Goal: Transaction & Acquisition: Book appointment/travel/reservation

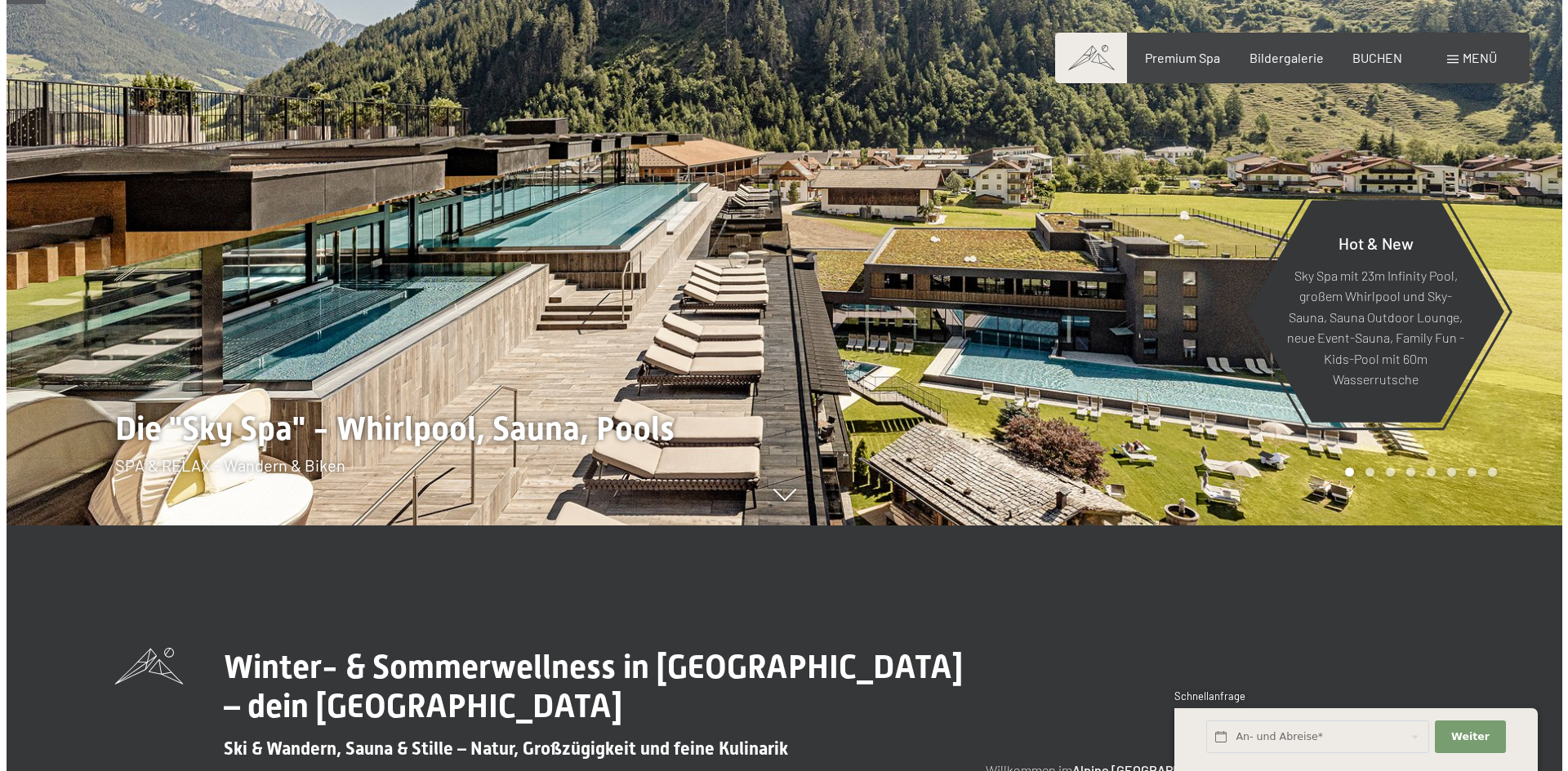
scroll to position [326, 0]
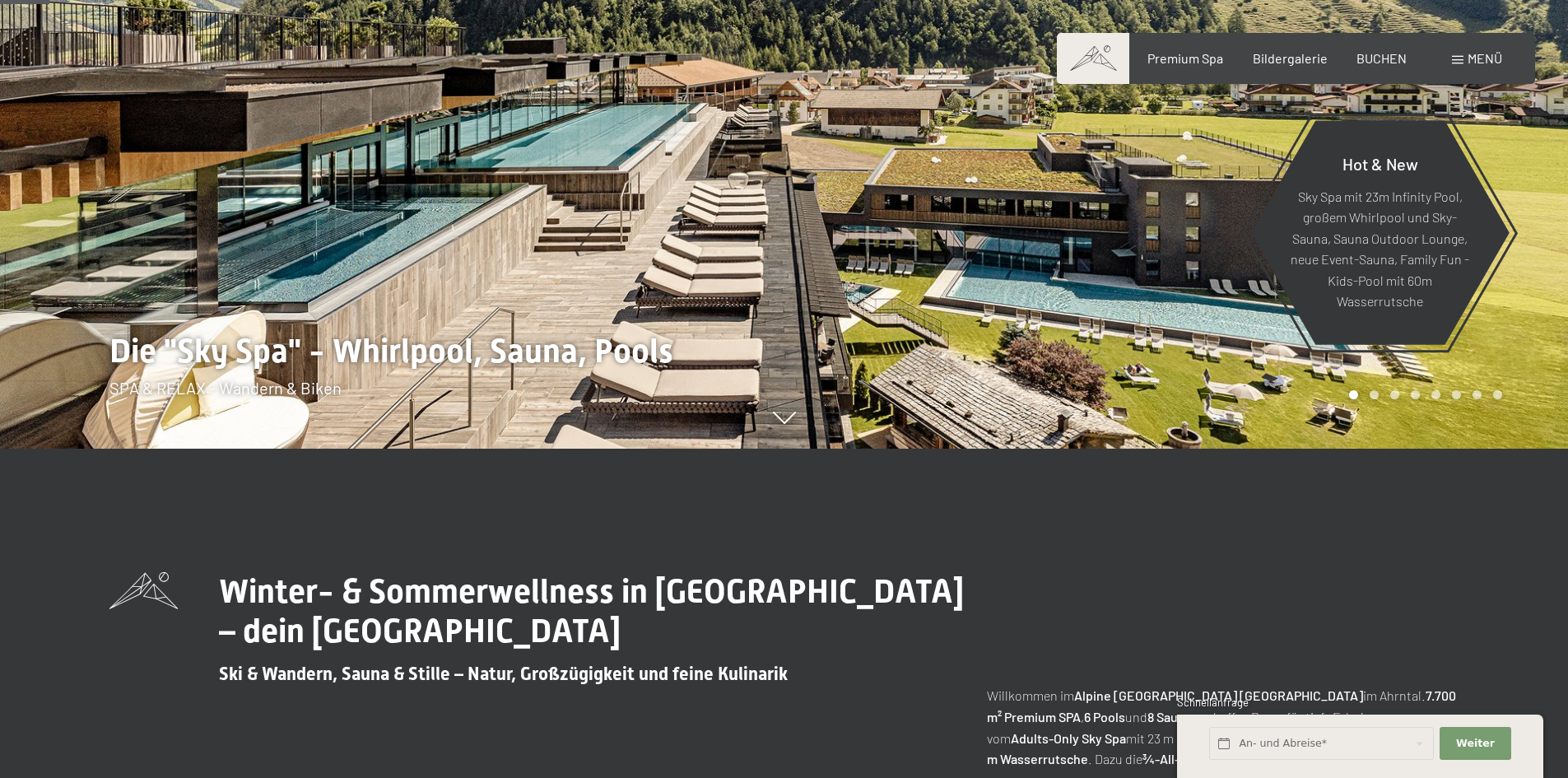
click at [1462, 52] on div "Menü" at bounding box center [1477, 59] width 50 height 19
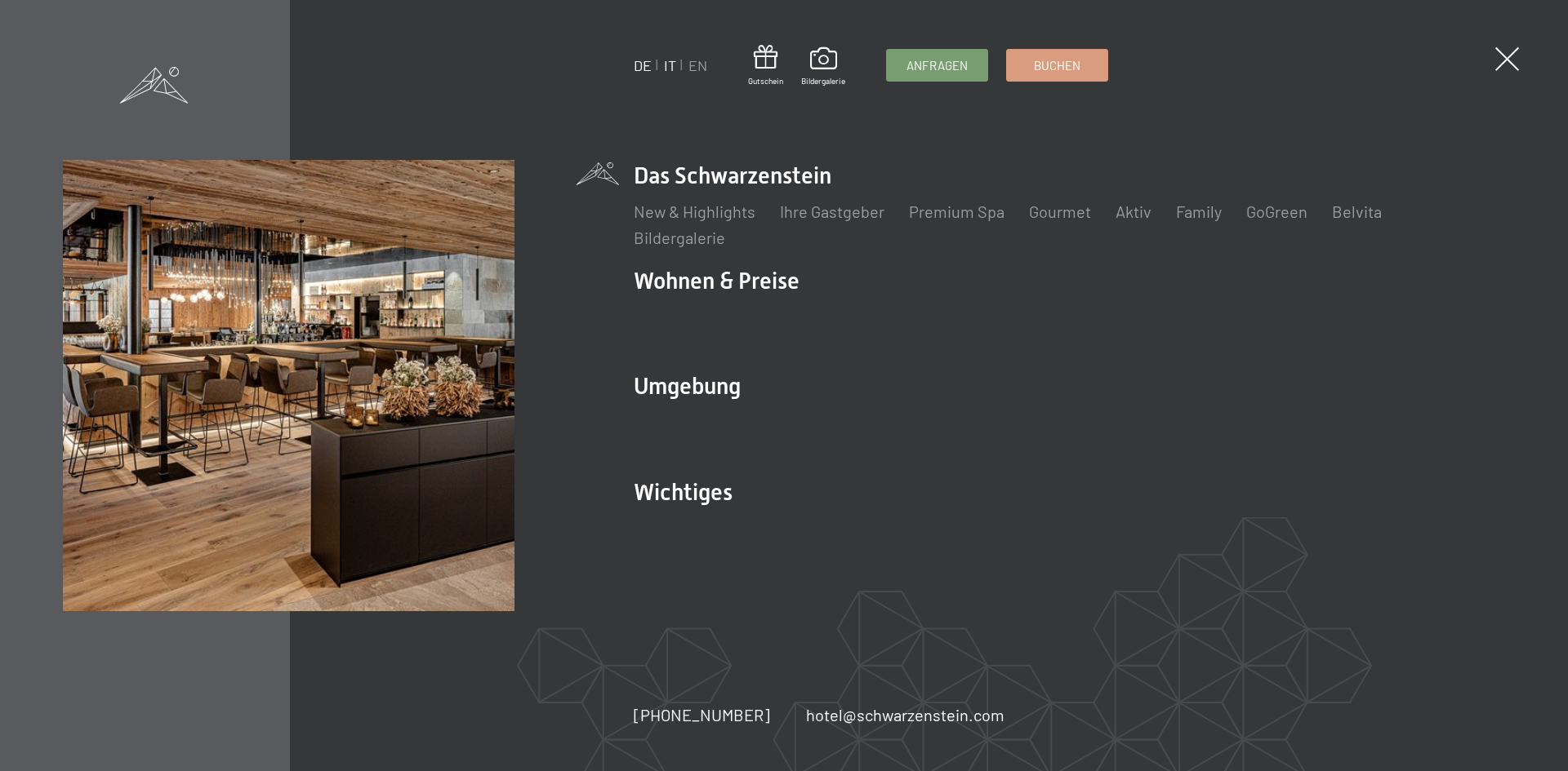
click at [665, 63] on link "IT" at bounding box center [670, 65] width 13 height 18
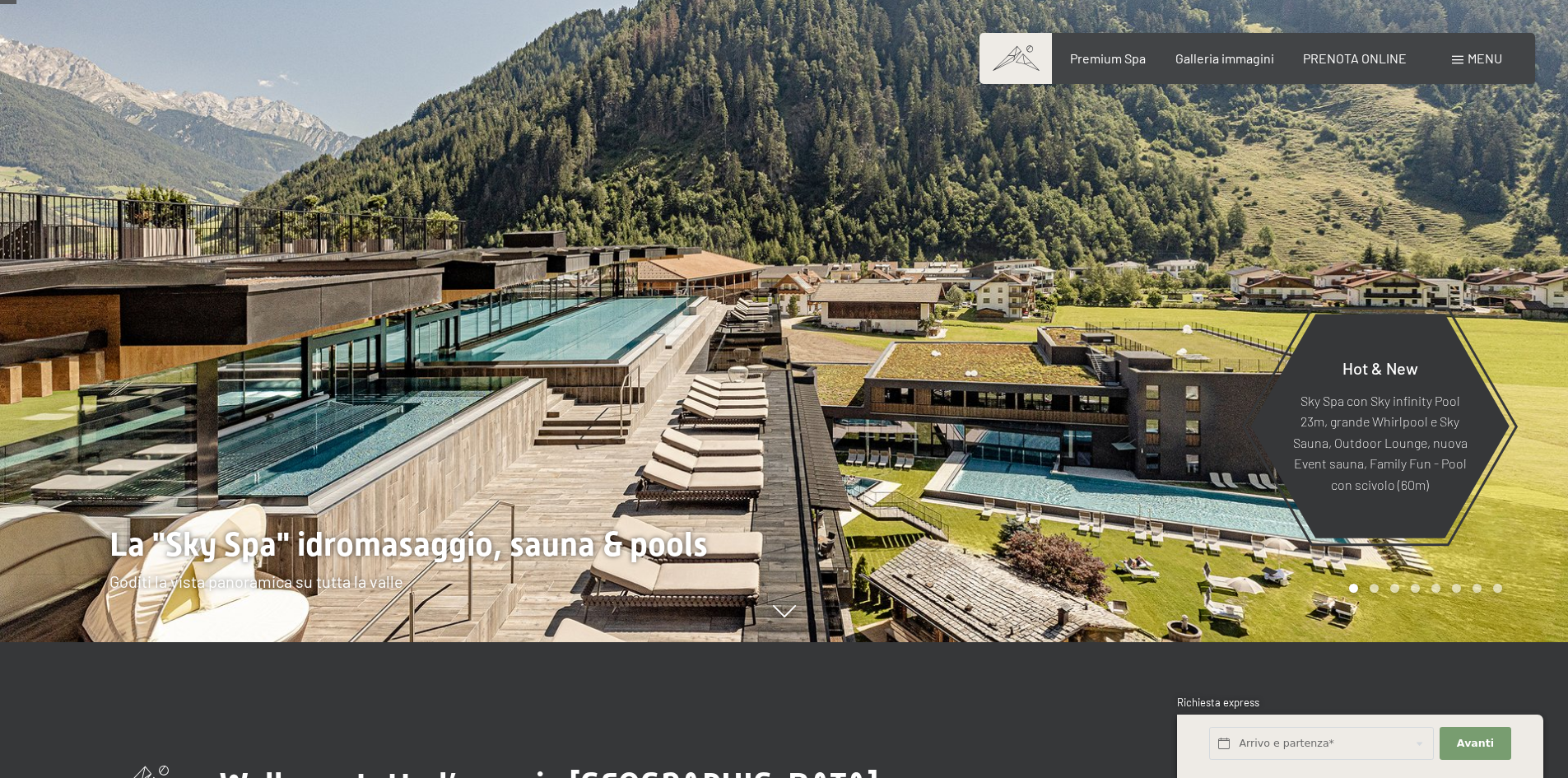
scroll to position [165, 0]
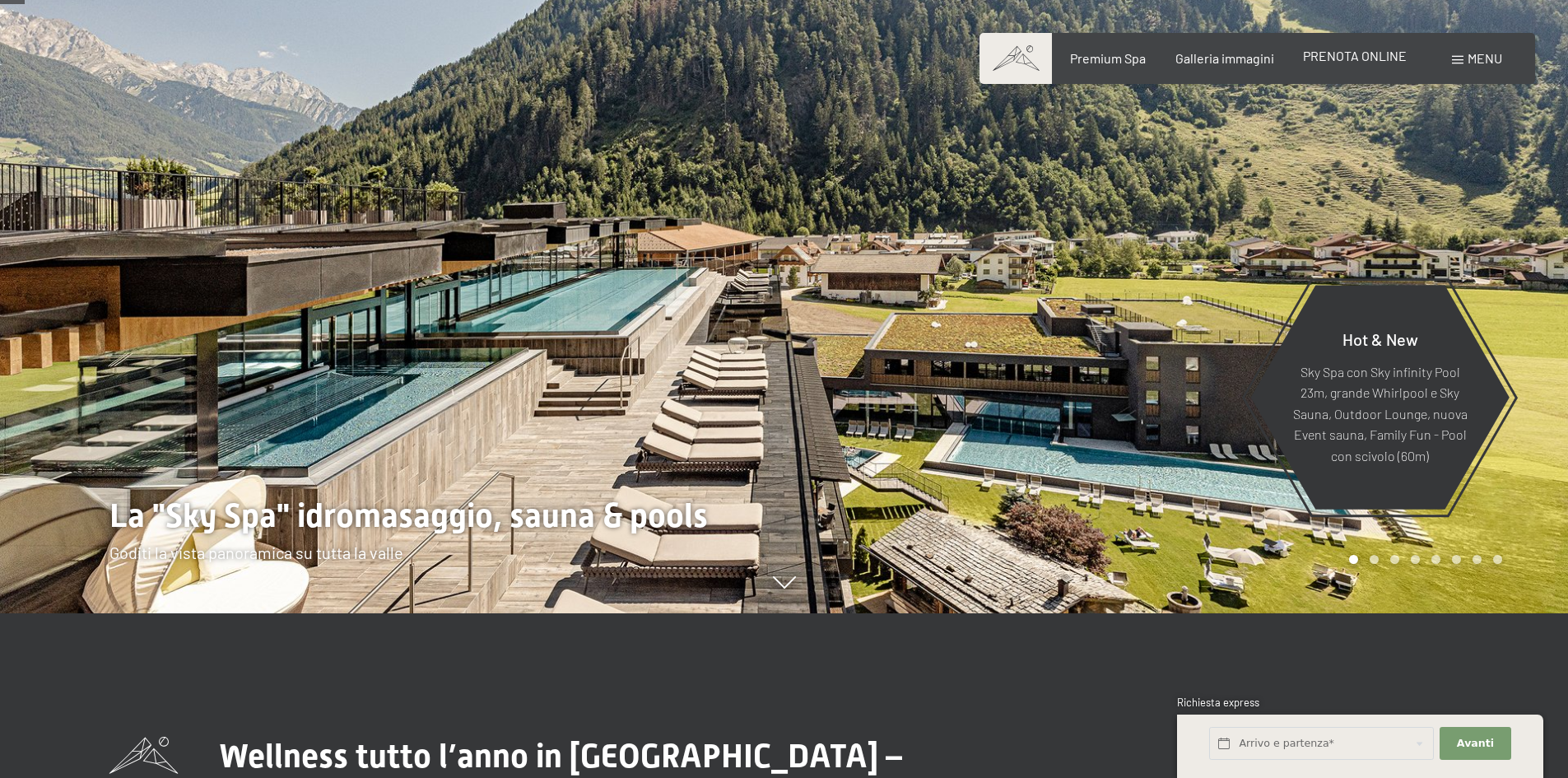
click at [1346, 49] on span "PRENOTA ONLINE" at bounding box center [1354, 56] width 104 height 16
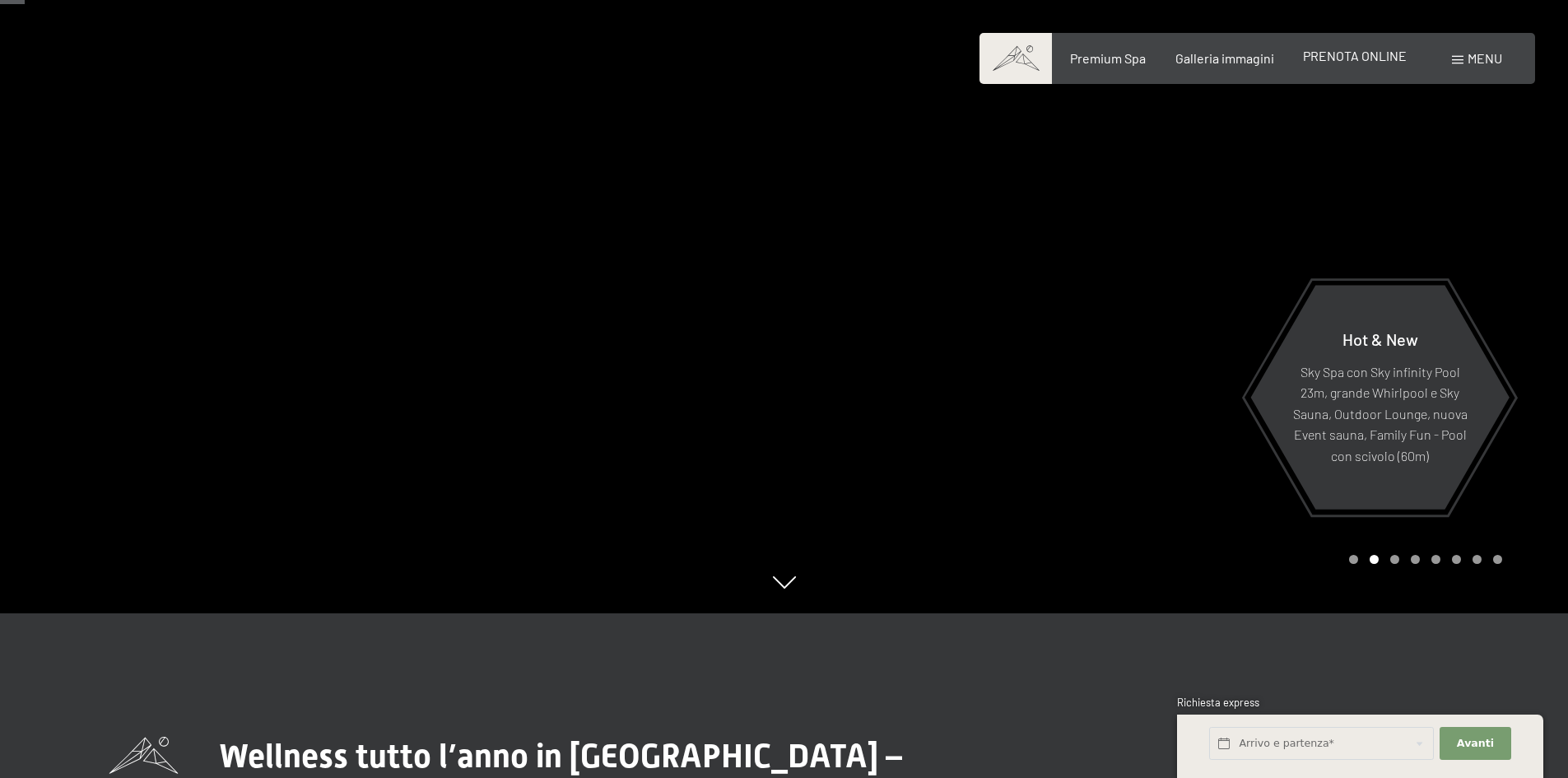
click at [1392, 56] on span "PRENOTA ONLINE" at bounding box center [1354, 56] width 104 height 16
click at [1317, 56] on span "PRENOTA ONLINE" at bounding box center [1354, 56] width 104 height 16
click at [1349, 61] on span "PRENOTA ONLINE" at bounding box center [1354, 56] width 104 height 16
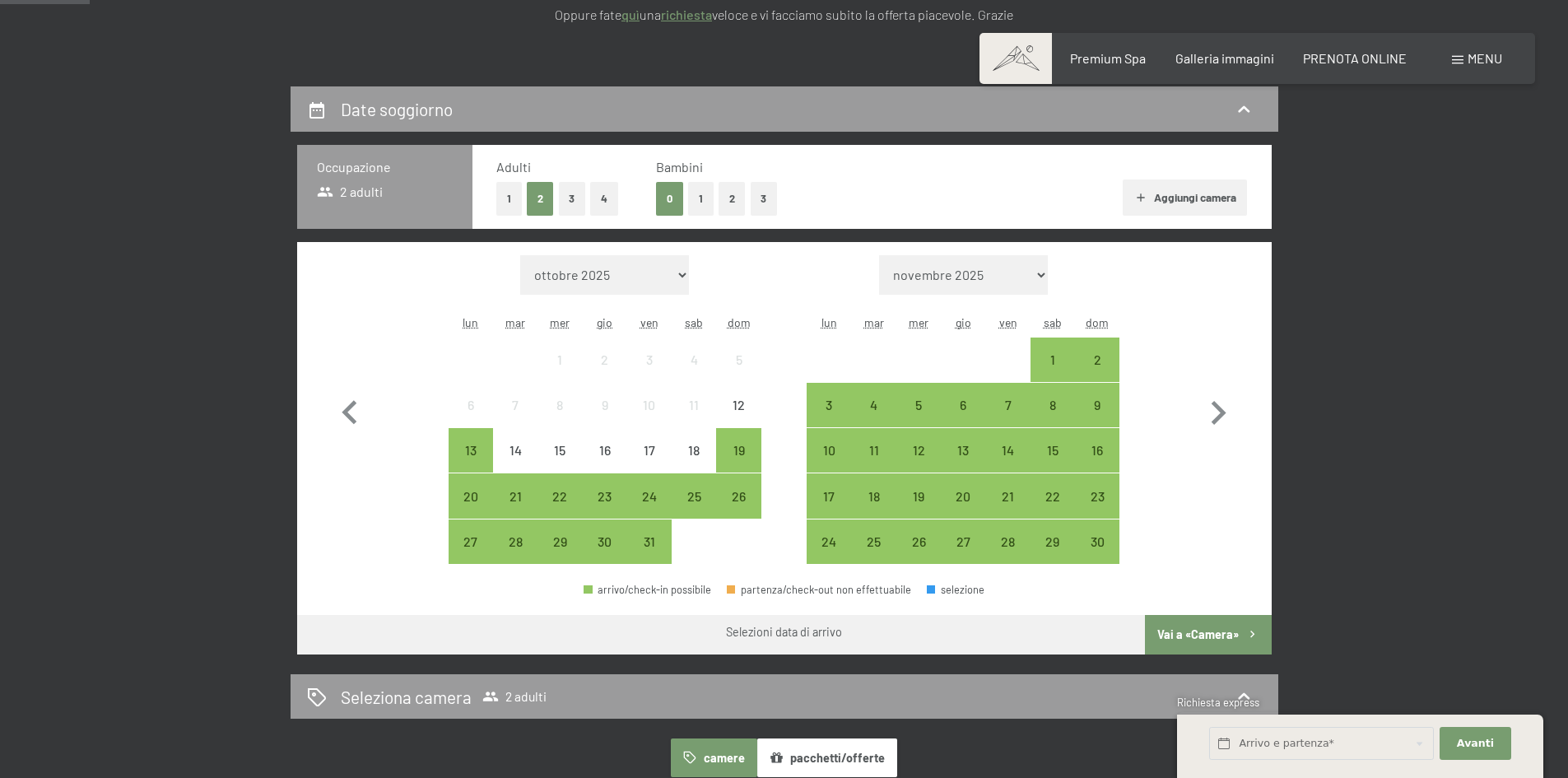
scroll to position [329, 0]
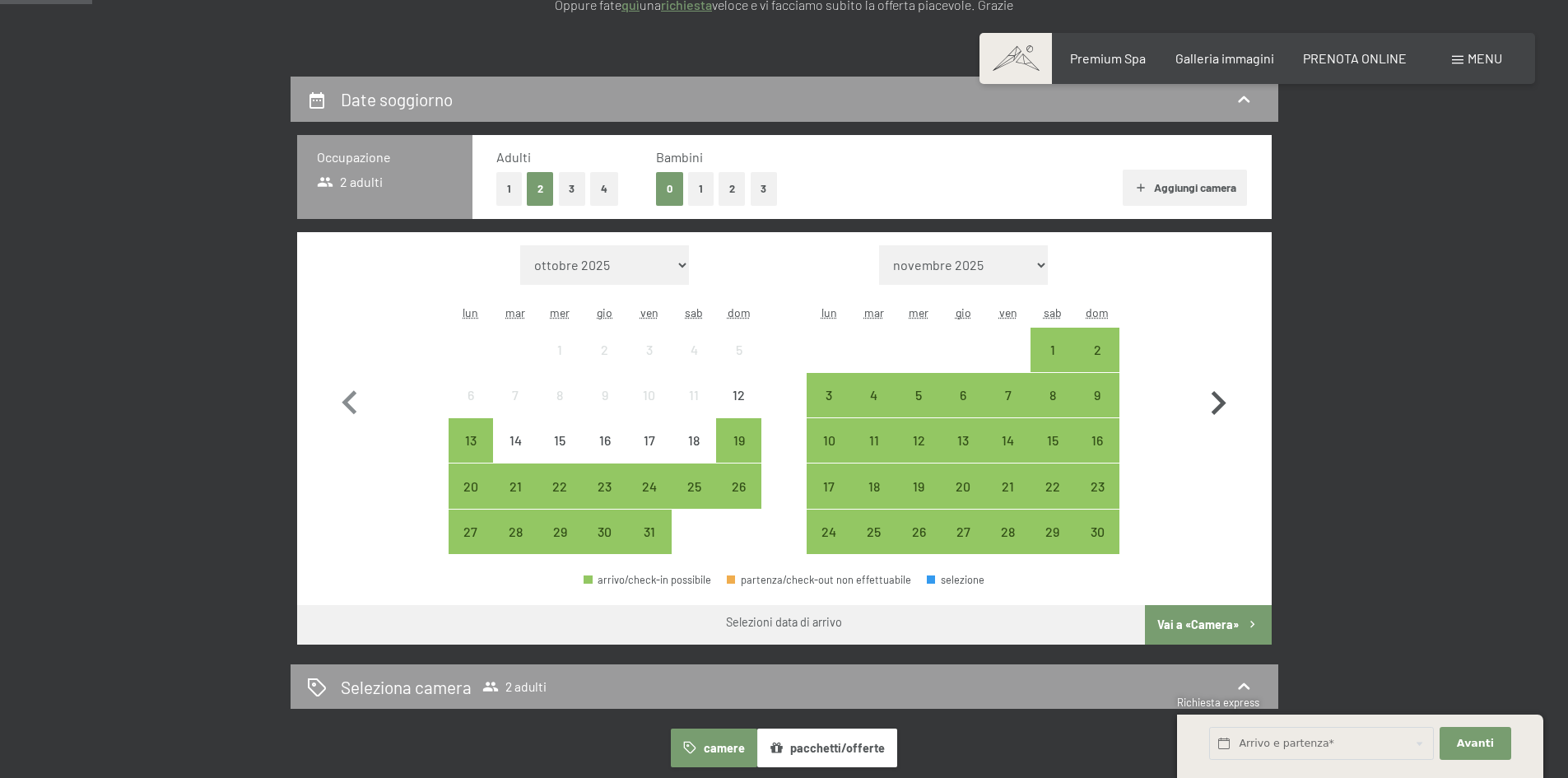
click at [1199, 395] on icon "button" at bounding box center [1218, 403] width 48 height 48
select select "[DATE]"
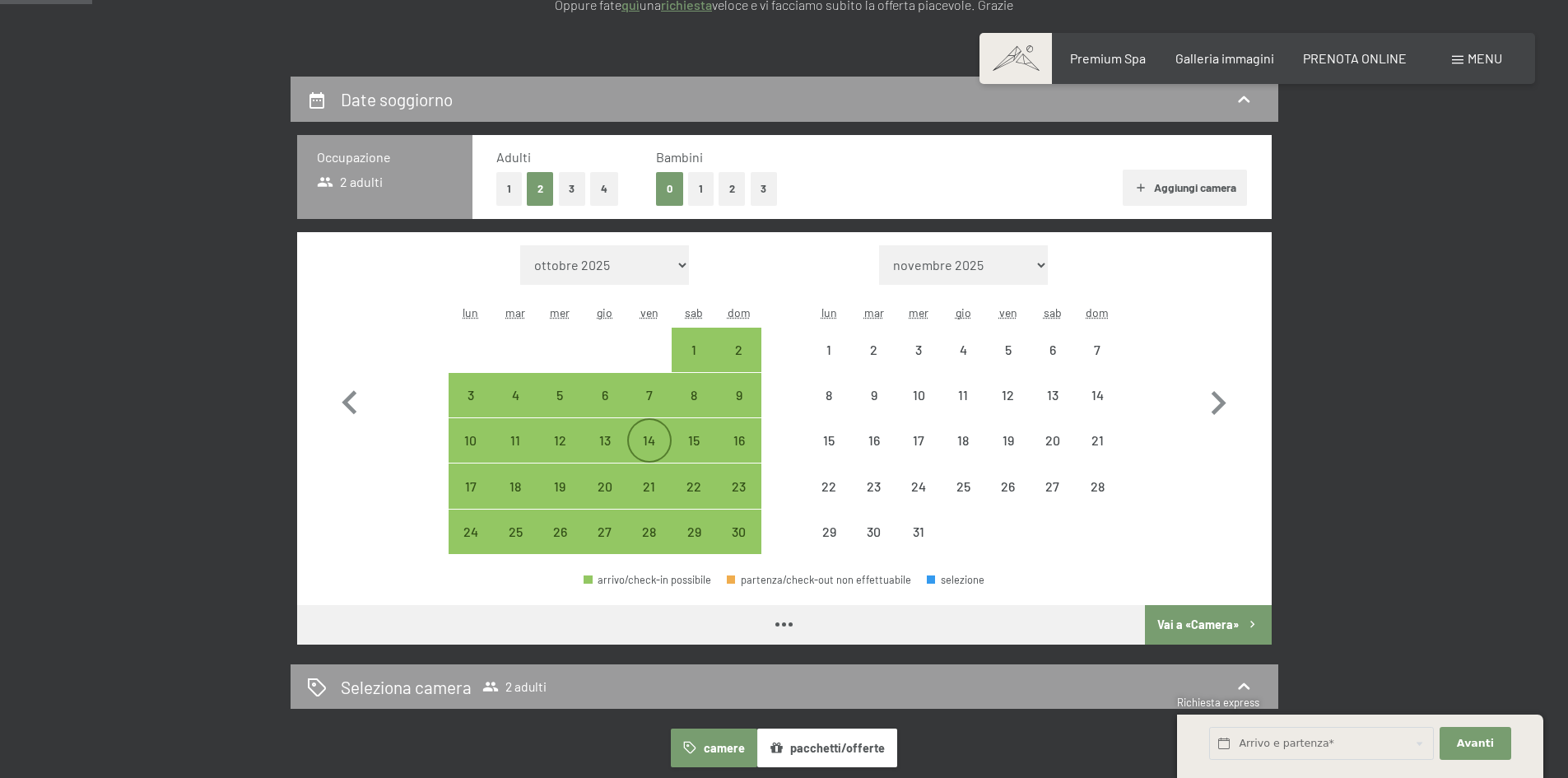
select select "[DATE]"
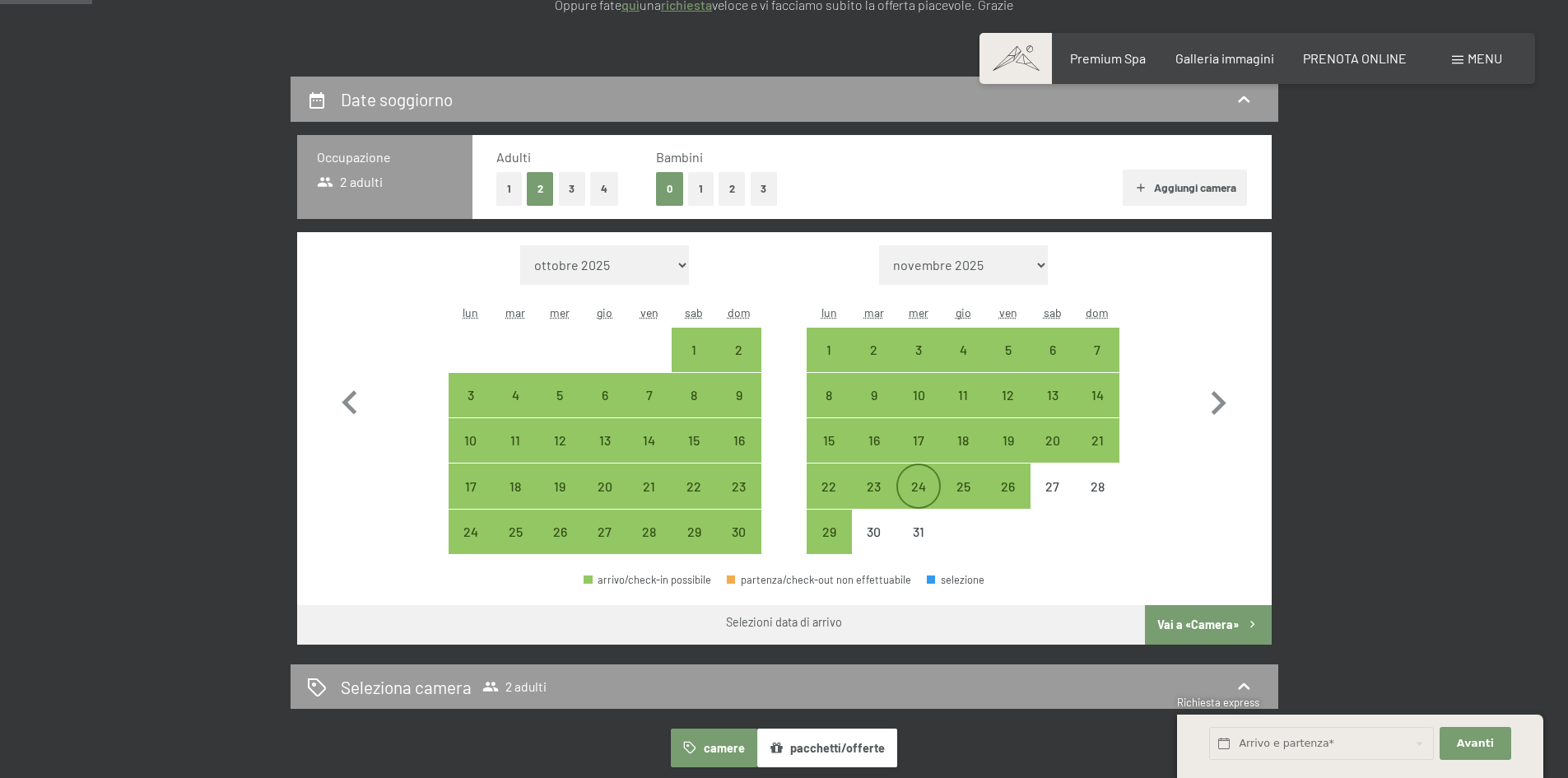
click at [902, 486] on div "24" at bounding box center [918, 500] width 41 height 41
select select "[DATE]"
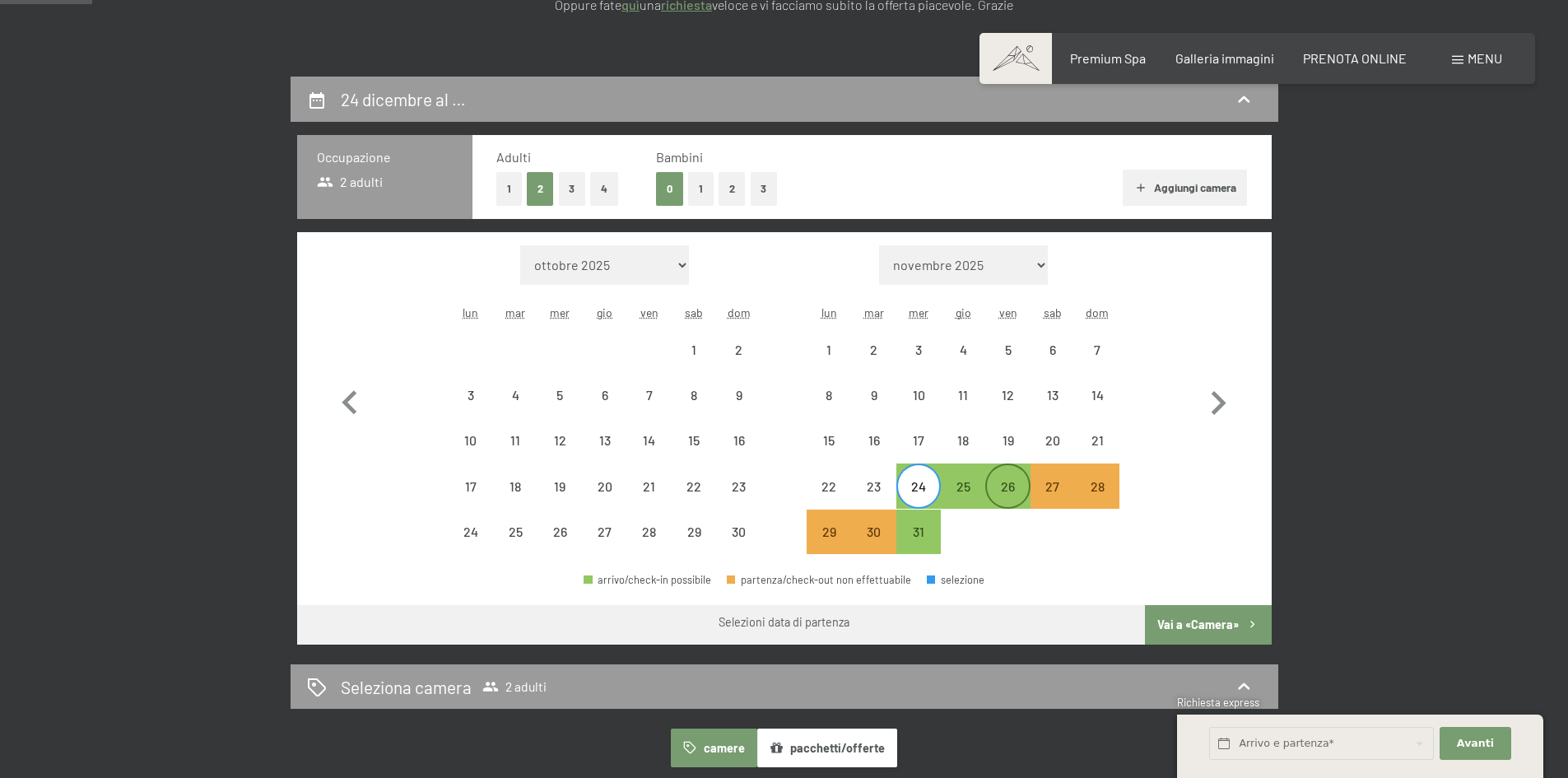
click at [1005, 490] on div "26" at bounding box center [1007, 500] width 41 height 41
select select "[DATE]"
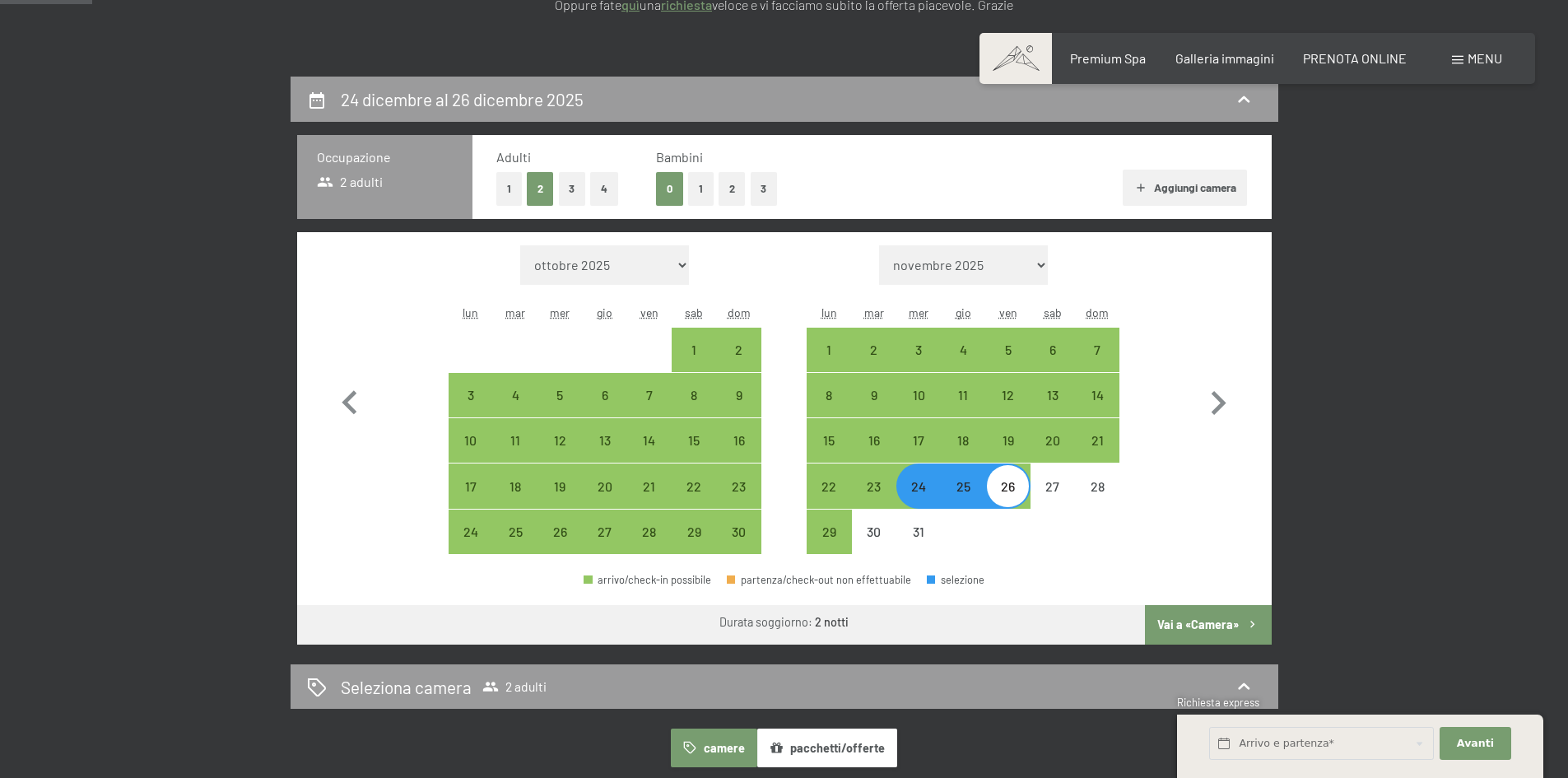
click at [1159, 615] on button "Vai a «Camera»" at bounding box center [1209, 625] width 126 height 40
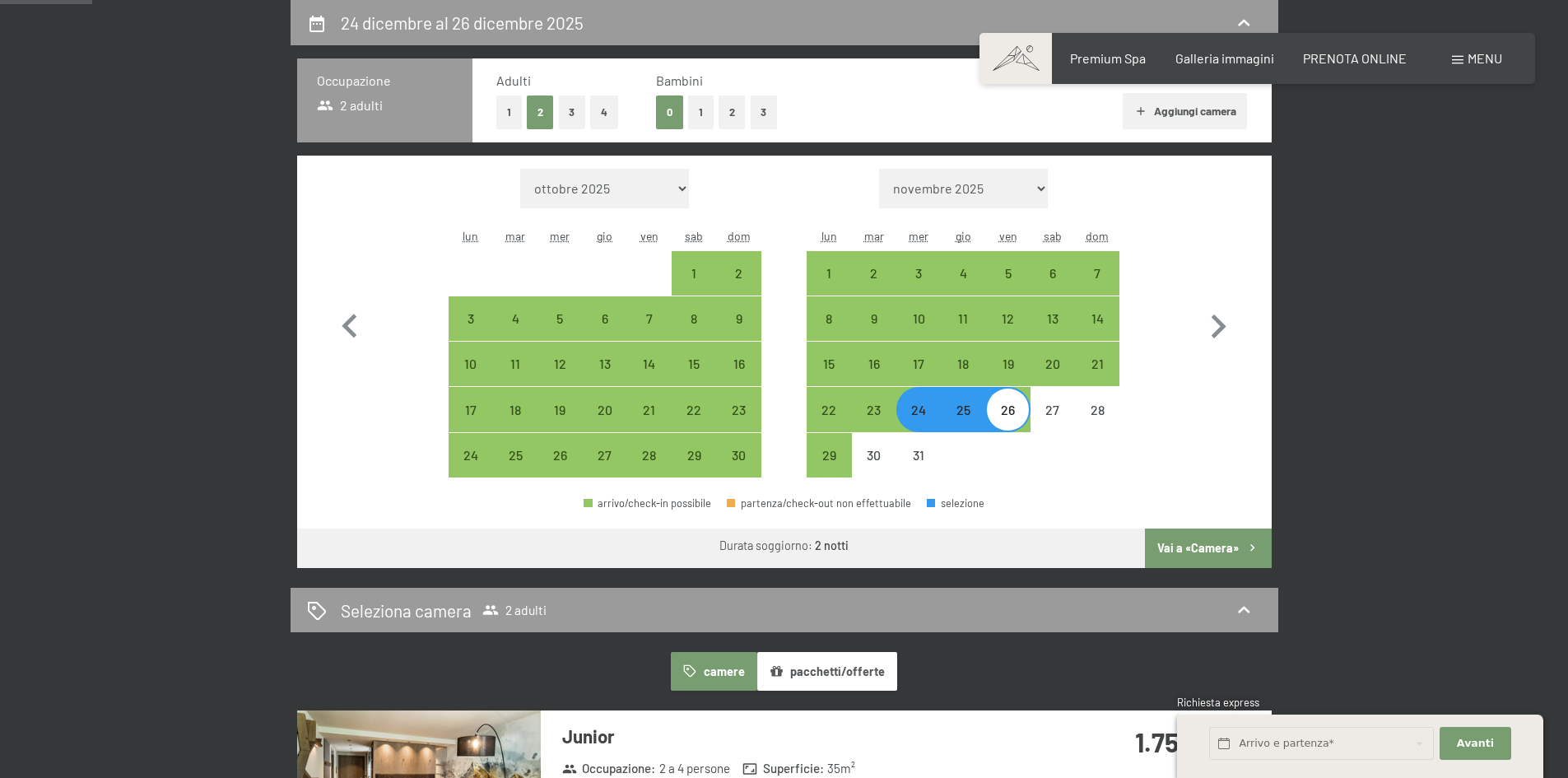
select select "[DATE]"
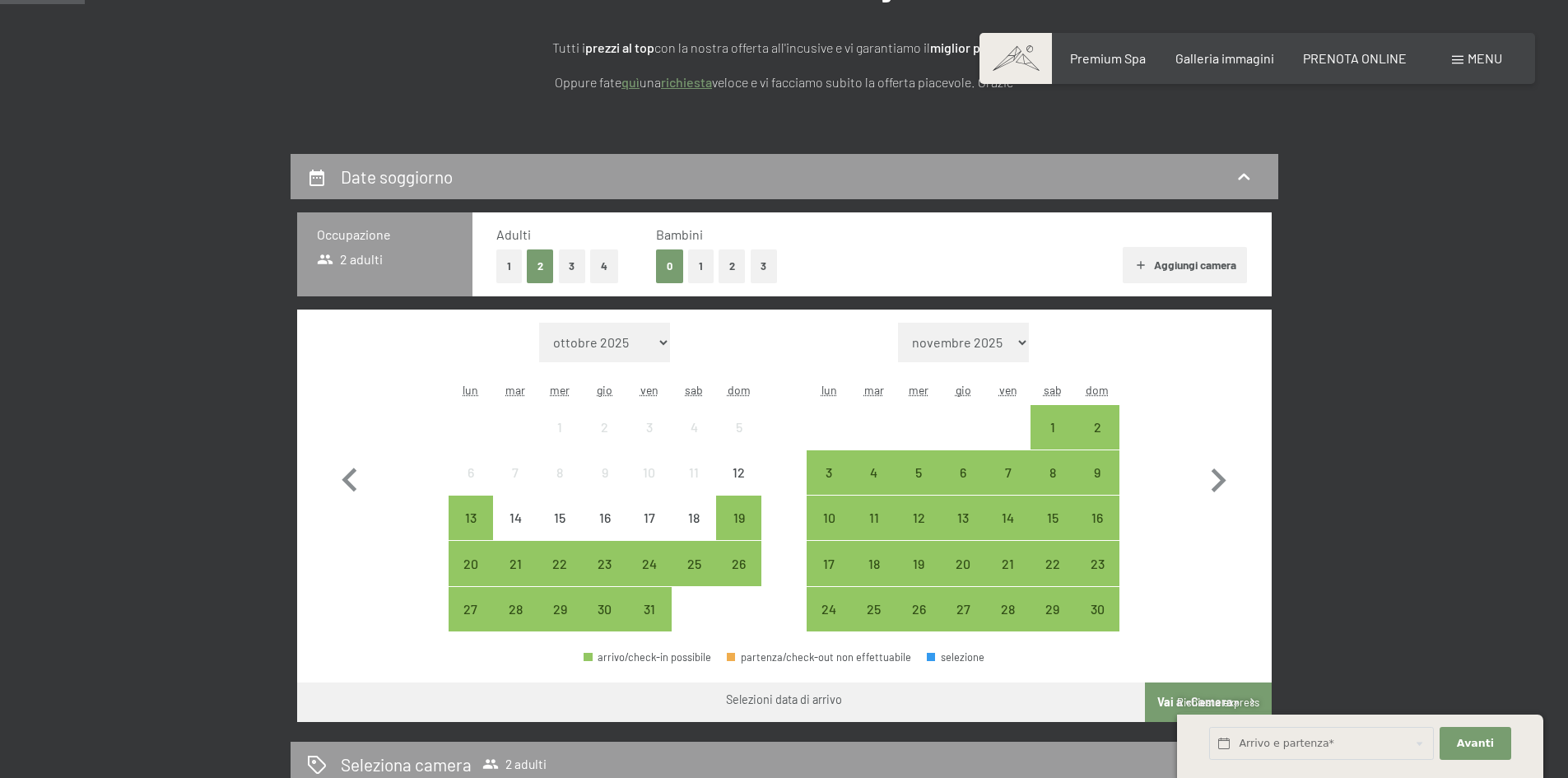
scroll to position [412, 0]
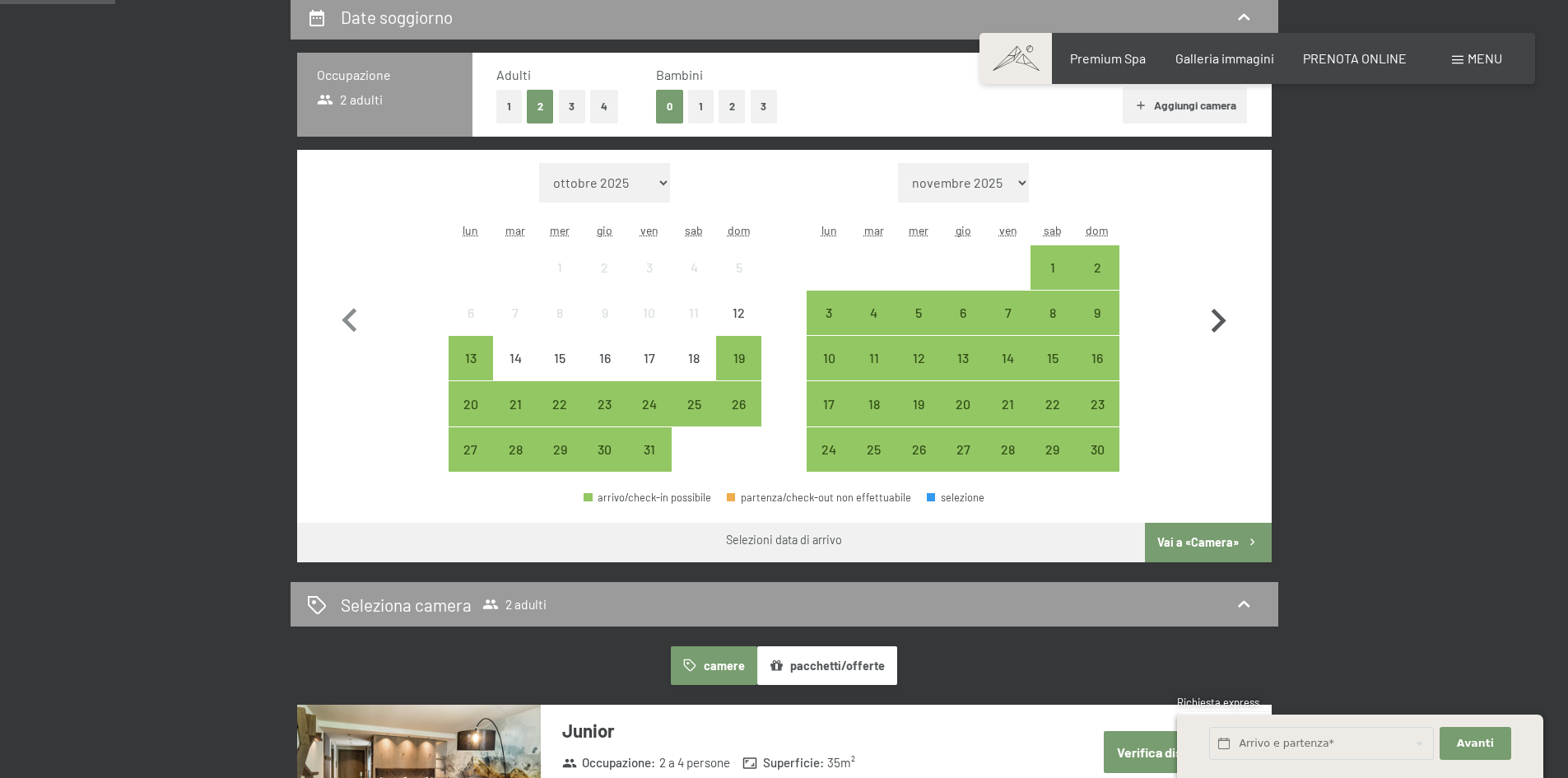
click at [1221, 311] on icon "button" at bounding box center [1218, 321] width 48 height 48
select select "[DATE]"
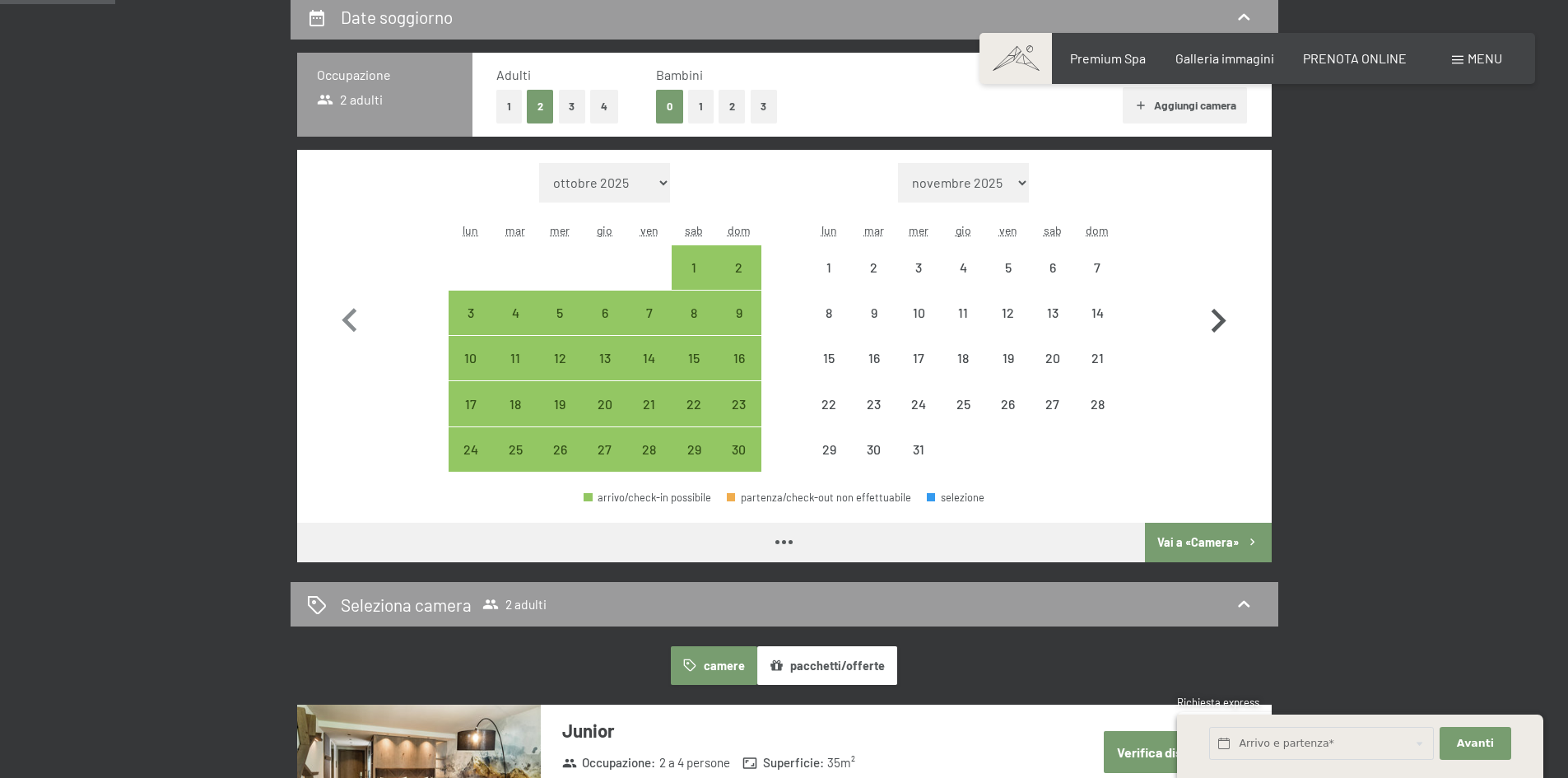
click at [1221, 311] on icon "button" at bounding box center [1218, 321] width 48 height 48
select select "[DATE]"
select select "2026-01-01"
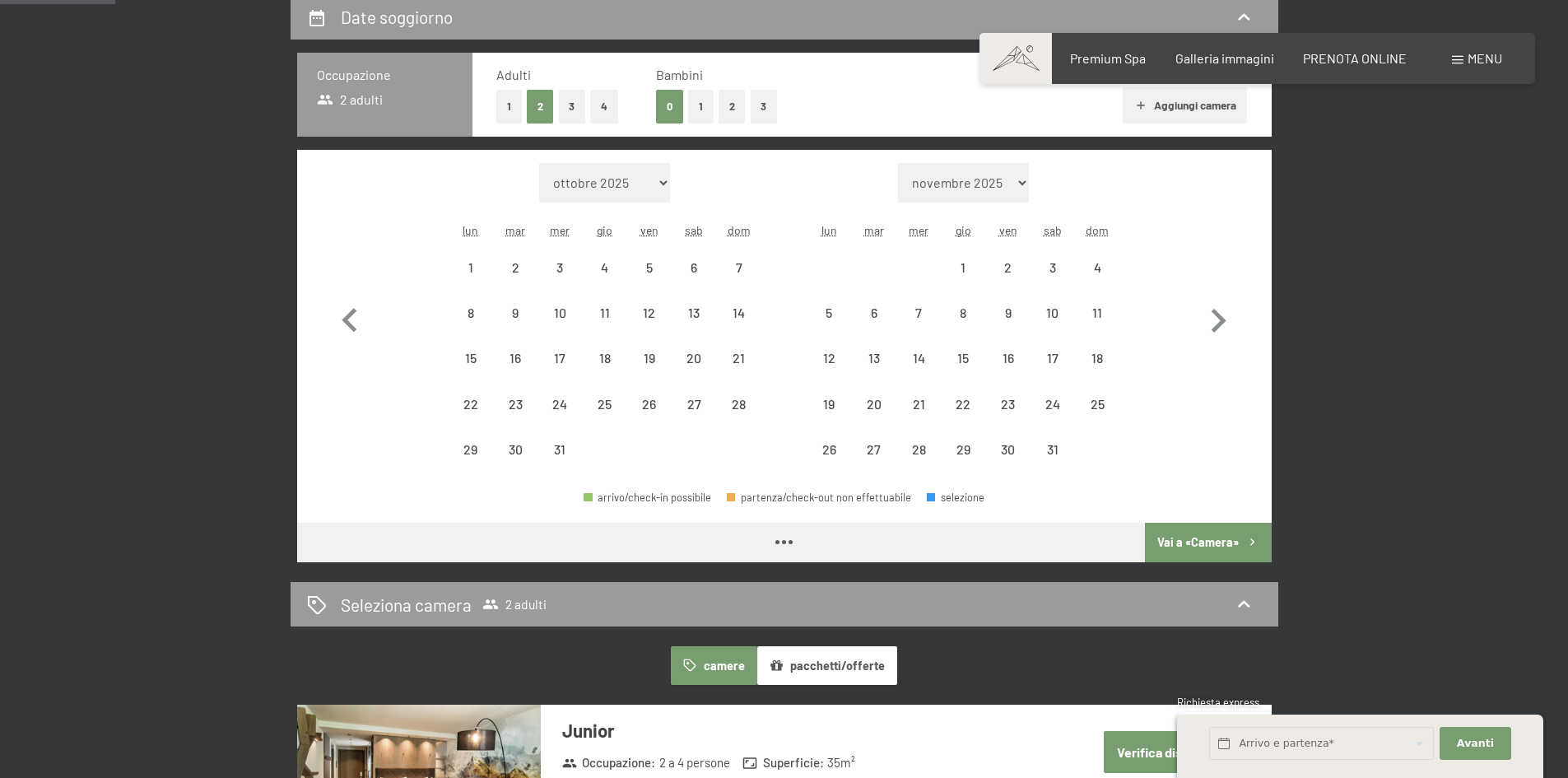
select select "[DATE]"
select select "2026-01-01"
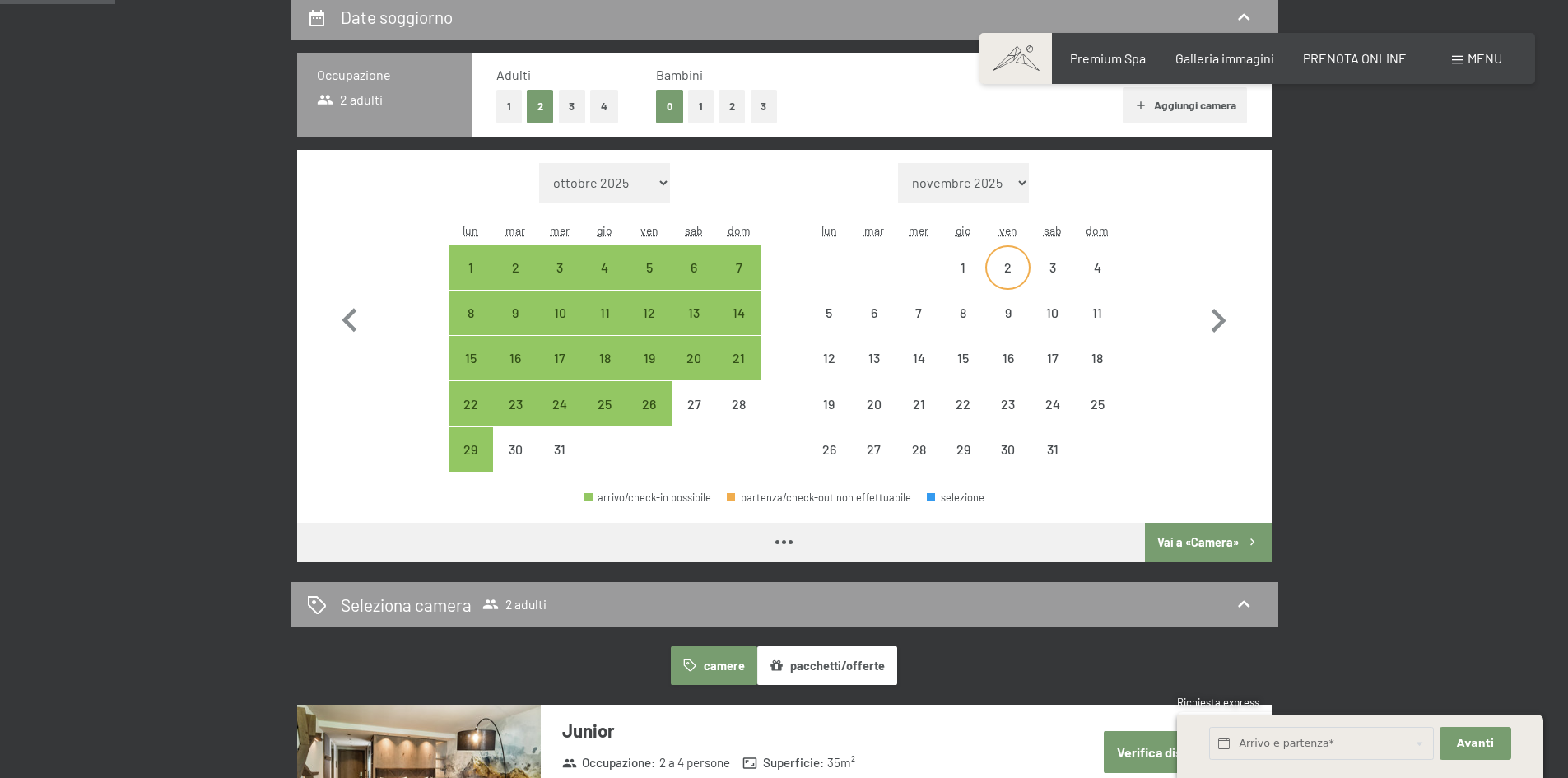
select select "[DATE]"
select select "2026-01-01"
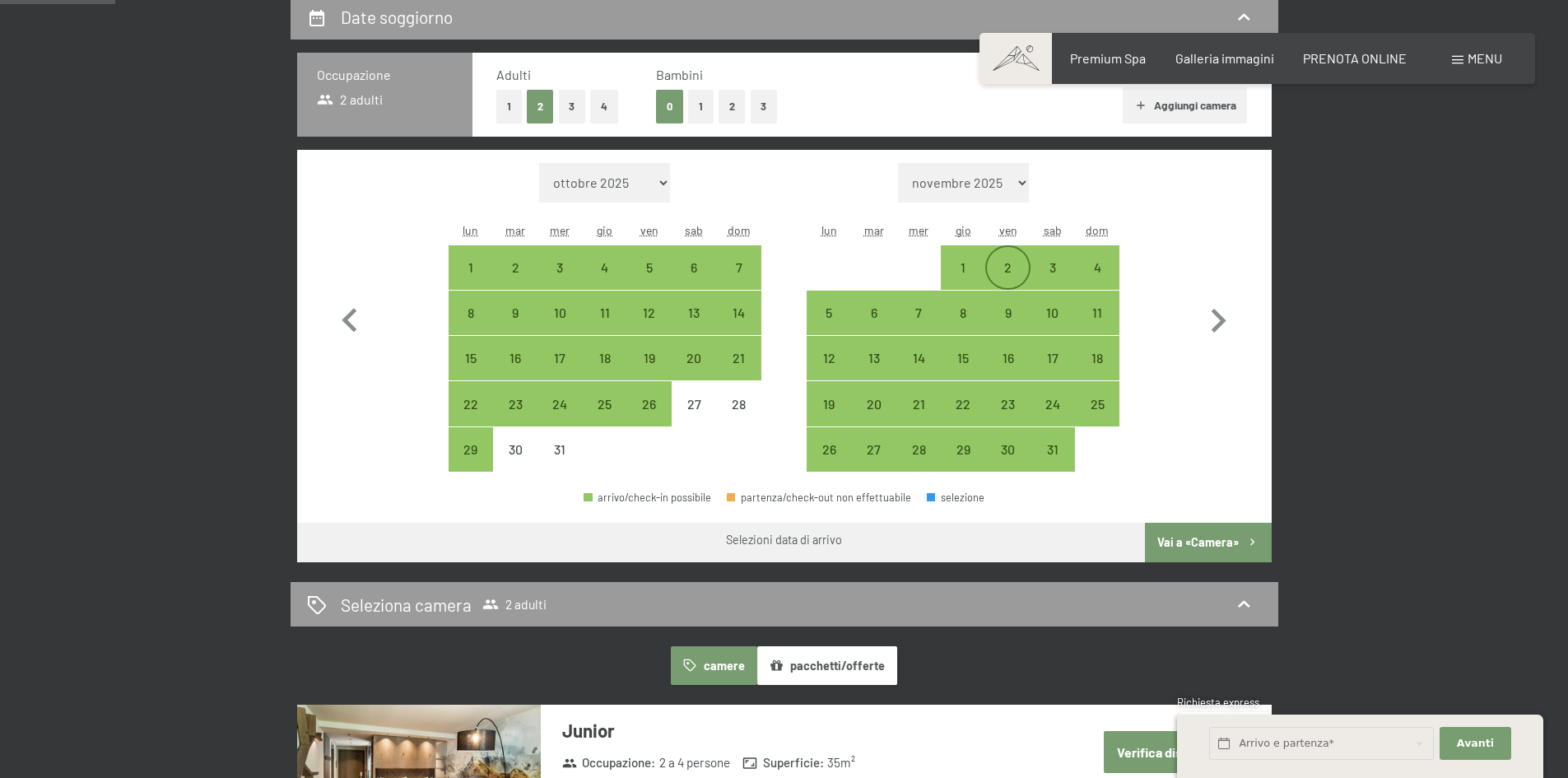
click at [1002, 278] on div "2" at bounding box center [1007, 281] width 41 height 41
select select "[DATE]"
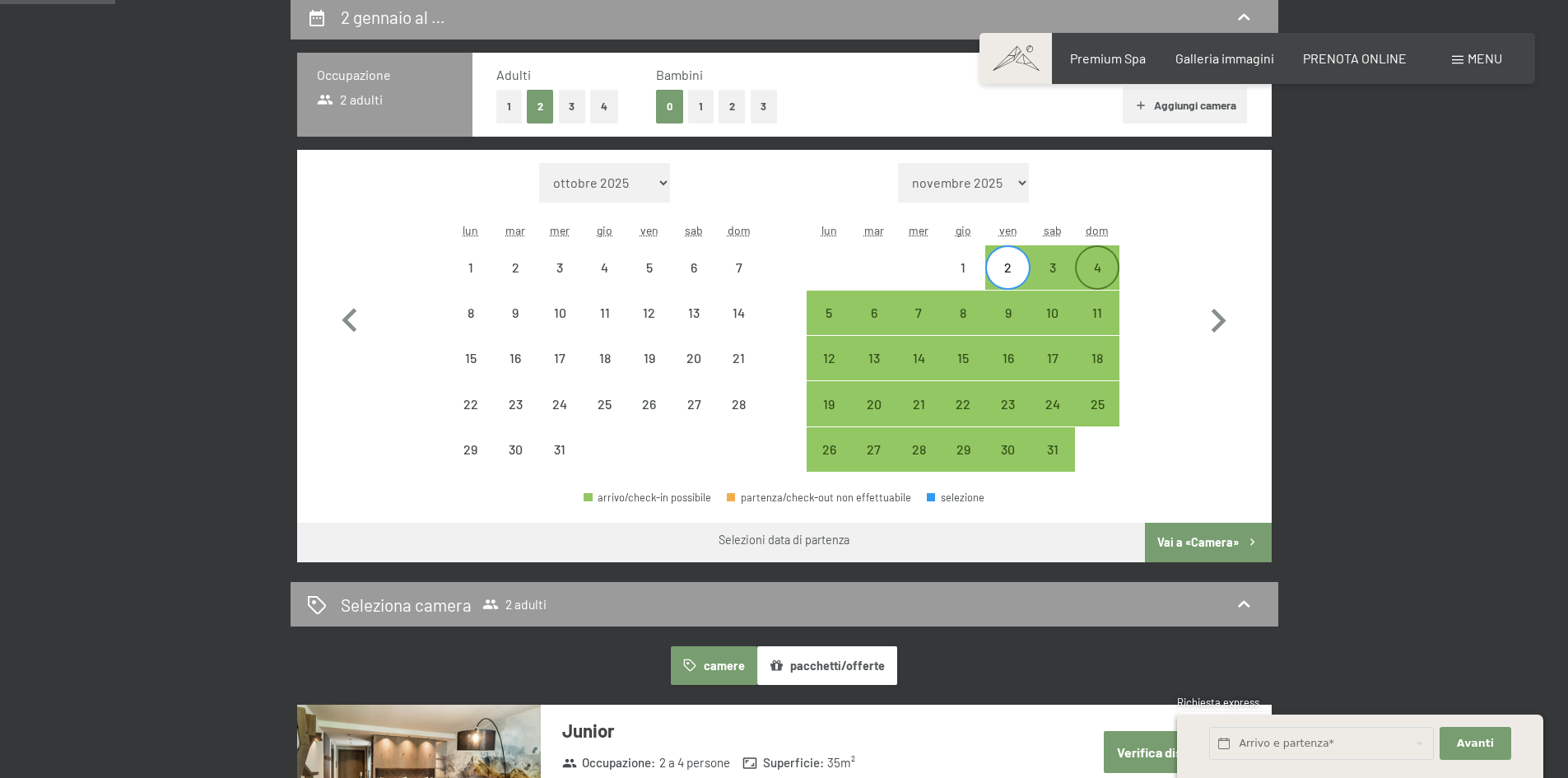
click at [1106, 278] on div "4" at bounding box center [1097, 281] width 41 height 41
select select "[DATE]"
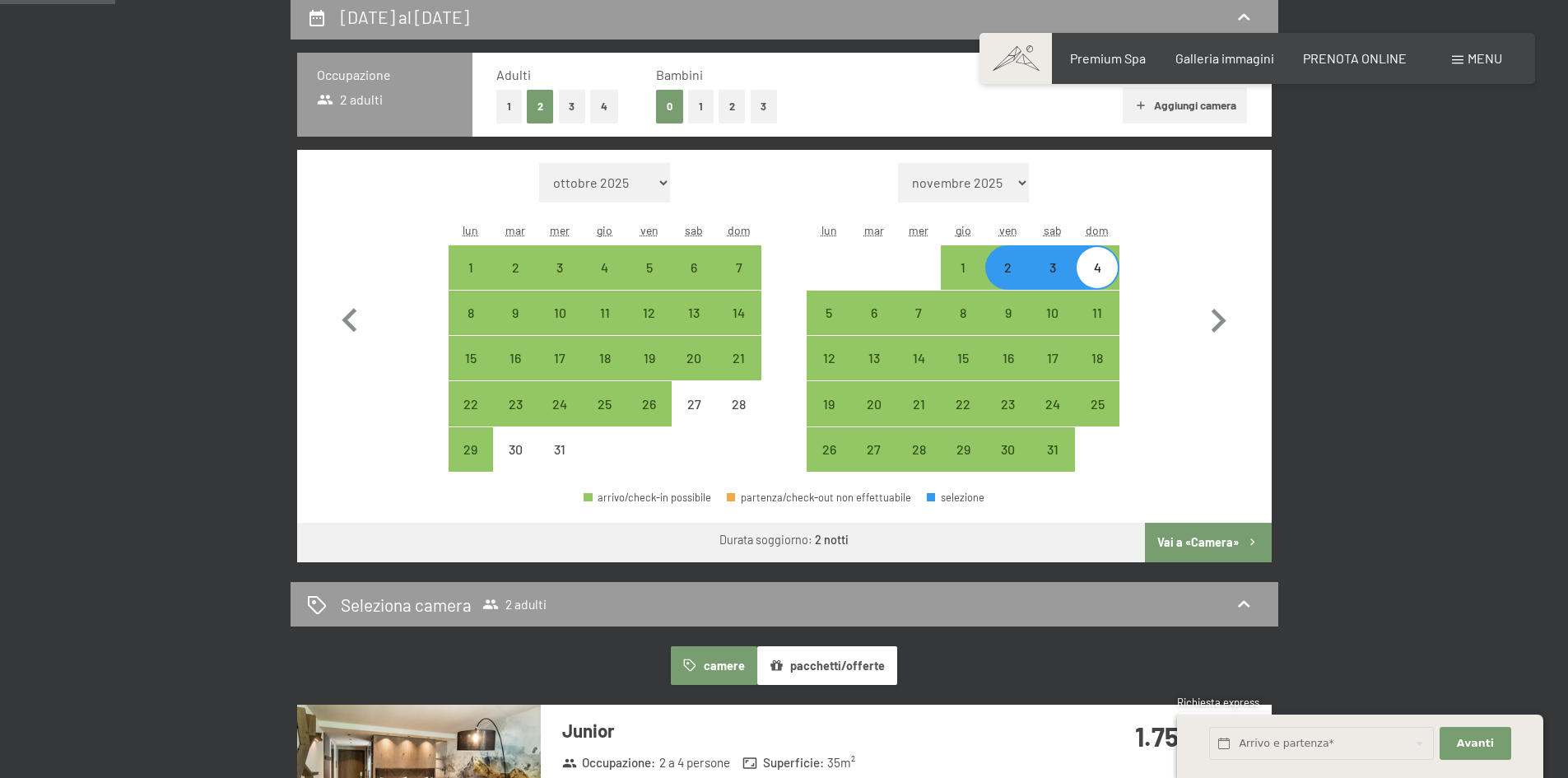
click at [1228, 536] on button "Vai a «Camera»" at bounding box center [1209, 542] width 126 height 40
select select "[DATE]"
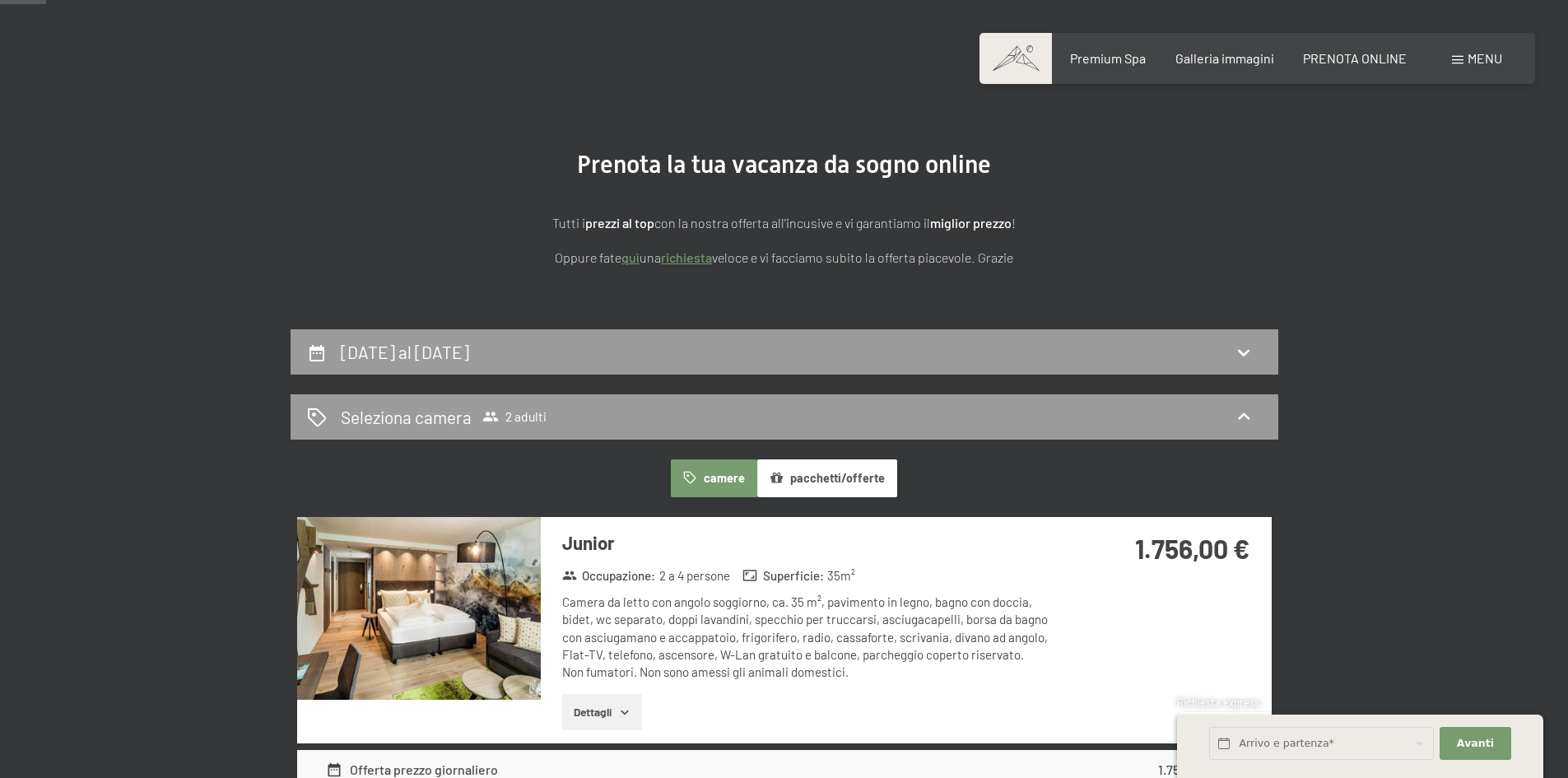
scroll to position [0, 0]
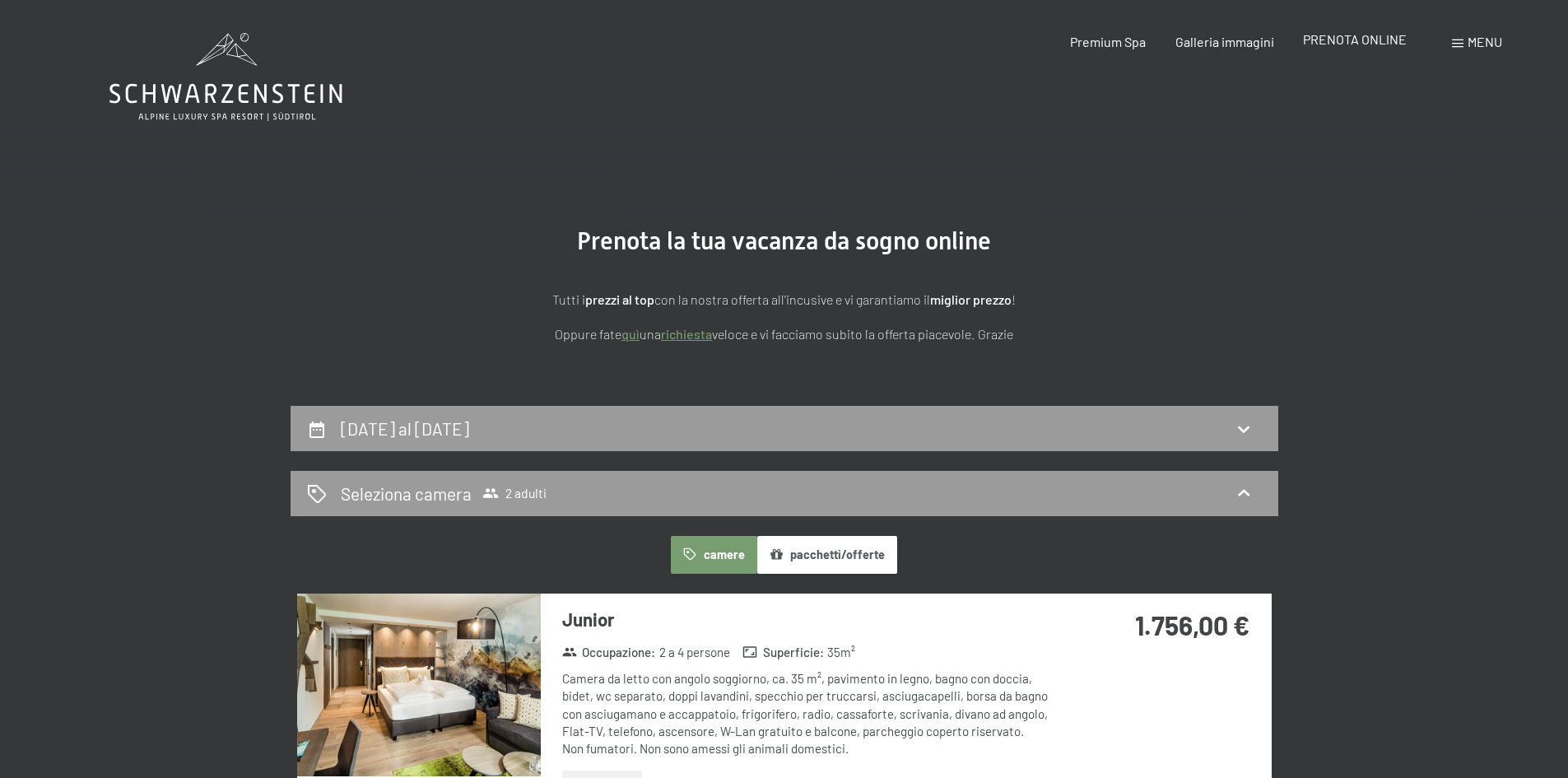
click at [1378, 34] on span "PRENOTA ONLINE" at bounding box center [1354, 39] width 104 height 16
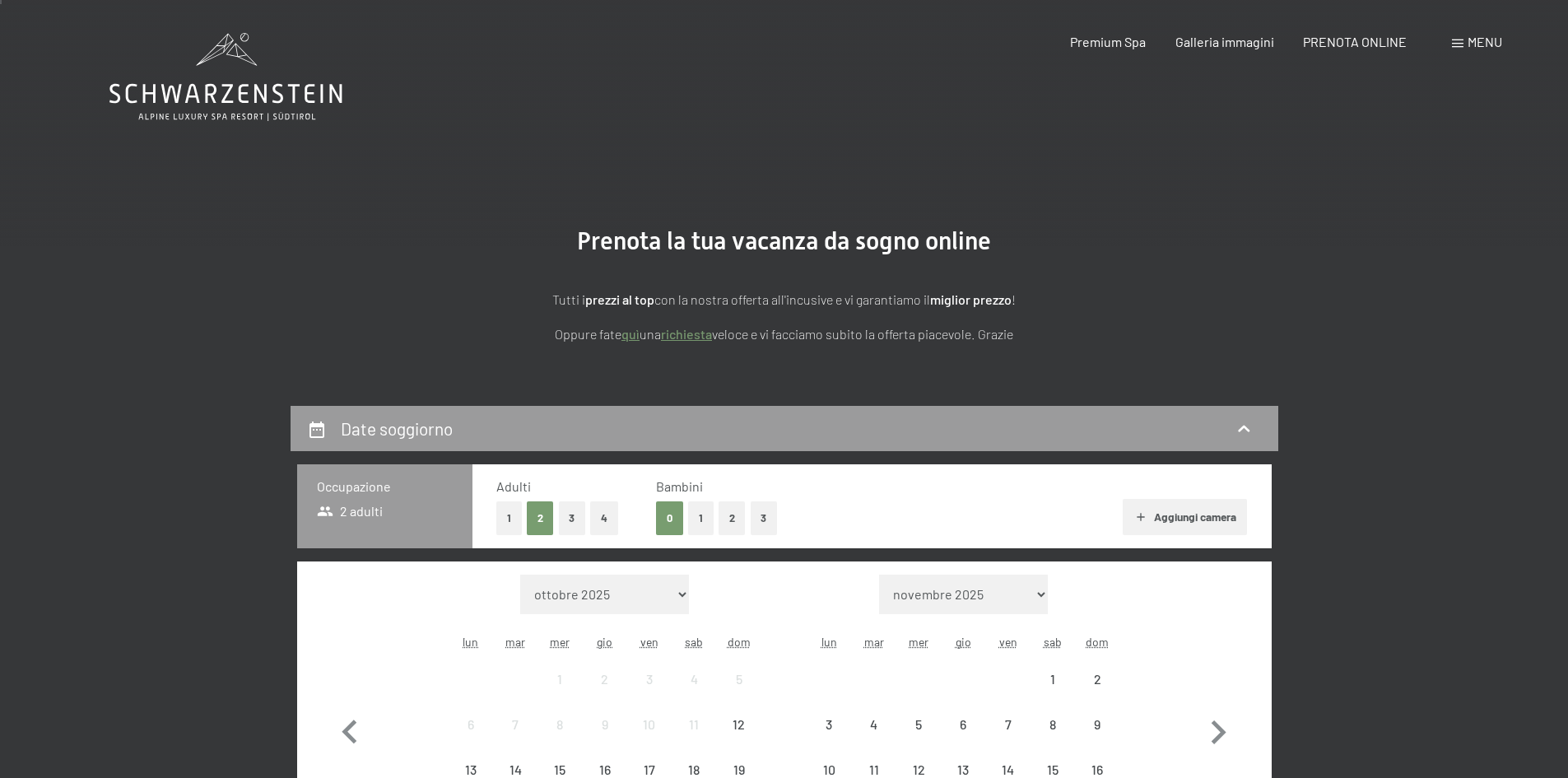
scroll to position [329, 0]
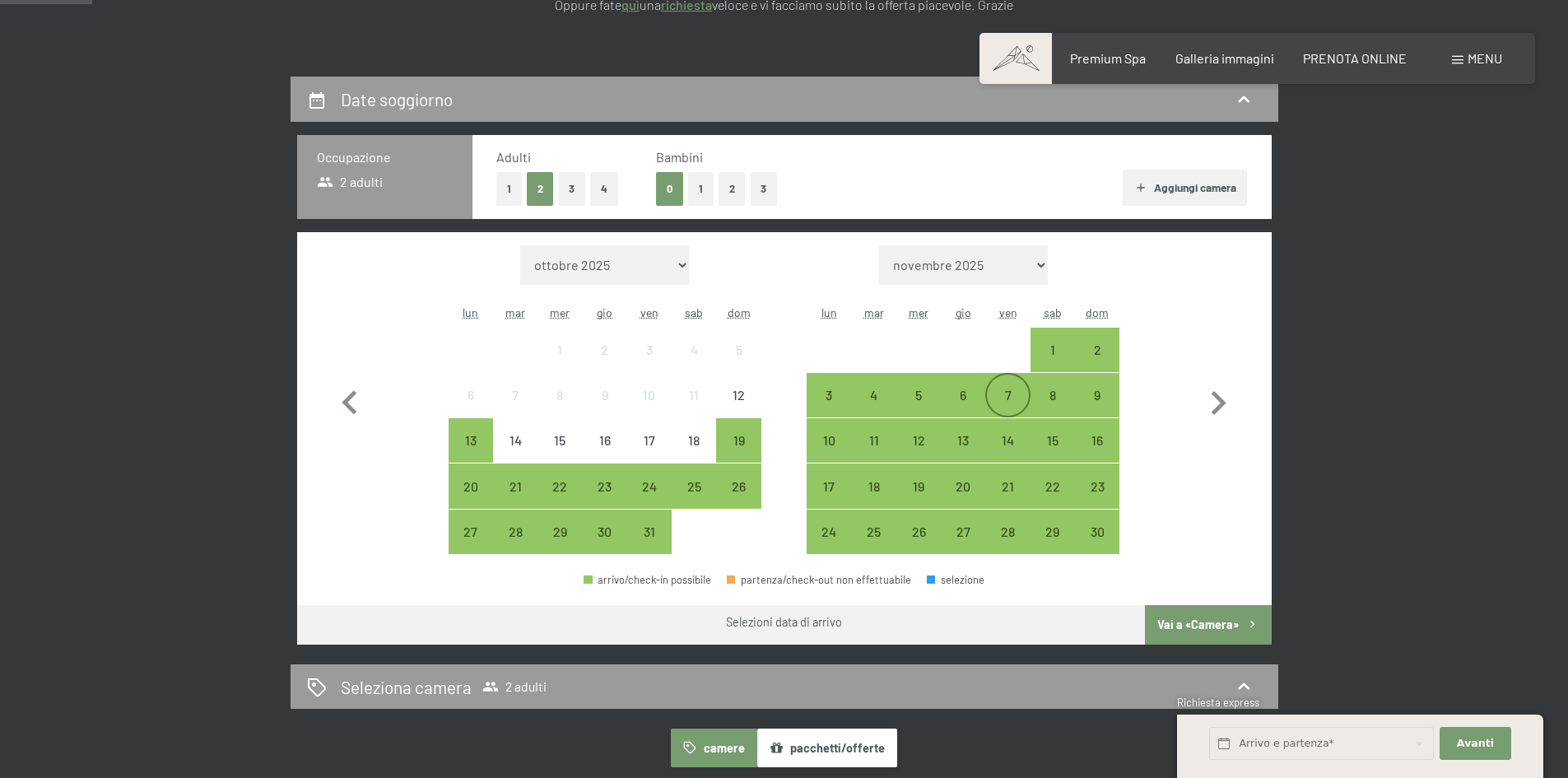
click at [1010, 403] on div "7" at bounding box center [1007, 409] width 41 height 41
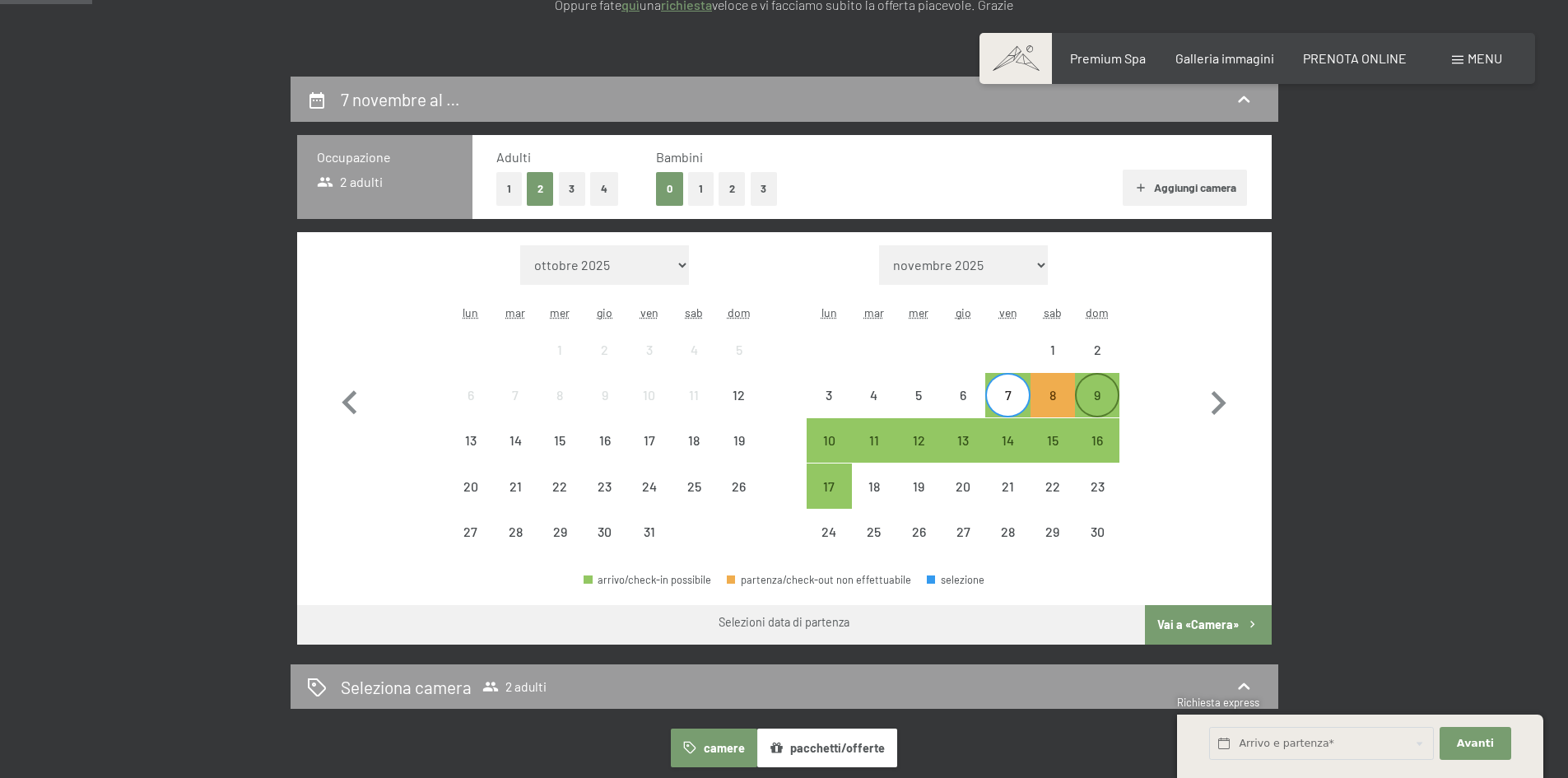
click at [1097, 397] on div "9" at bounding box center [1097, 409] width 41 height 41
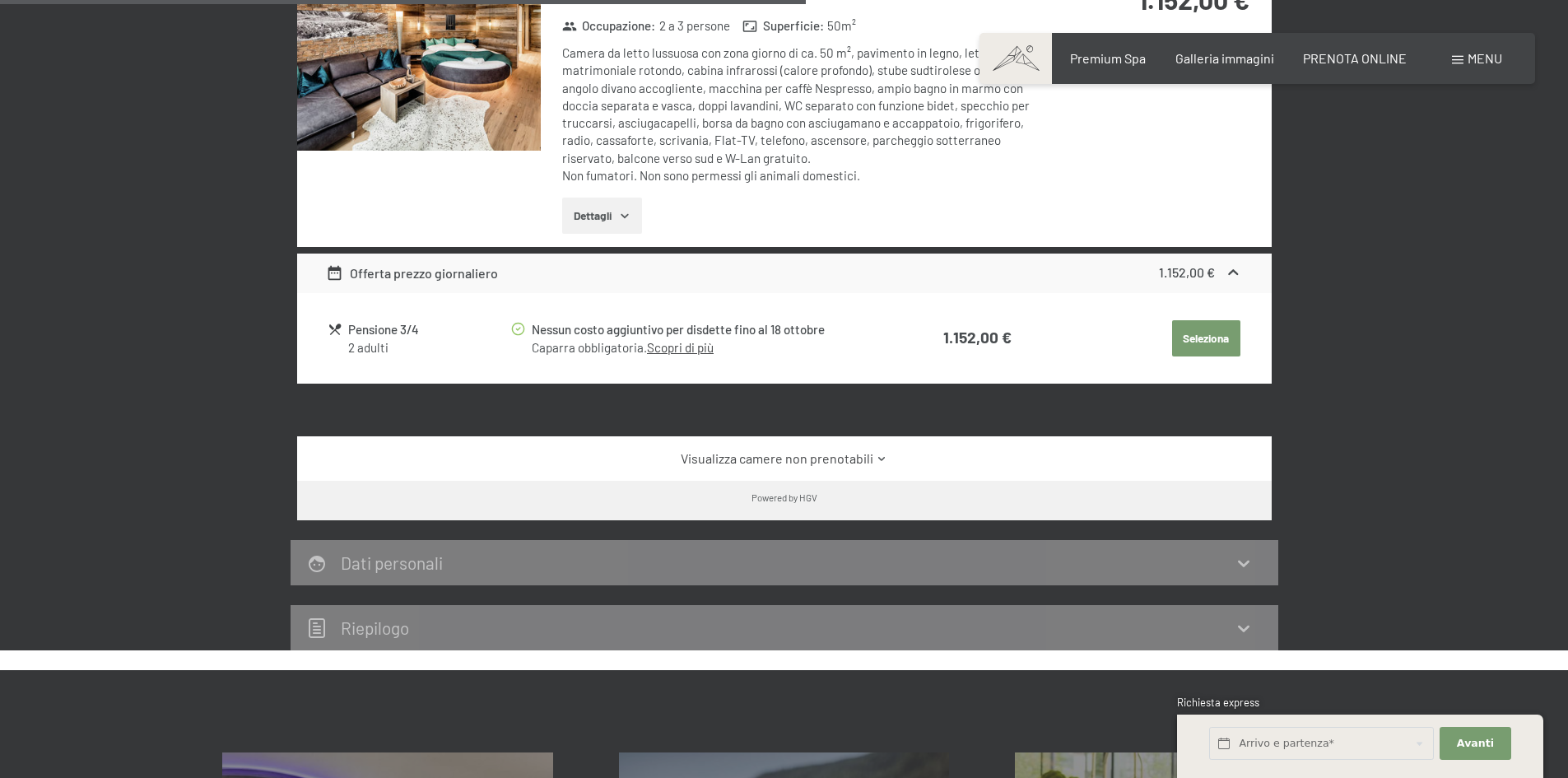
scroll to position [1153, 0]
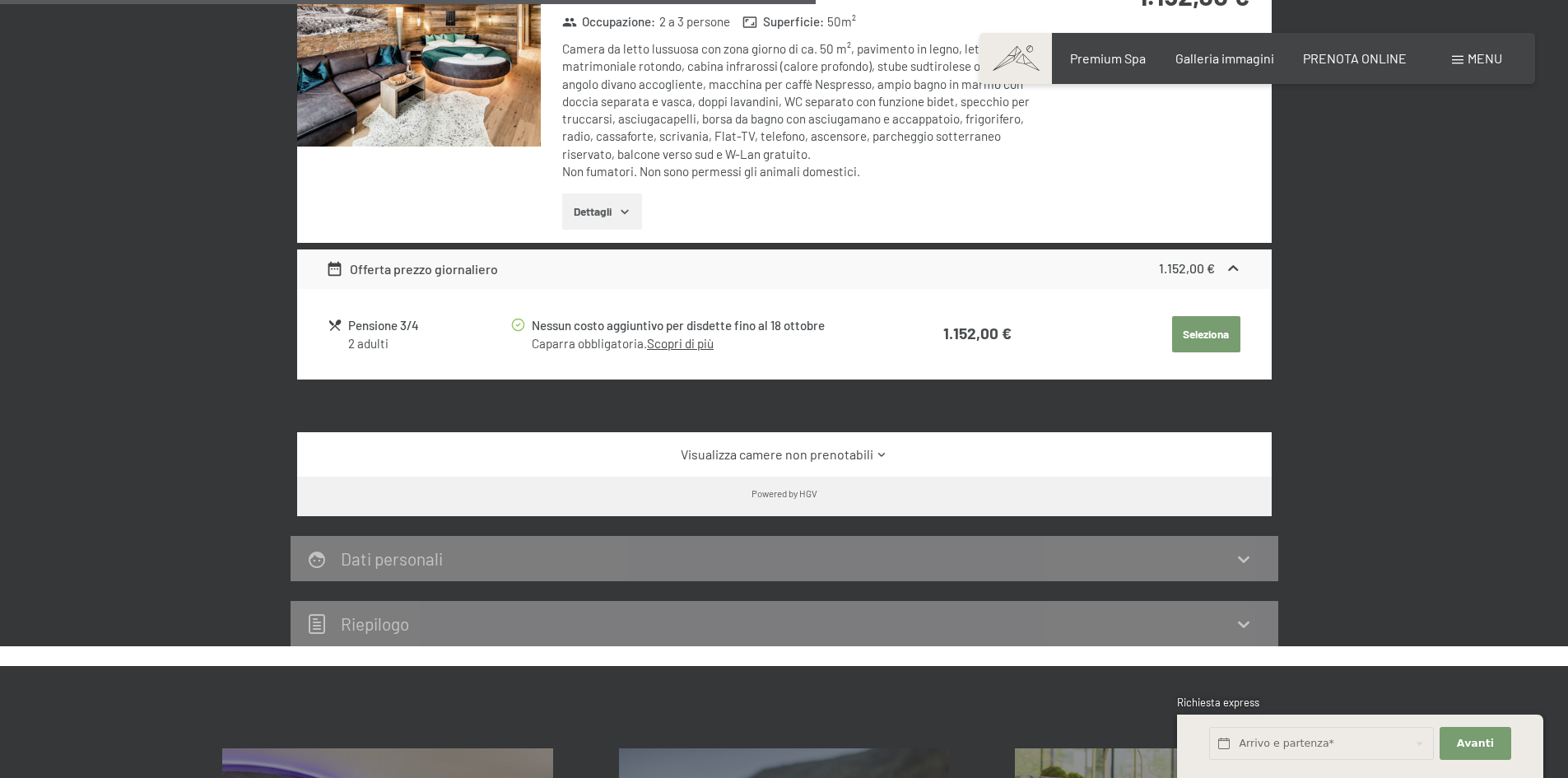
click at [773, 461] on link "Visualizza camere non prenotabili" at bounding box center [784, 455] width 917 height 19
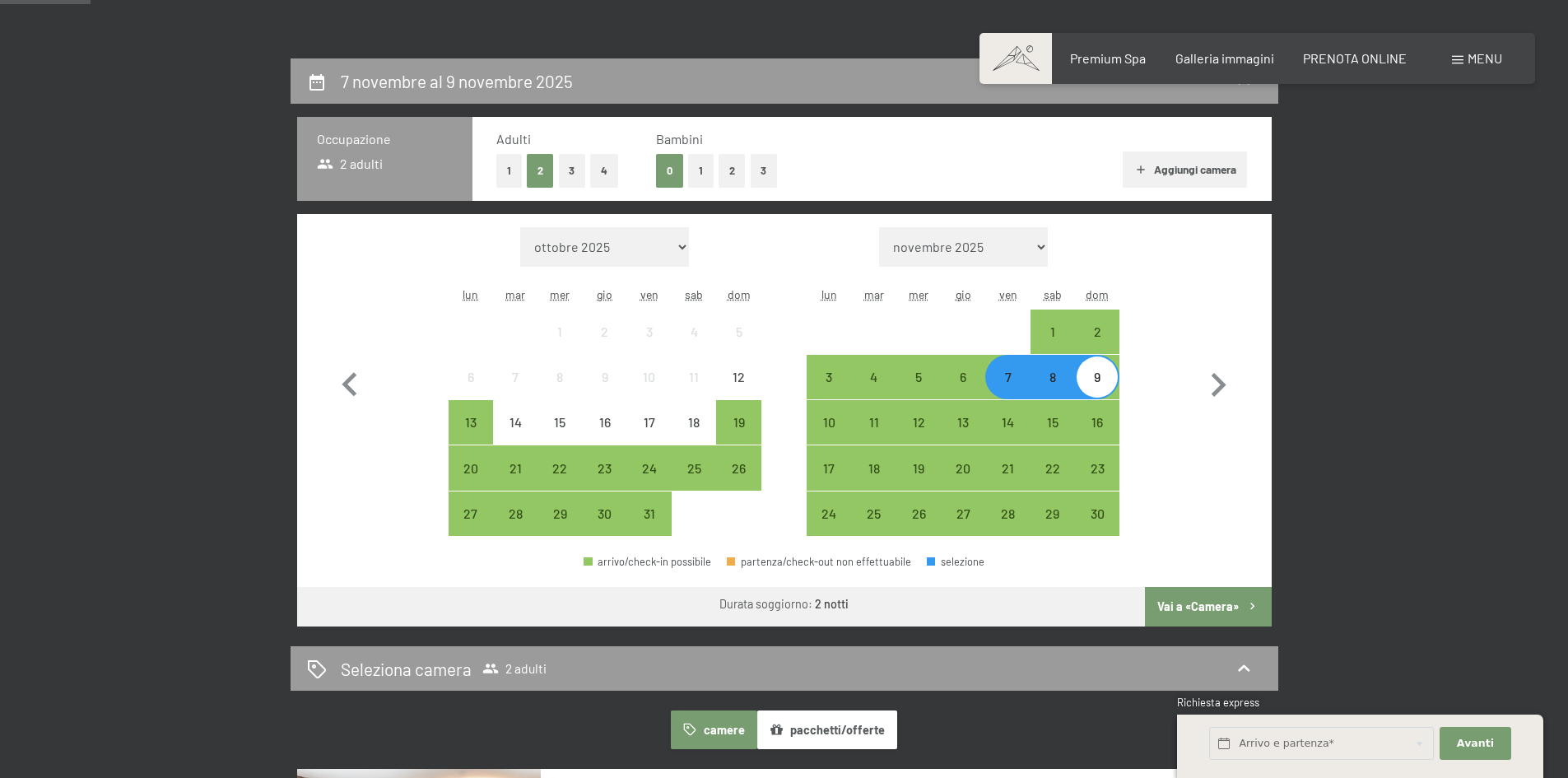
scroll to position [329, 0]
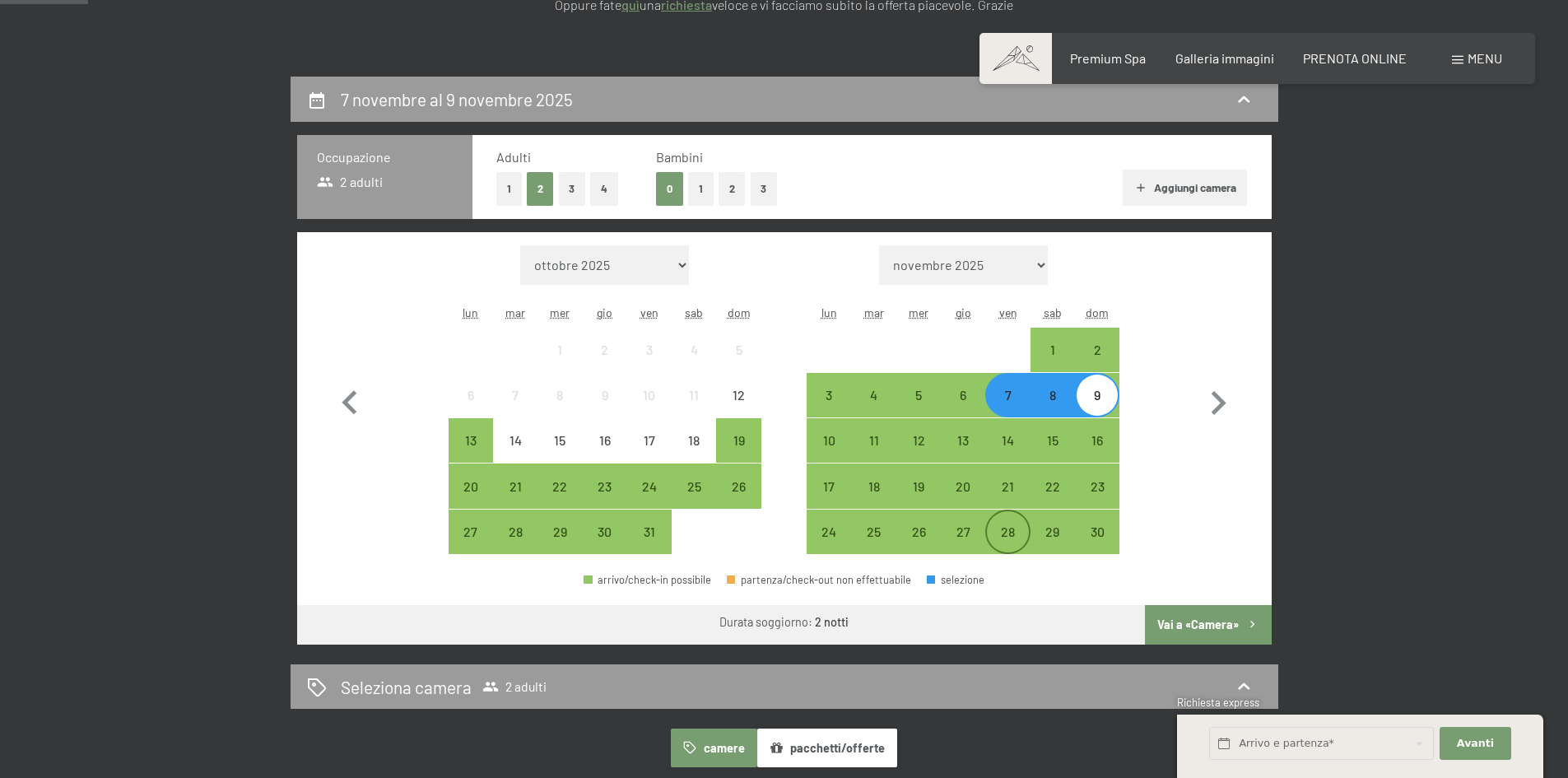
click at [1014, 529] on div "28" at bounding box center [1007, 546] width 41 height 41
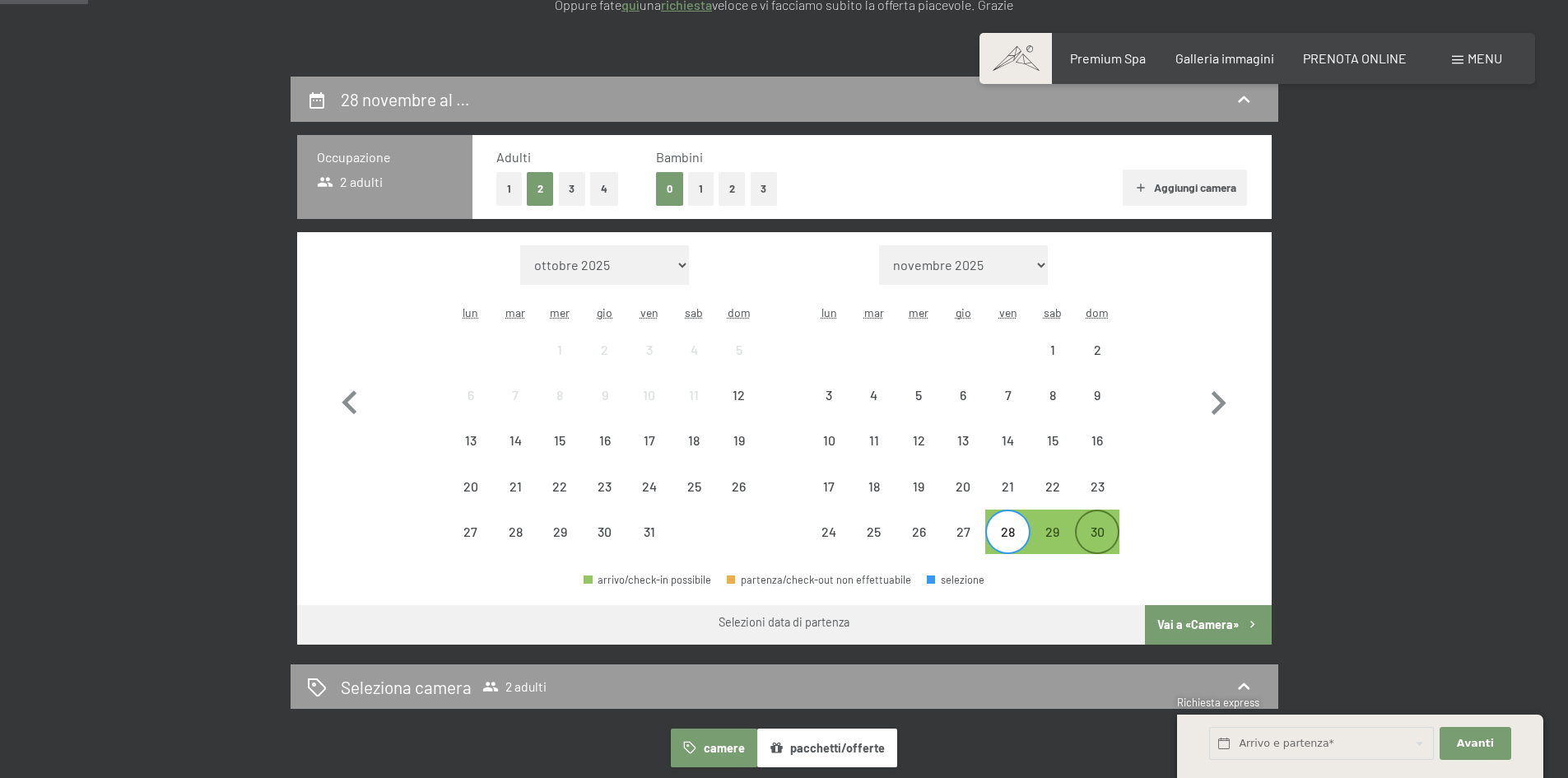
click at [1080, 525] on div "30" at bounding box center [1097, 546] width 41 height 41
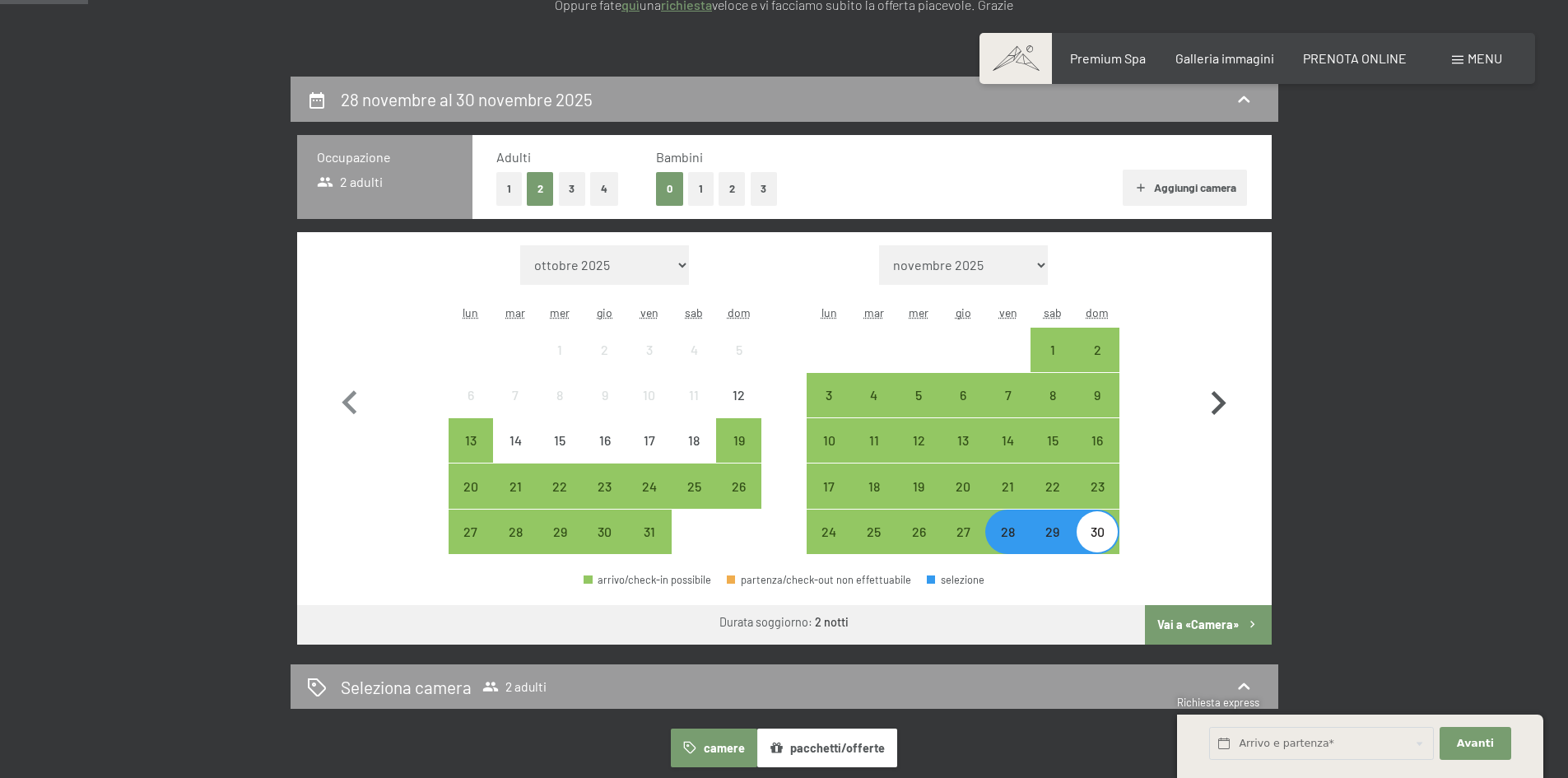
click at [1216, 403] on icon "button" at bounding box center [1218, 403] width 48 height 48
select select "[DATE]"
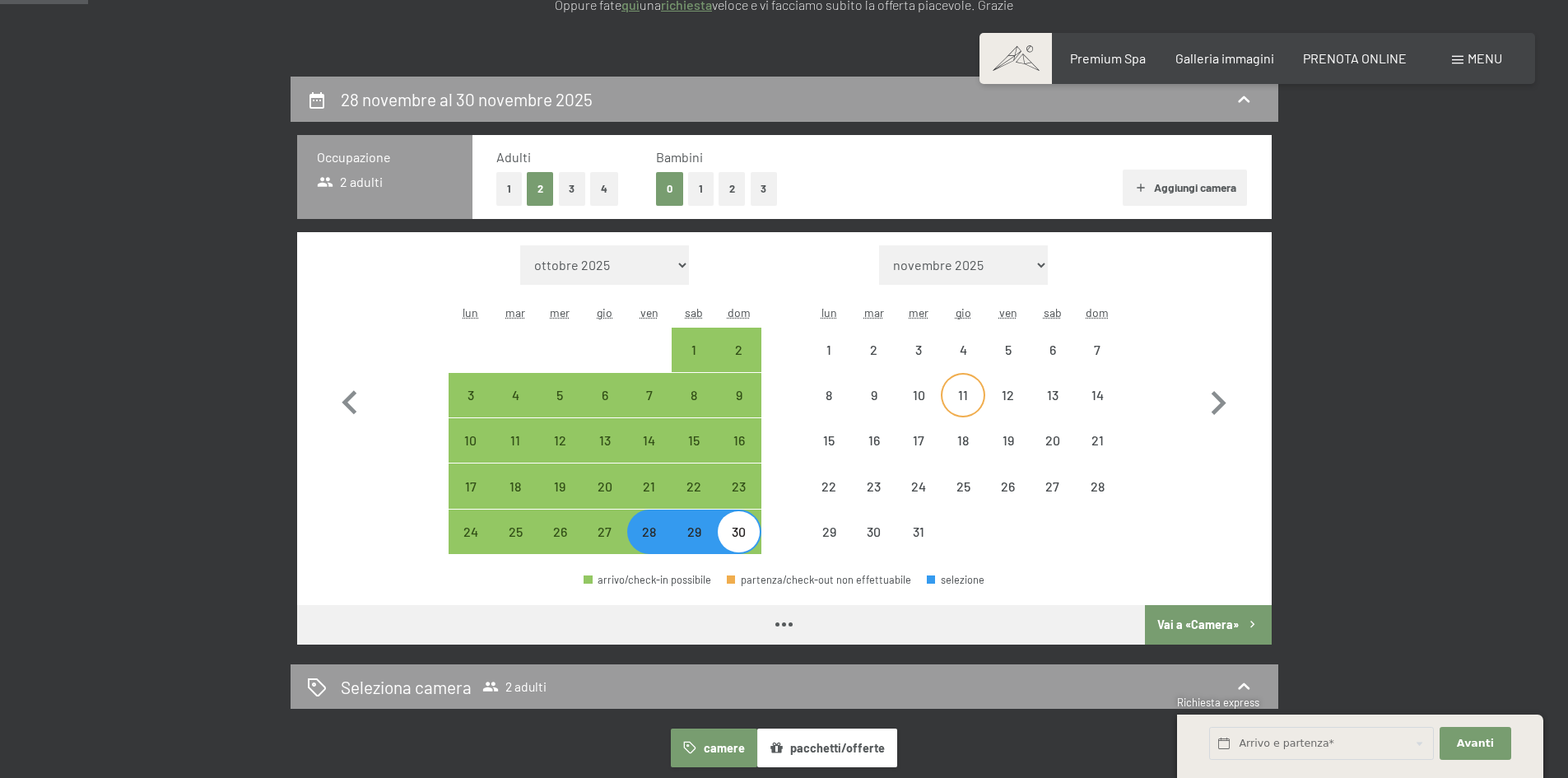
select select "[DATE]"
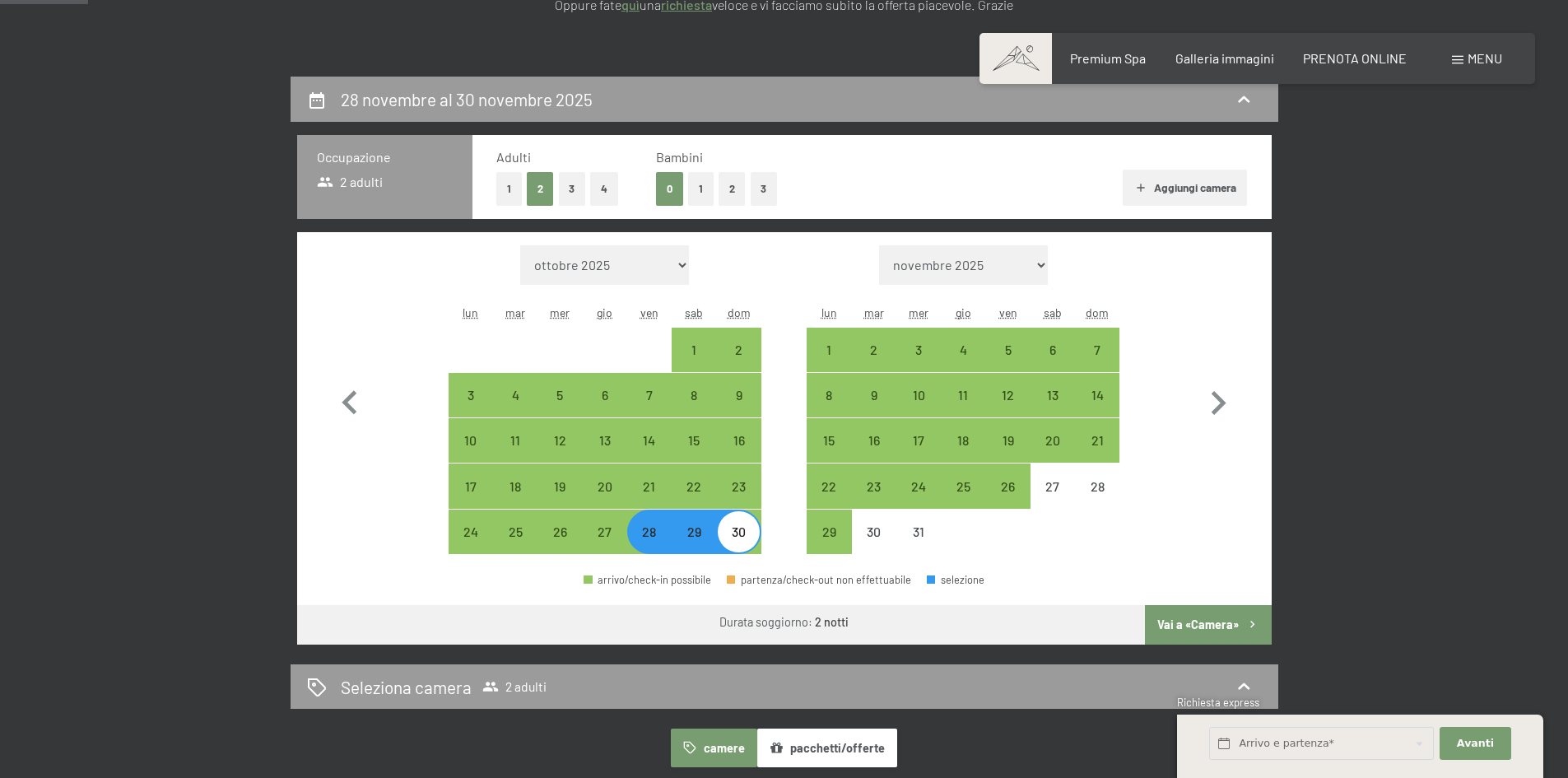
click at [656, 541] on div "28" at bounding box center [649, 546] width 41 height 41
select select "[DATE]"
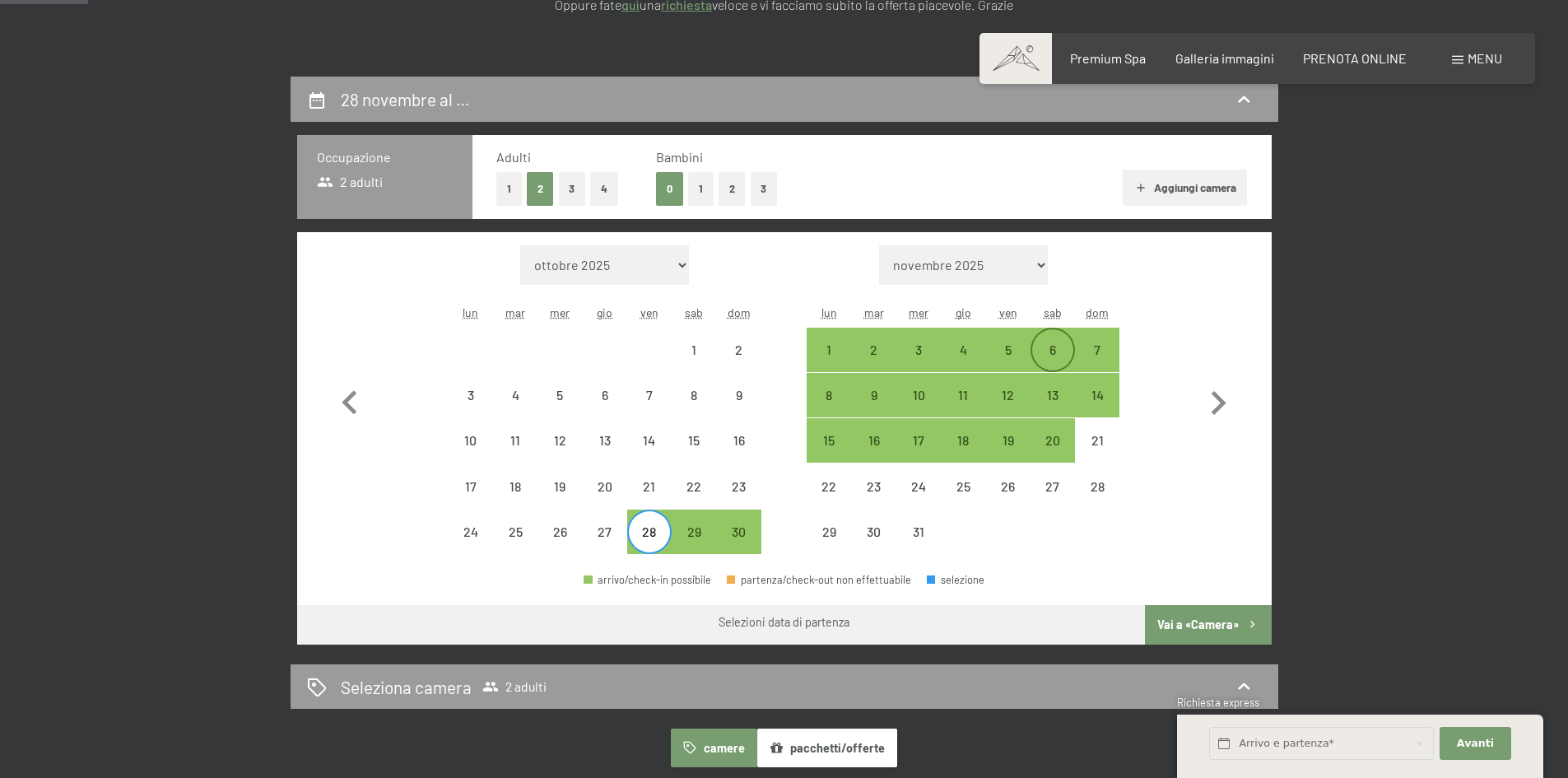
click at [1044, 355] on div "6" at bounding box center [1053, 364] width 41 height 41
select select "[DATE]"
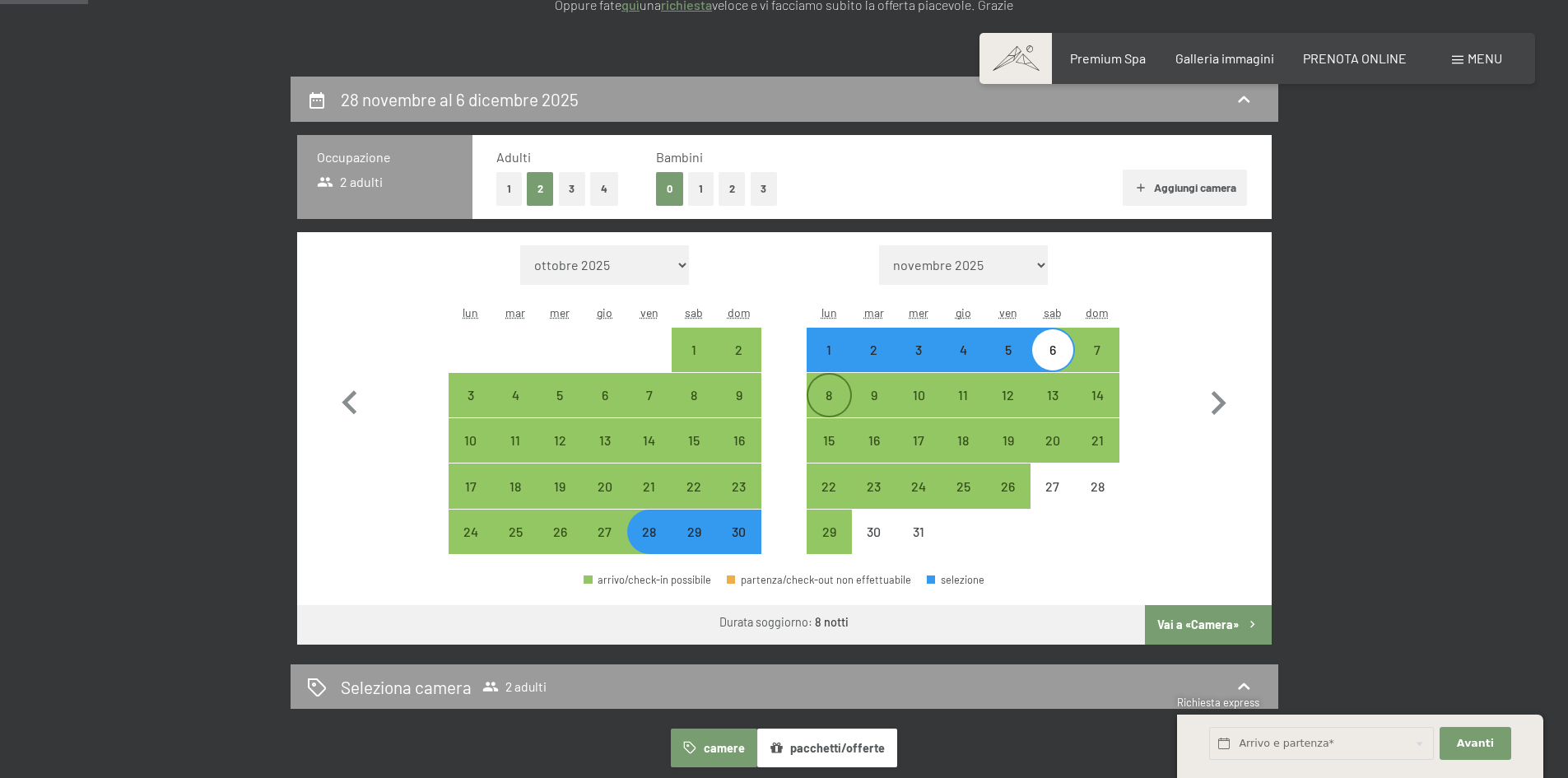
click at [841, 393] on div "8" at bounding box center [828, 409] width 41 height 41
select select "[DATE]"
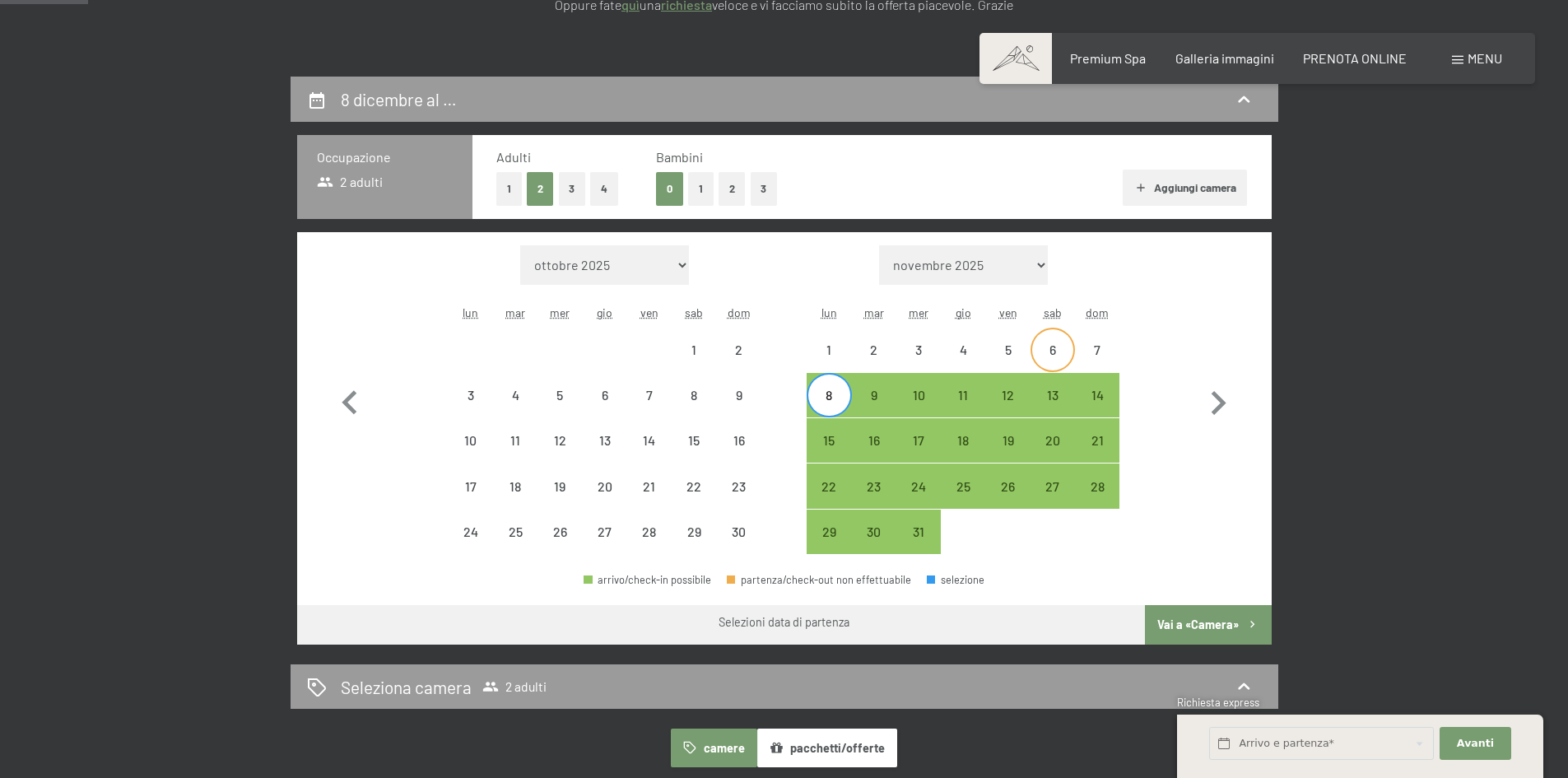
click at [1034, 338] on div "6" at bounding box center [1053, 349] width 41 height 41
select select "[DATE]"
click at [811, 387] on div "8" at bounding box center [828, 395] width 41 height 41
select select "[DATE]"
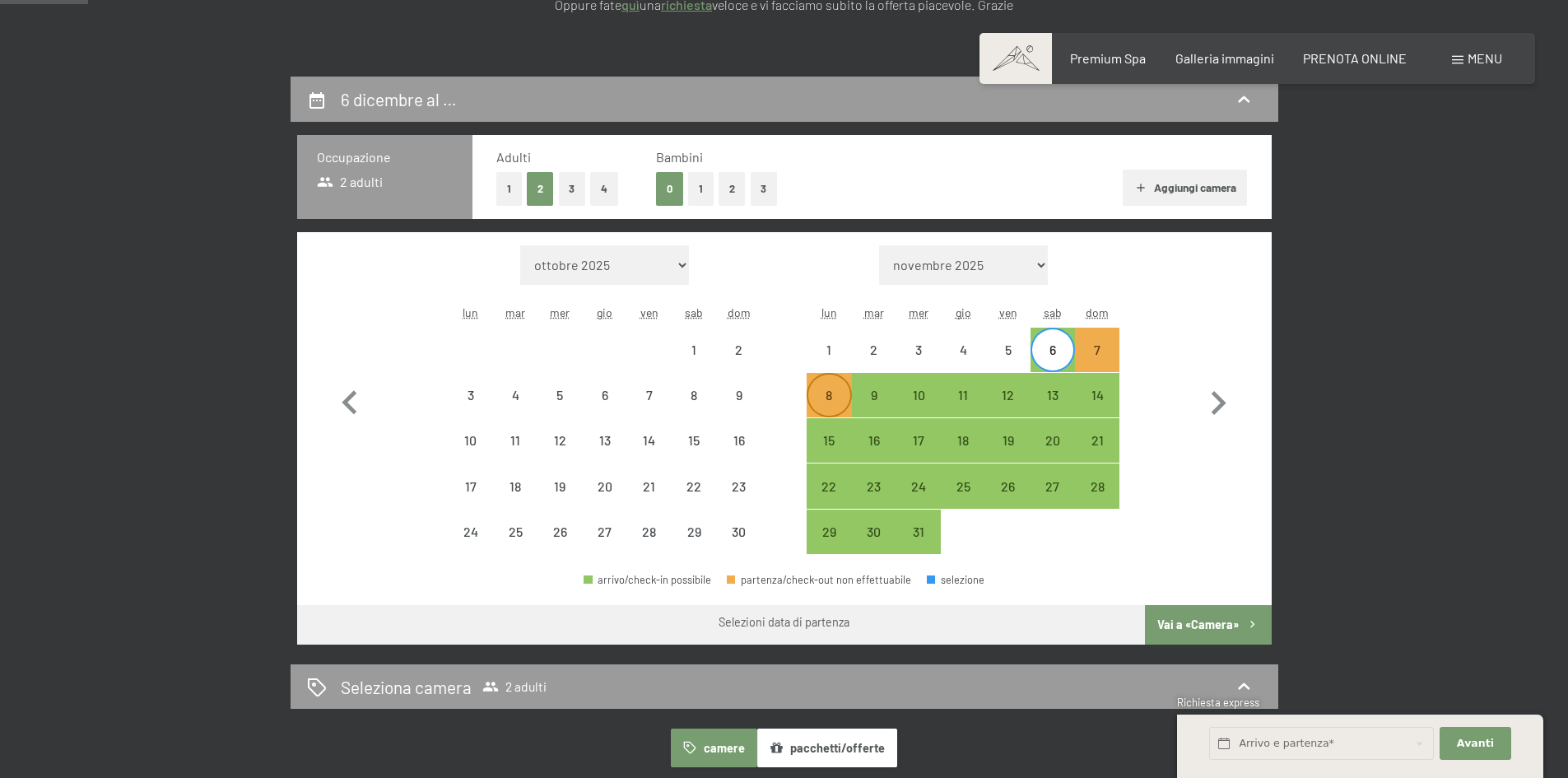
select select "[DATE]"
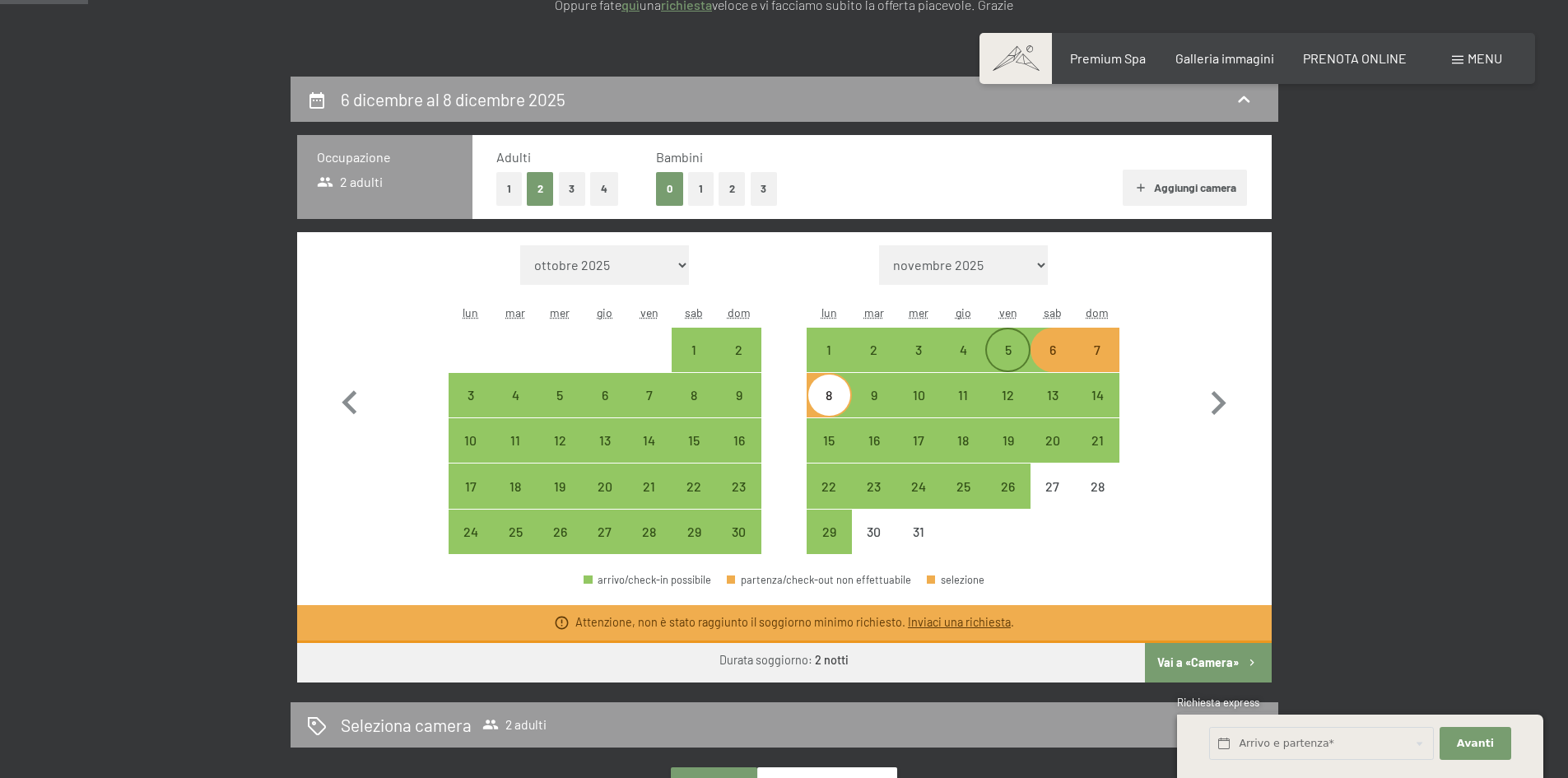
click at [1006, 359] on div "5" at bounding box center [1007, 364] width 41 height 41
select select "[DATE]"
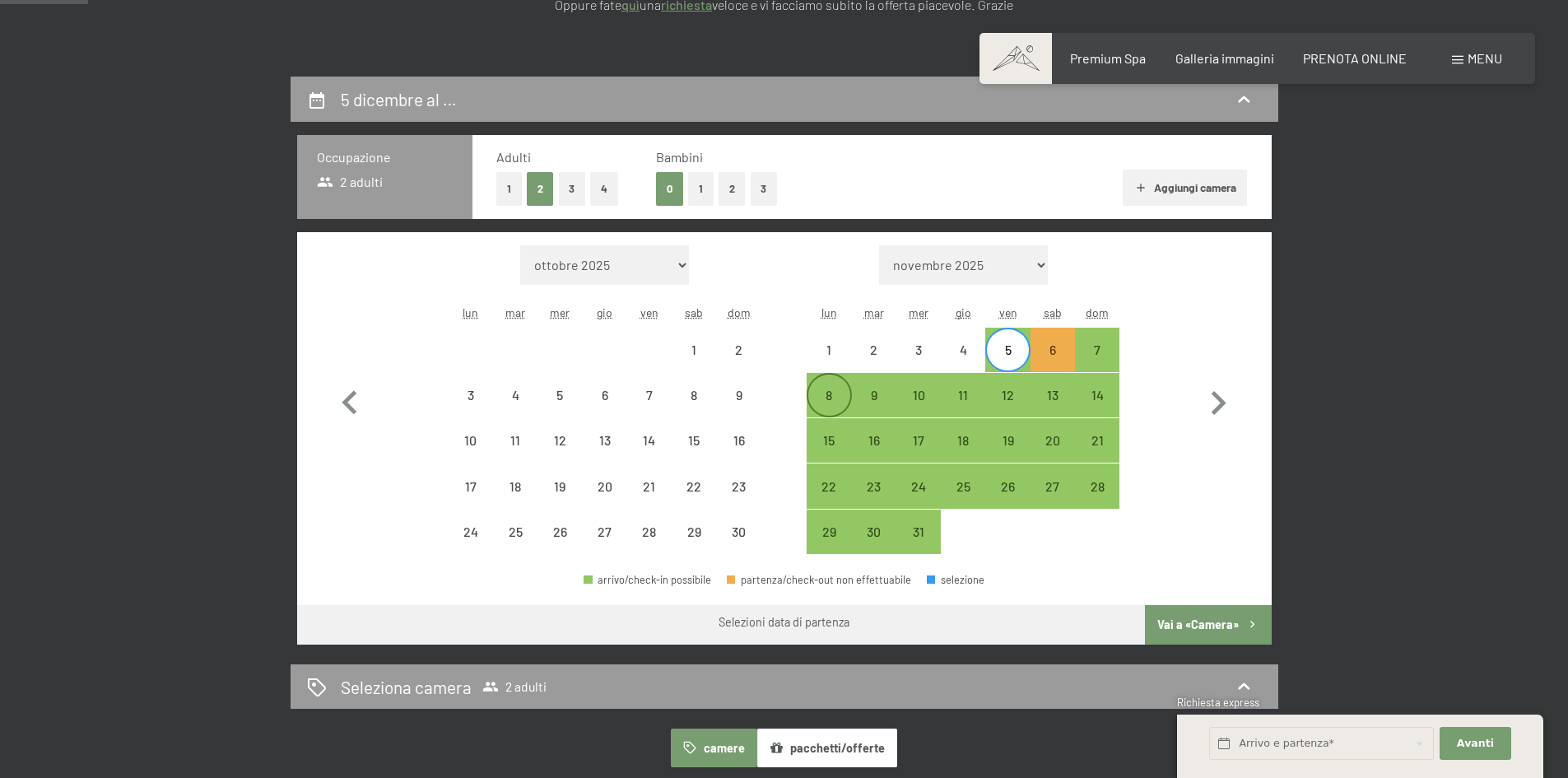
click at [842, 402] on div "8" at bounding box center [828, 409] width 41 height 41
select select "[DATE]"
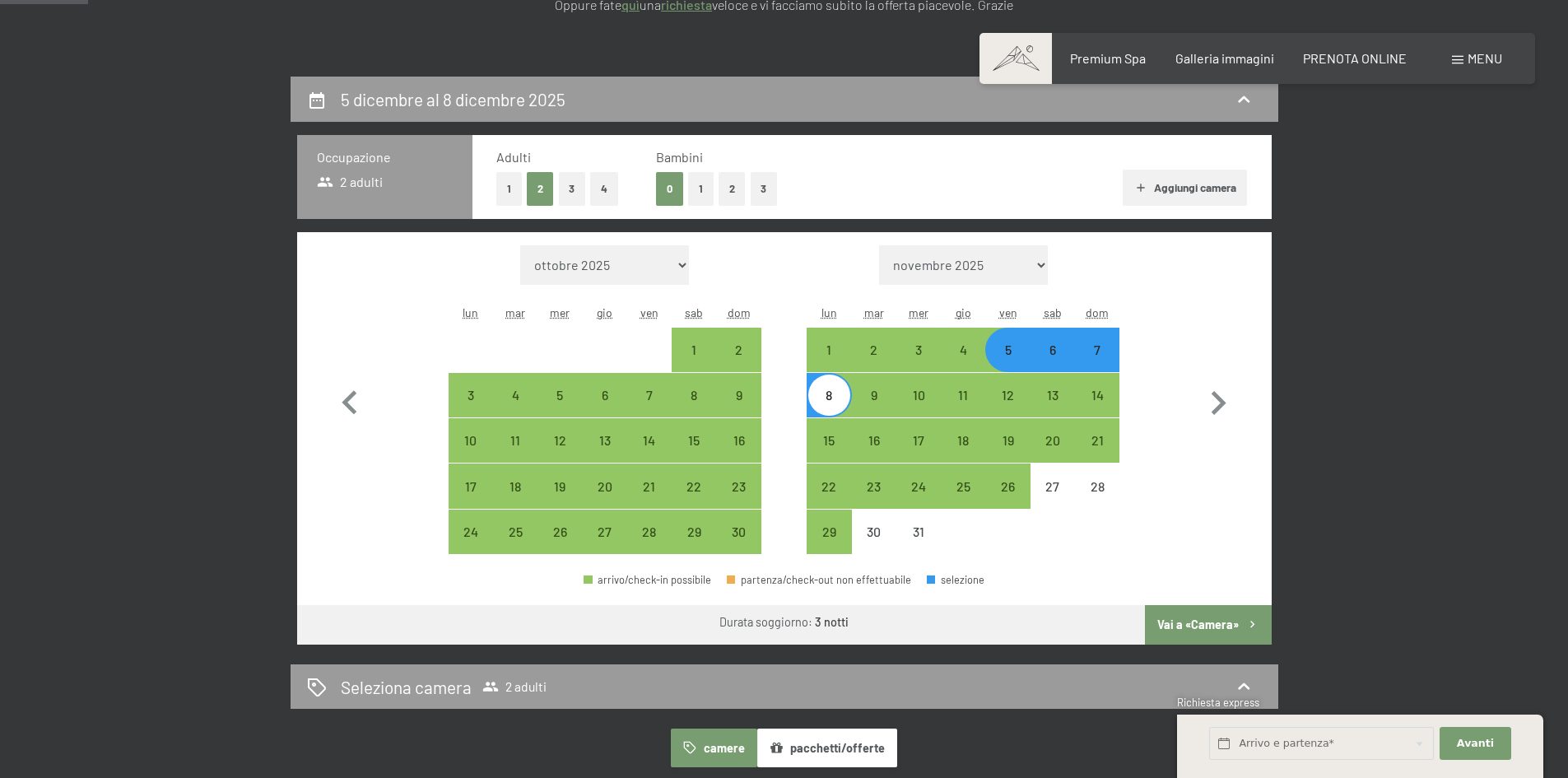
click at [1190, 621] on button "Vai a «Camera»" at bounding box center [1209, 625] width 126 height 40
select select "[DATE]"
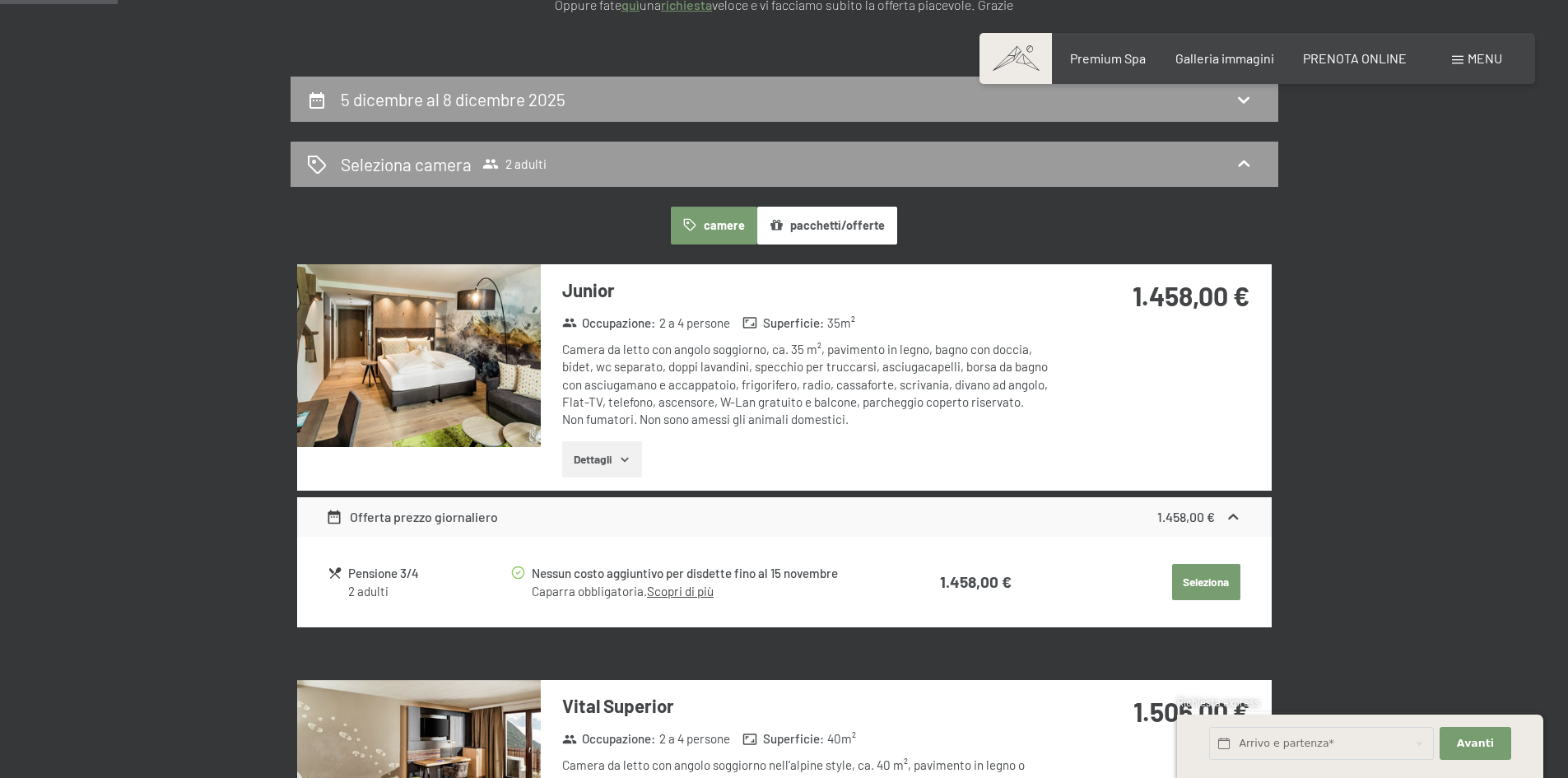
scroll to position [406, 0]
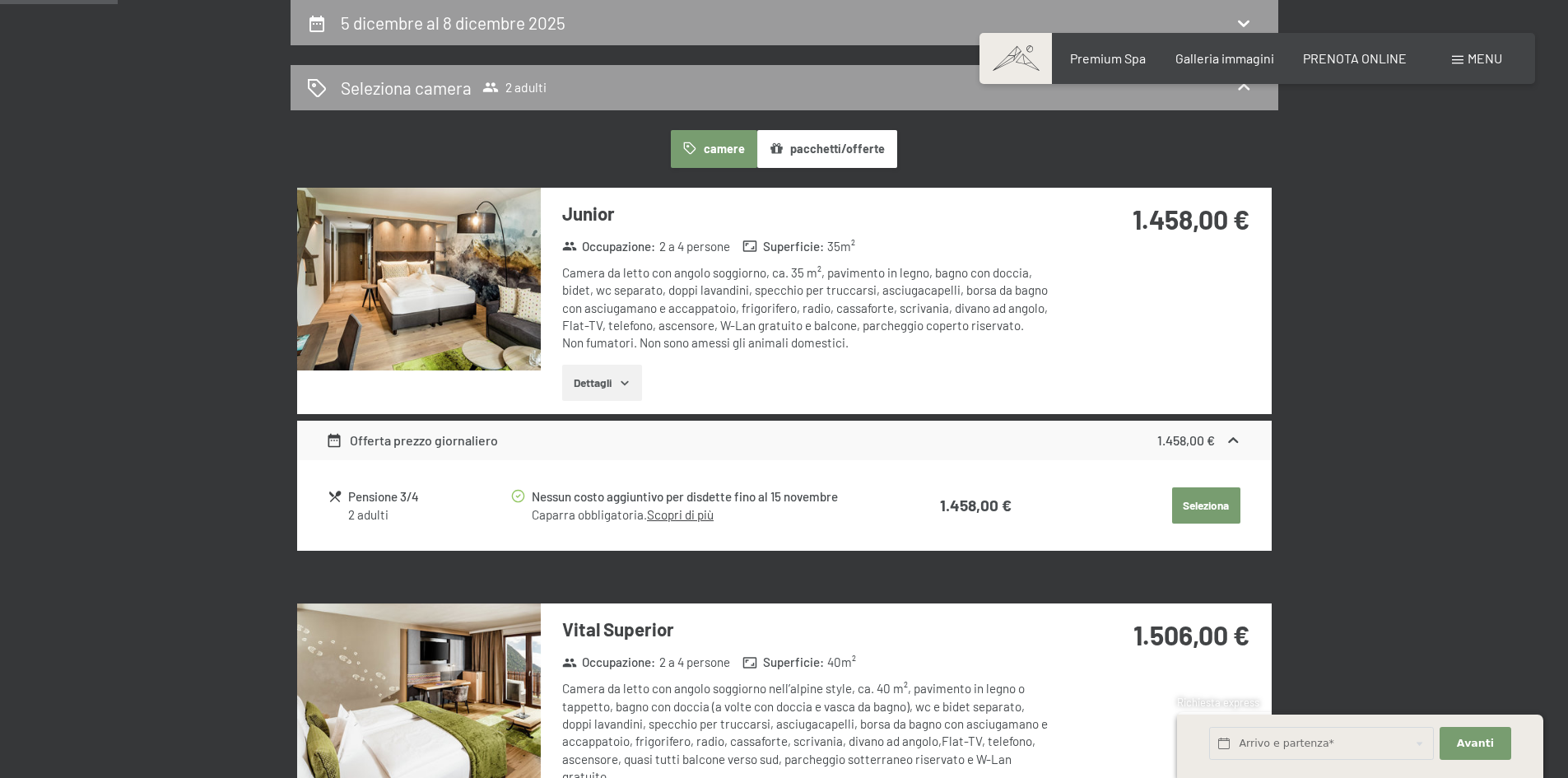
click at [1192, 507] on button "Seleziona" at bounding box center [1206, 505] width 68 height 36
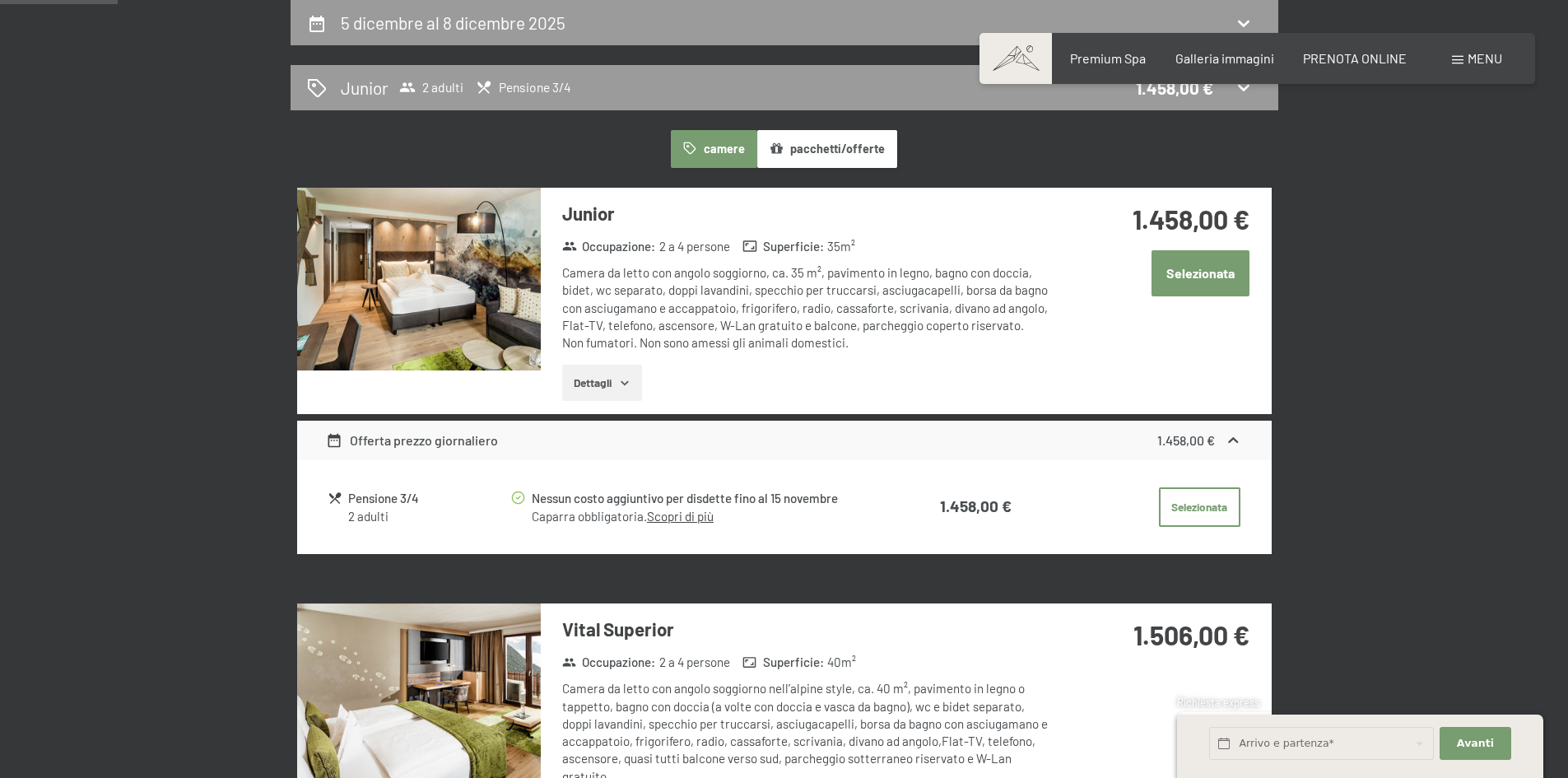
click at [1196, 262] on button "Selezionata" at bounding box center [1200, 273] width 98 height 45
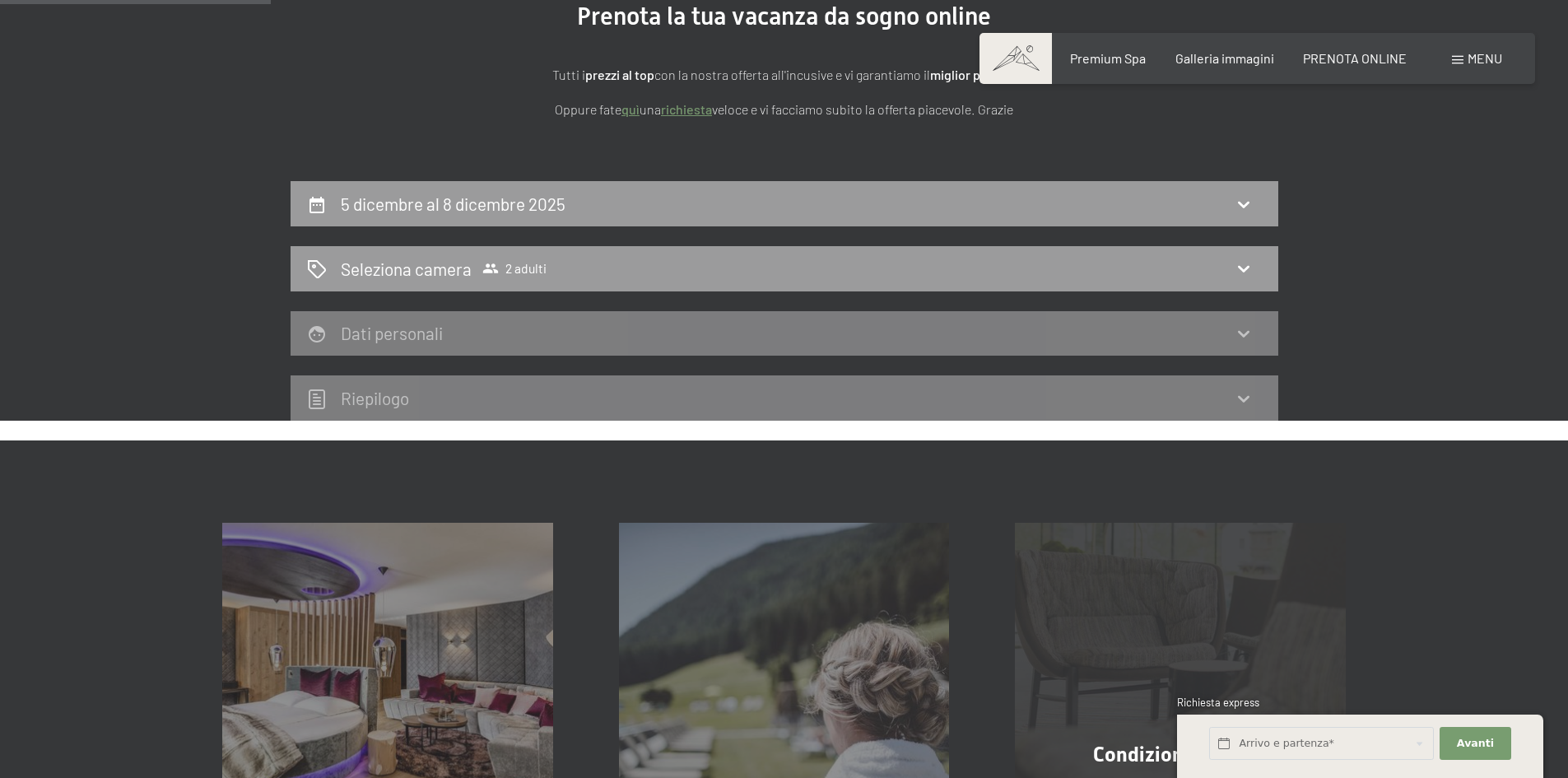
scroll to position [0, 0]
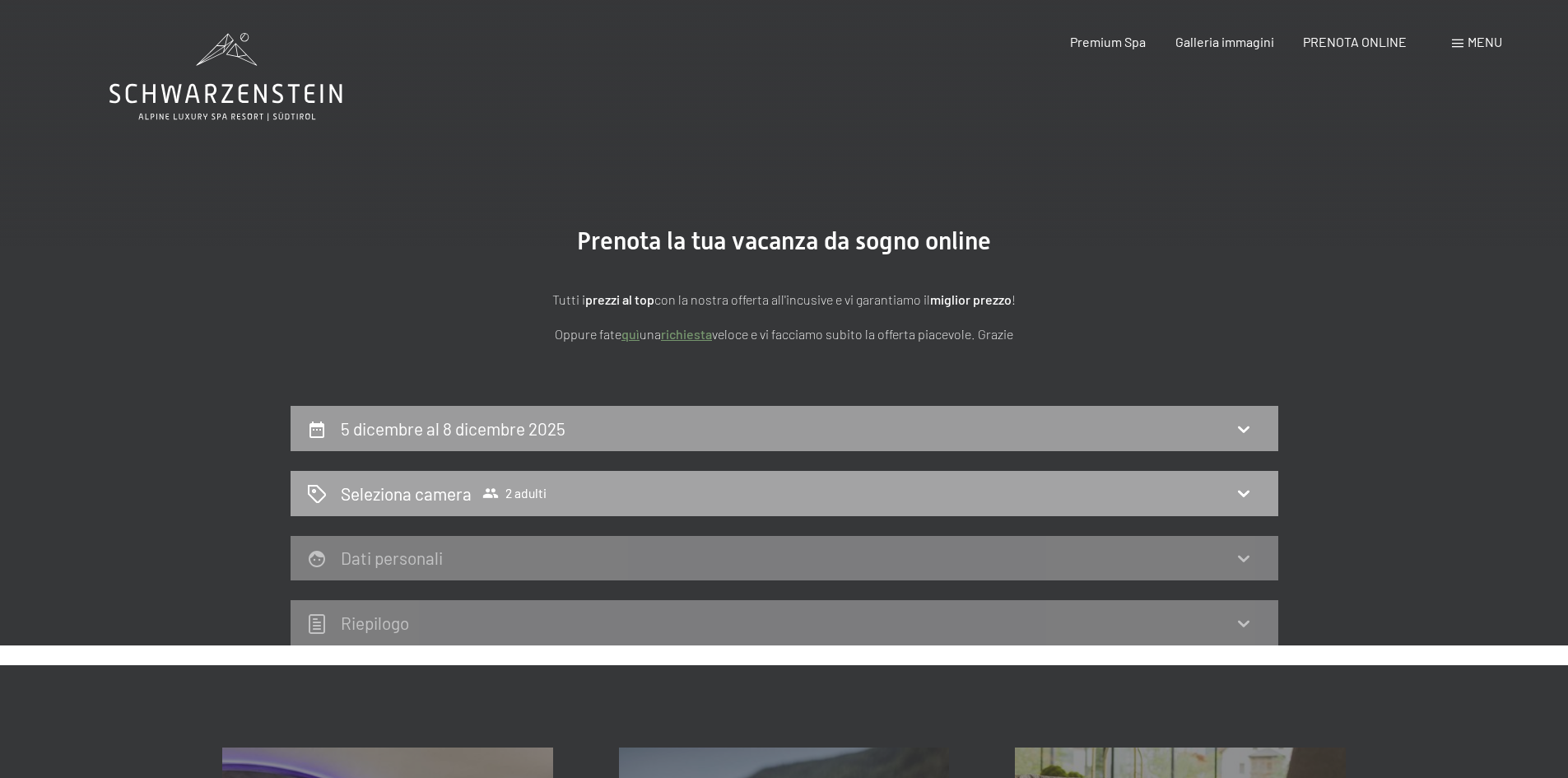
click at [477, 494] on span "Seleziona camera 2 adulti" at bounding box center [444, 493] width 206 height 24
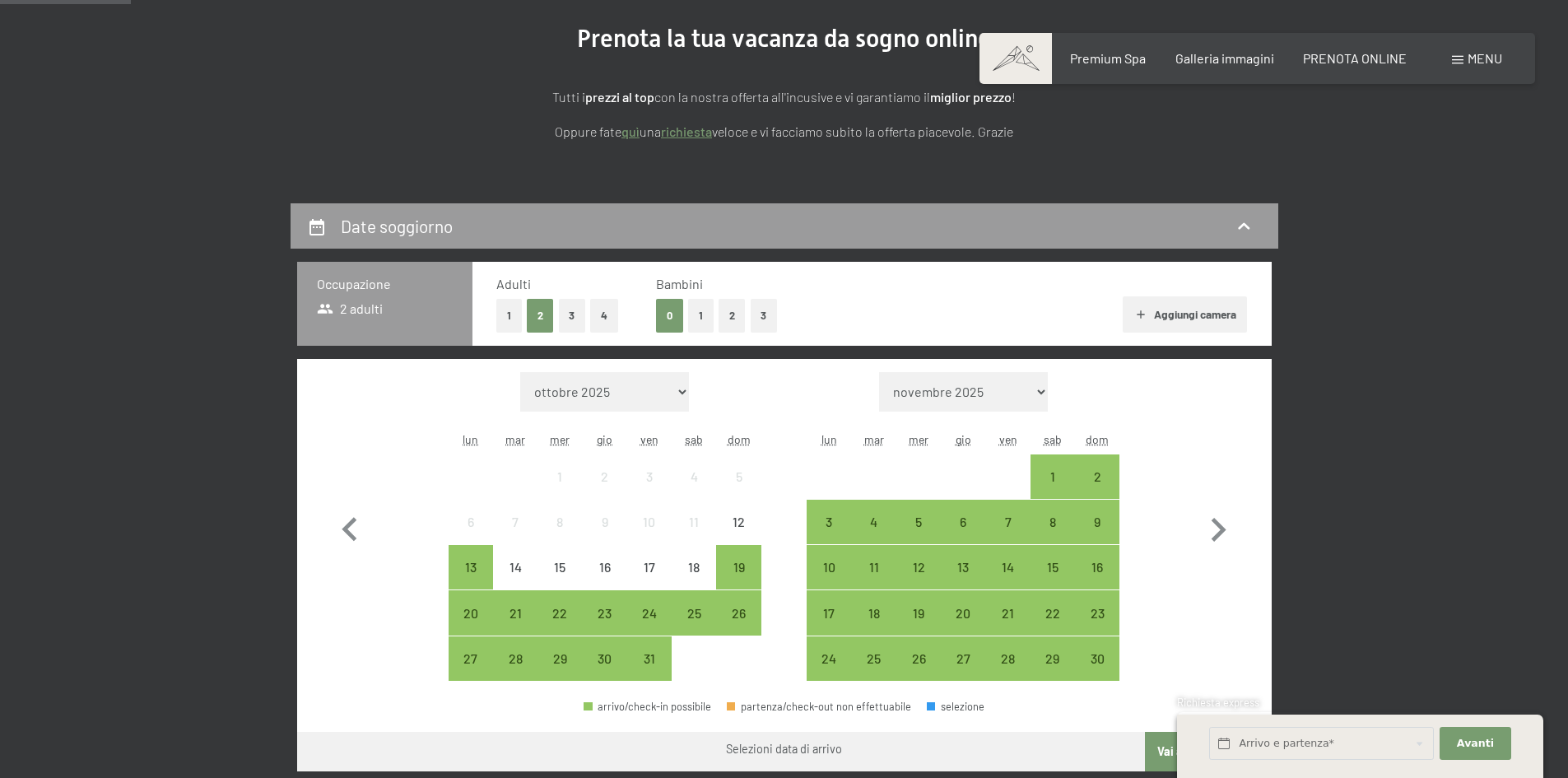
scroll to position [165, 0]
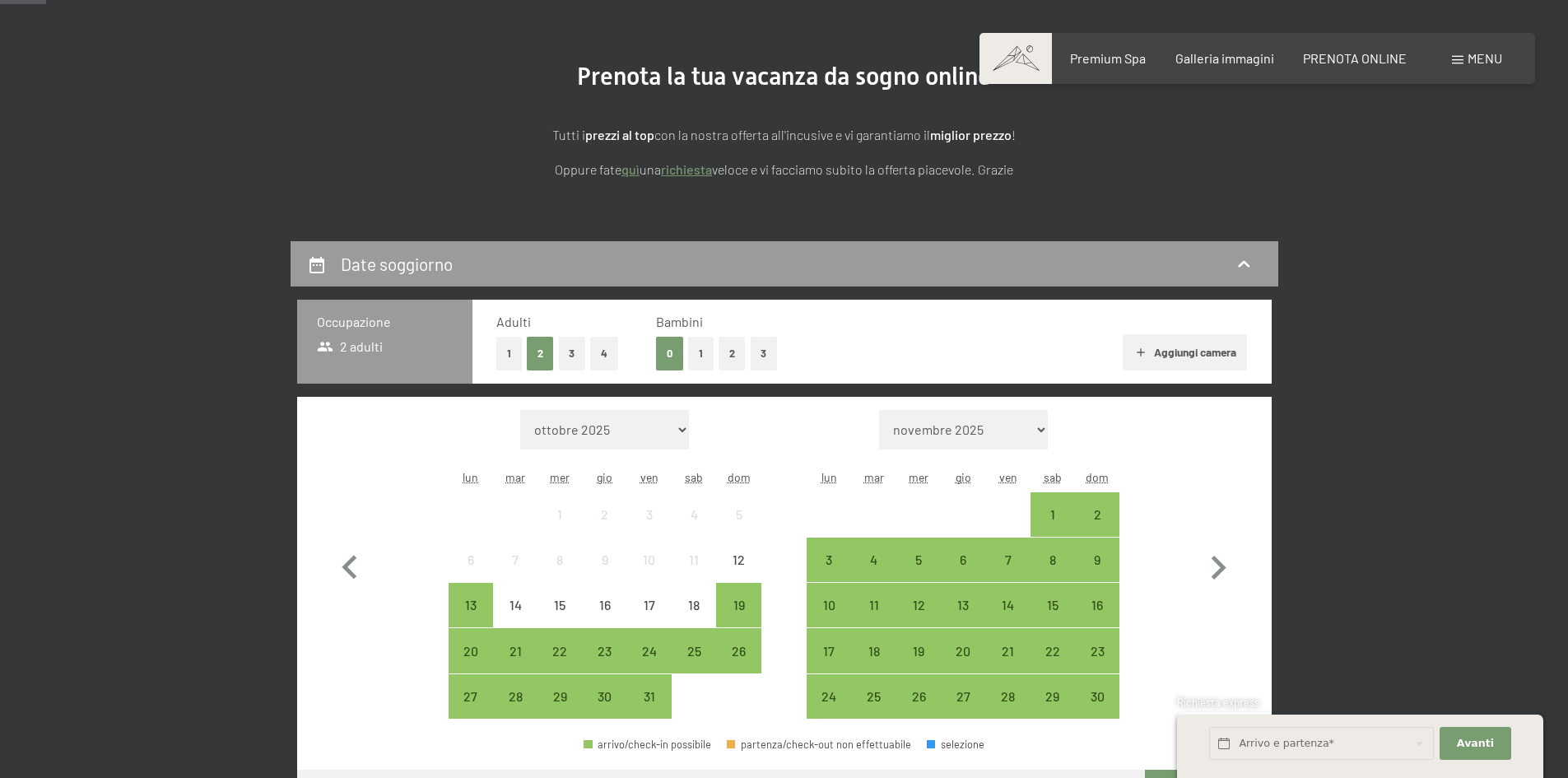
click at [613, 352] on button "4" at bounding box center [603, 354] width 28 height 34
click at [1215, 563] on icon "button" at bounding box center [1218, 568] width 48 height 48
select select "[DATE]"
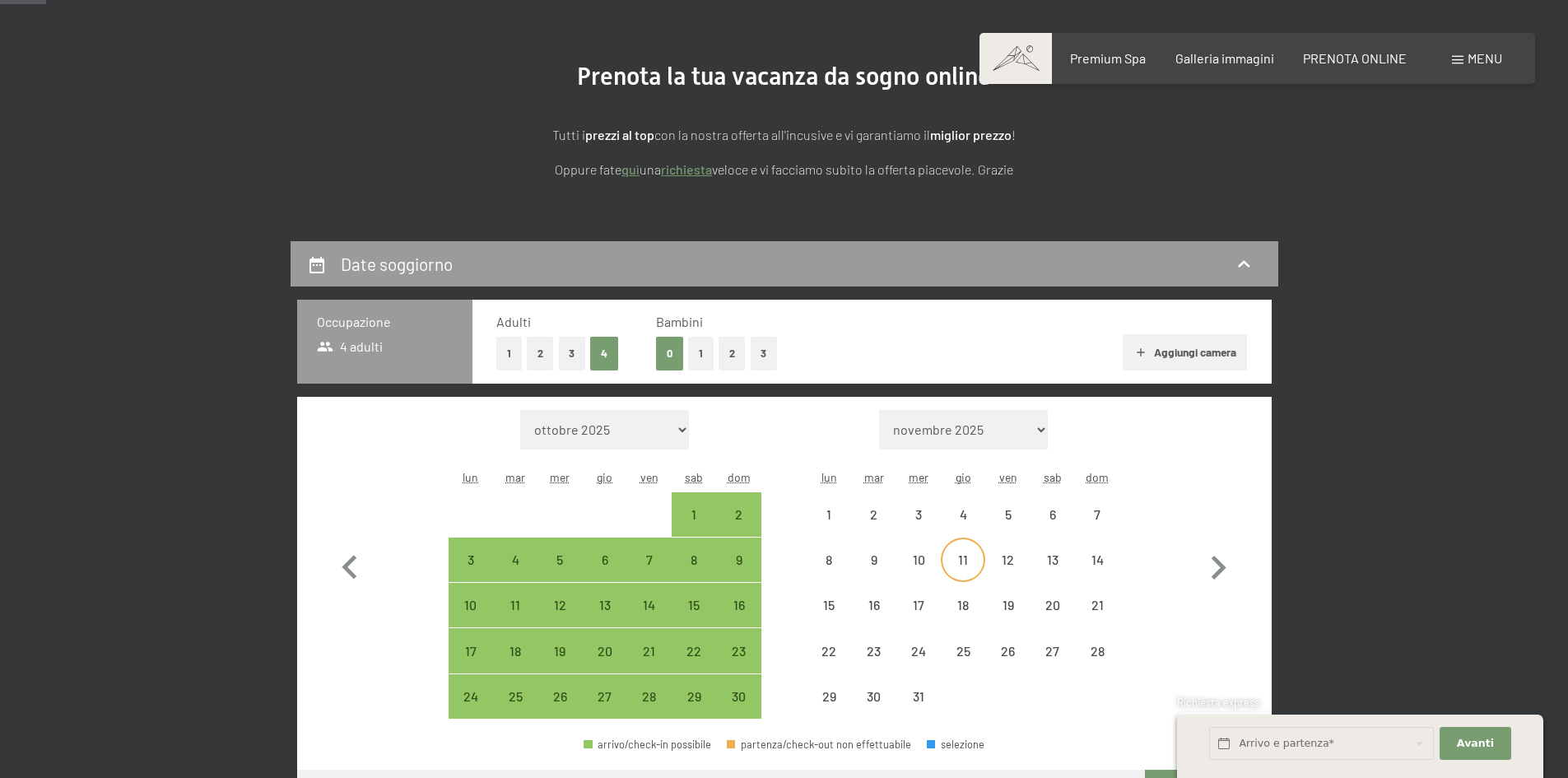
select select "[DATE]"
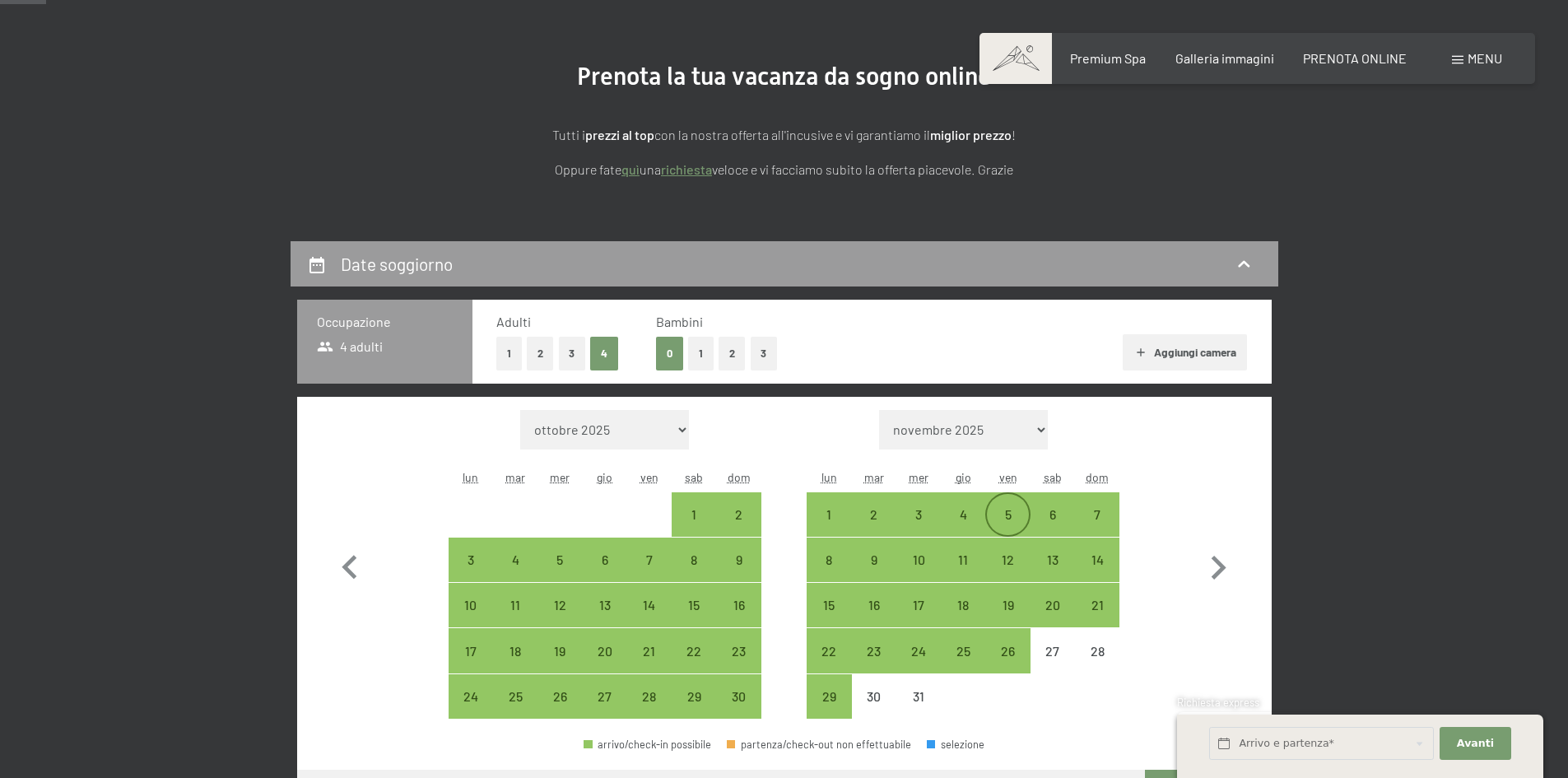
click at [1011, 510] on div "5" at bounding box center [1007, 528] width 41 height 41
select select "[DATE]"
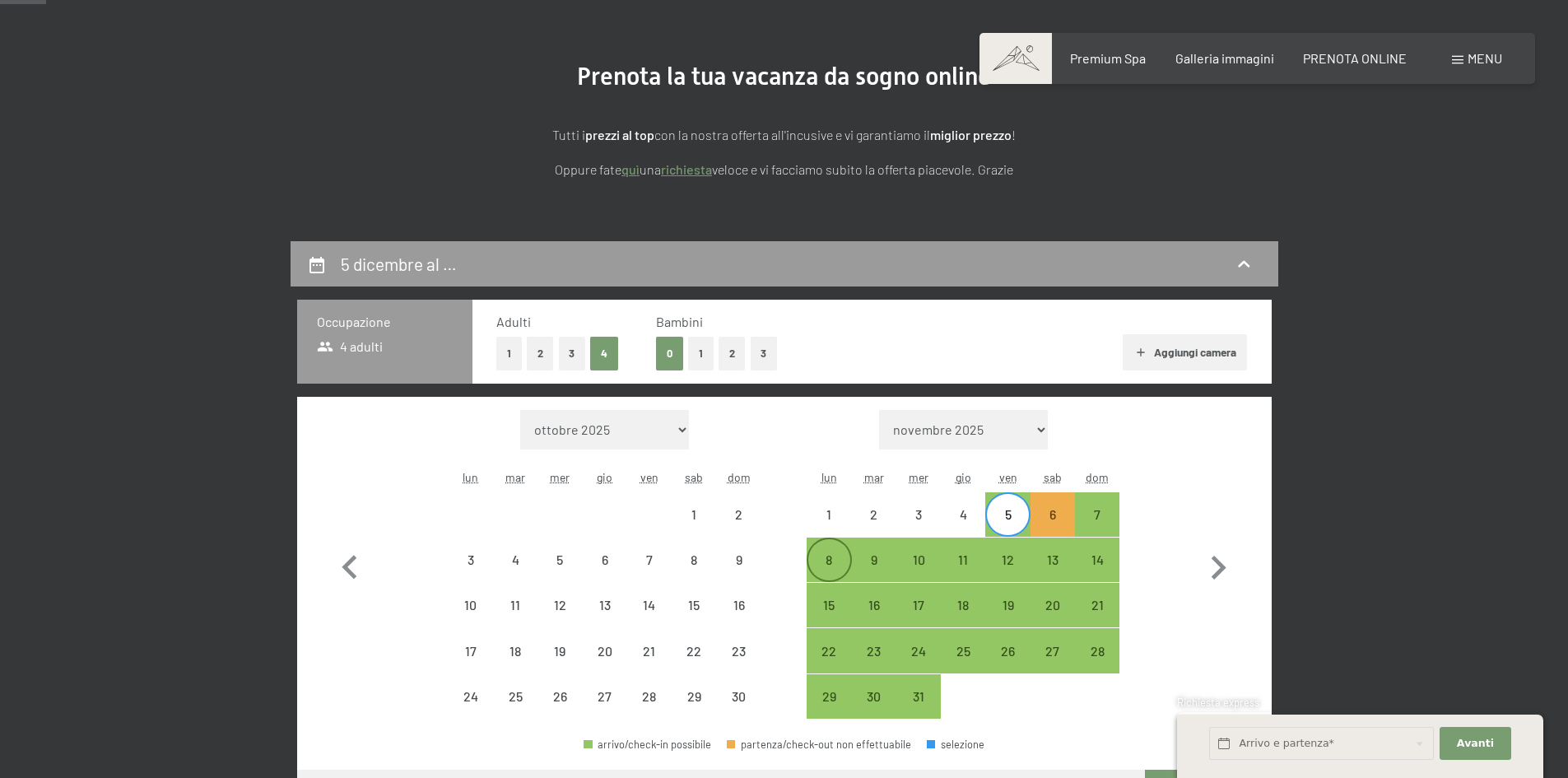
click at [820, 562] on div "8" at bounding box center [828, 573] width 41 height 41
select select "[DATE]"
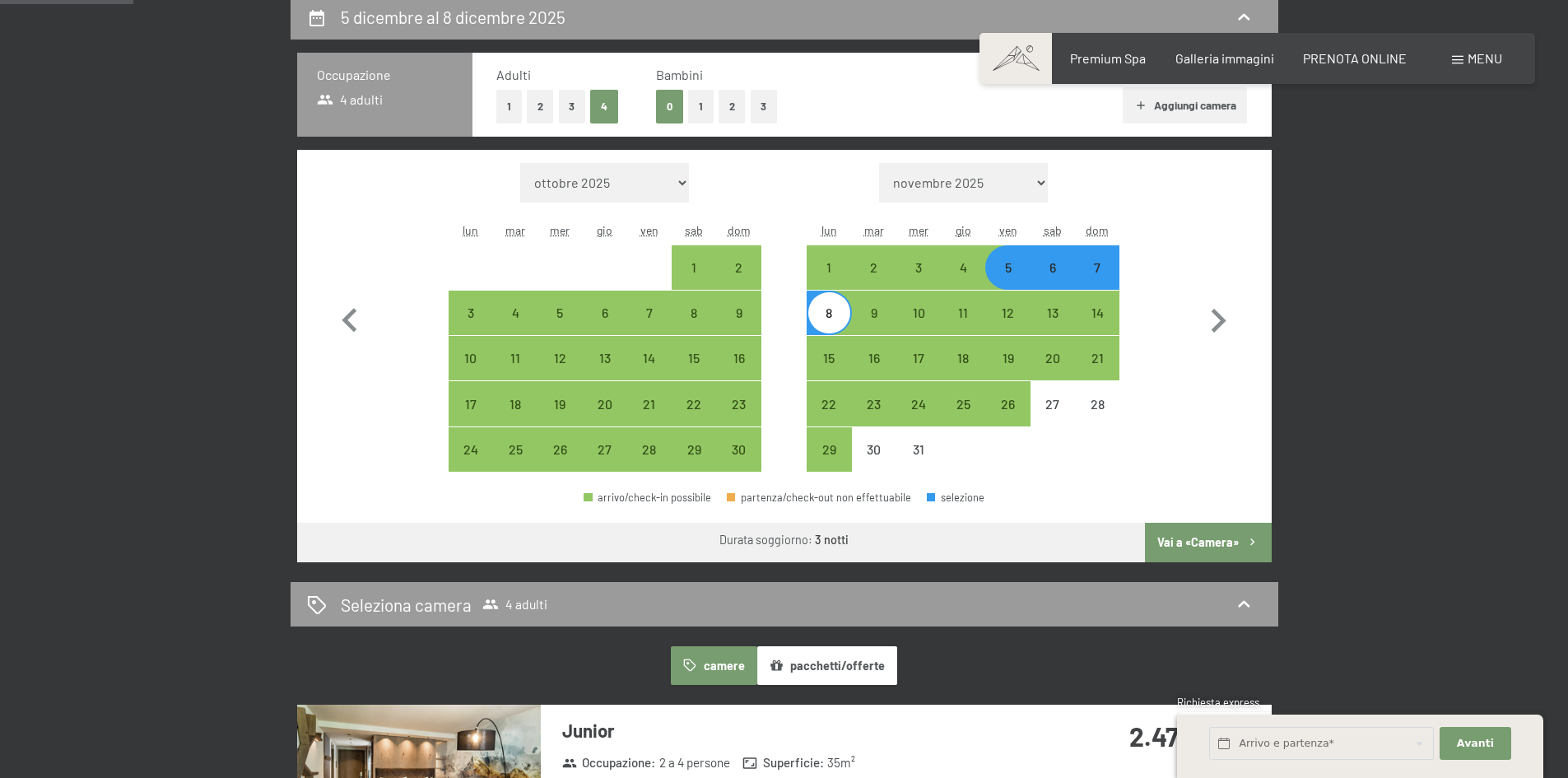
click at [1203, 546] on button "Vai a «Camera»" at bounding box center [1209, 542] width 126 height 40
select select "[DATE]"
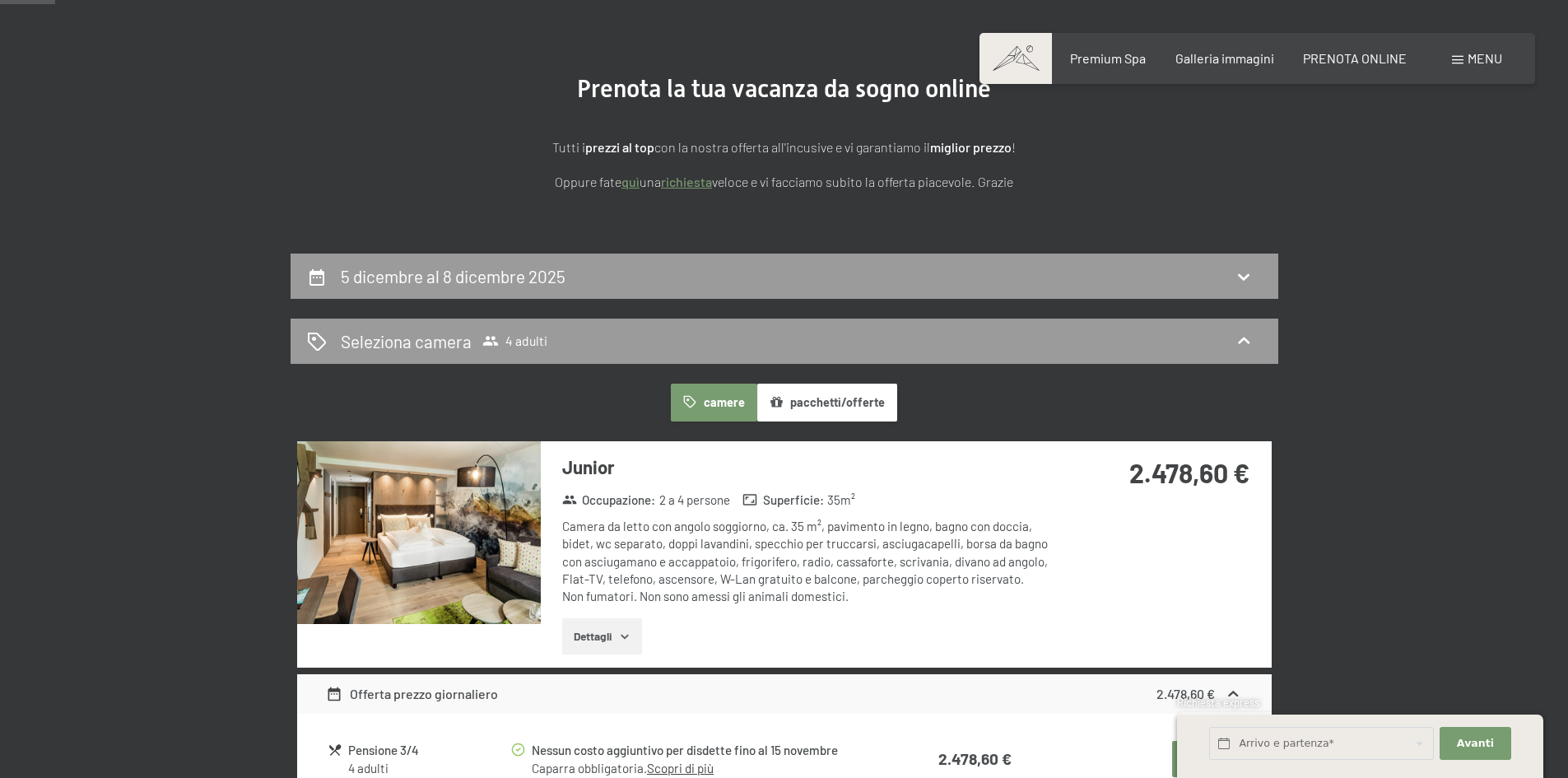
scroll to position [0, 0]
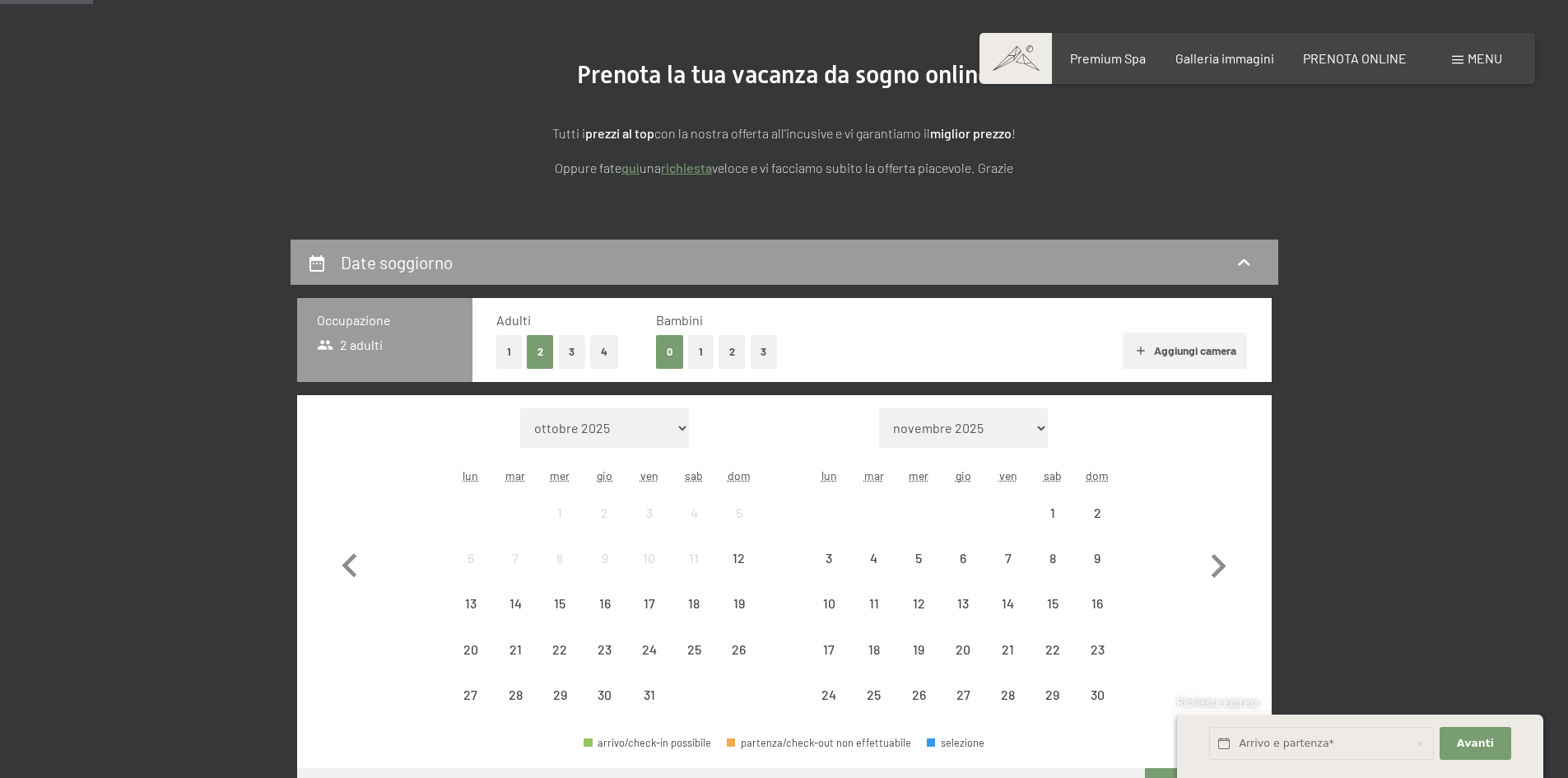
scroll to position [412, 0]
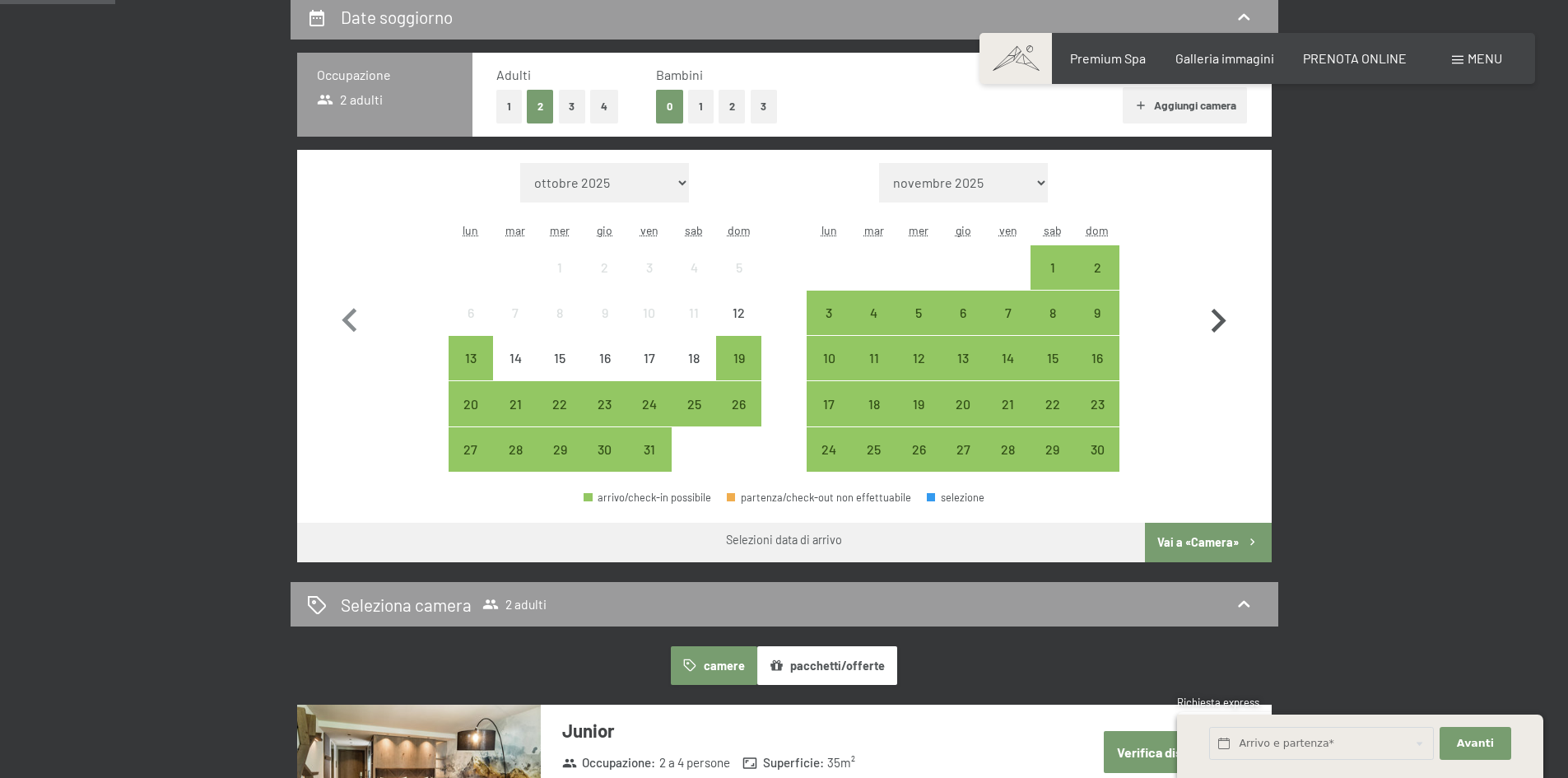
click at [1224, 317] on icon "button" at bounding box center [1218, 321] width 48 height 48
select select "[DATE]"
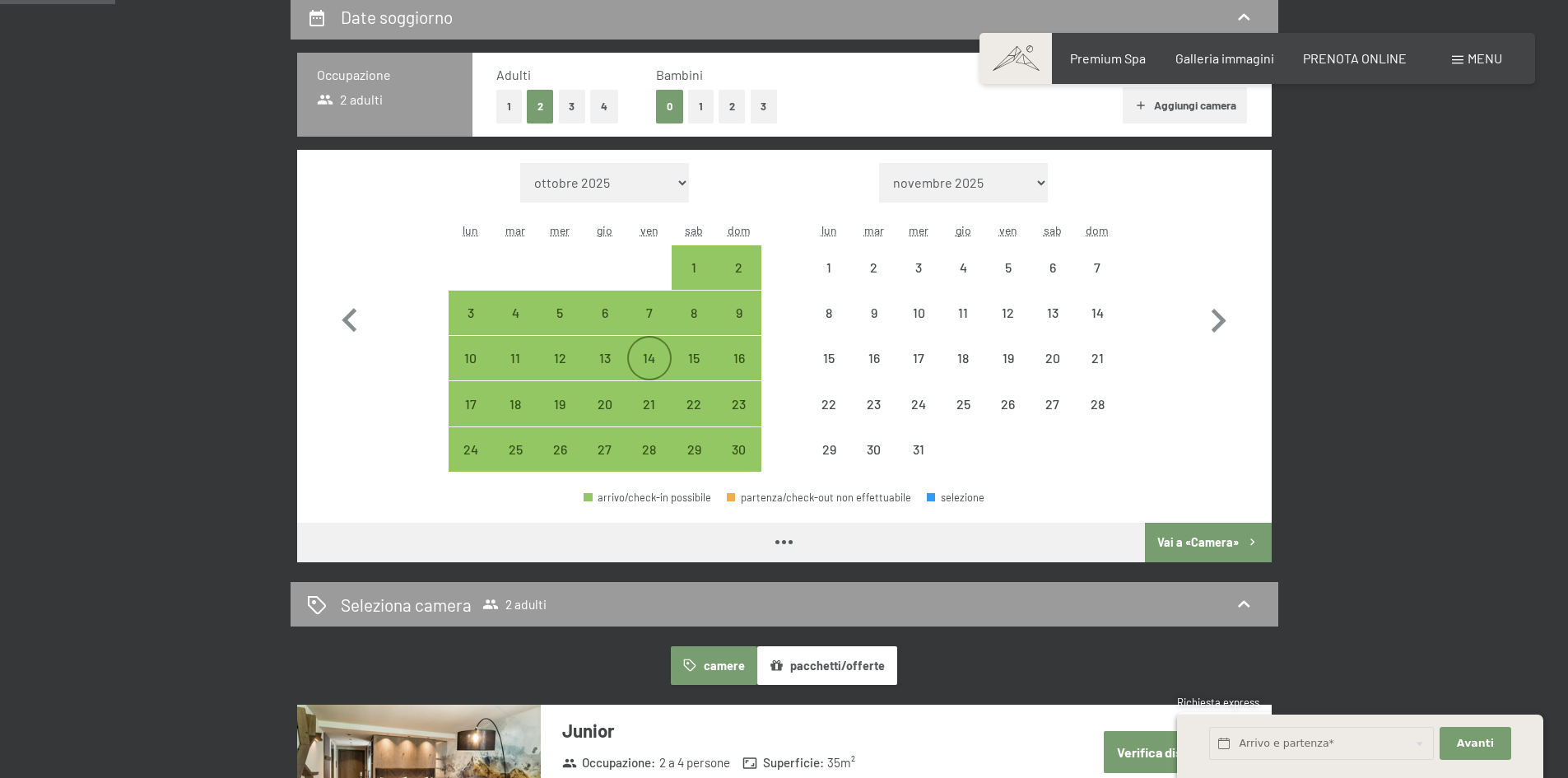
select select "[DATE]"
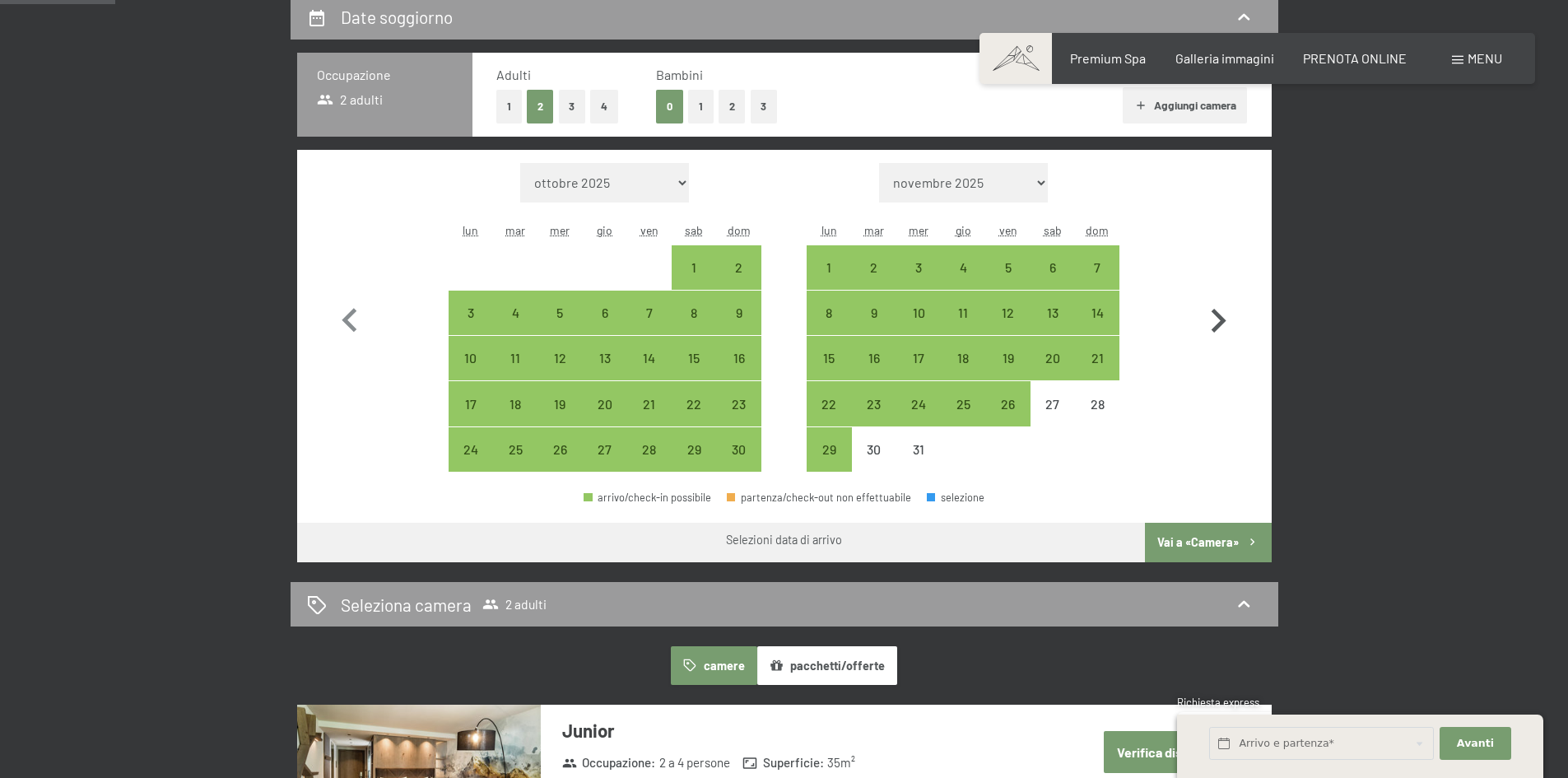
click at [1207, 324] on icon "button" at bounding box center [1218, 321] width 48 height 48
select select "[DATE]"
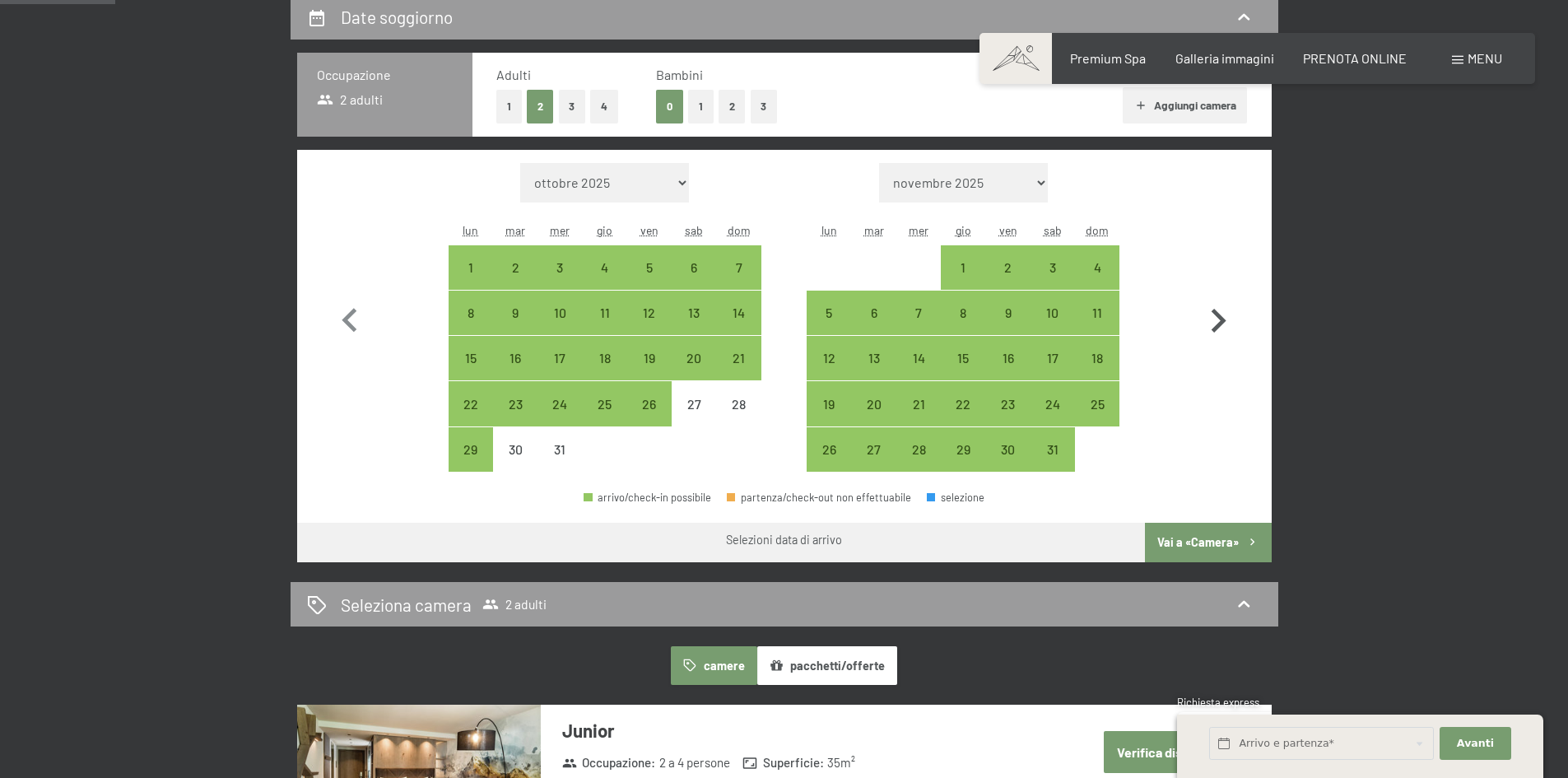
click at [1207, 324] on icon "button" at bounding box center [1218, 321] width 48 height 48
select select "[DATE]"
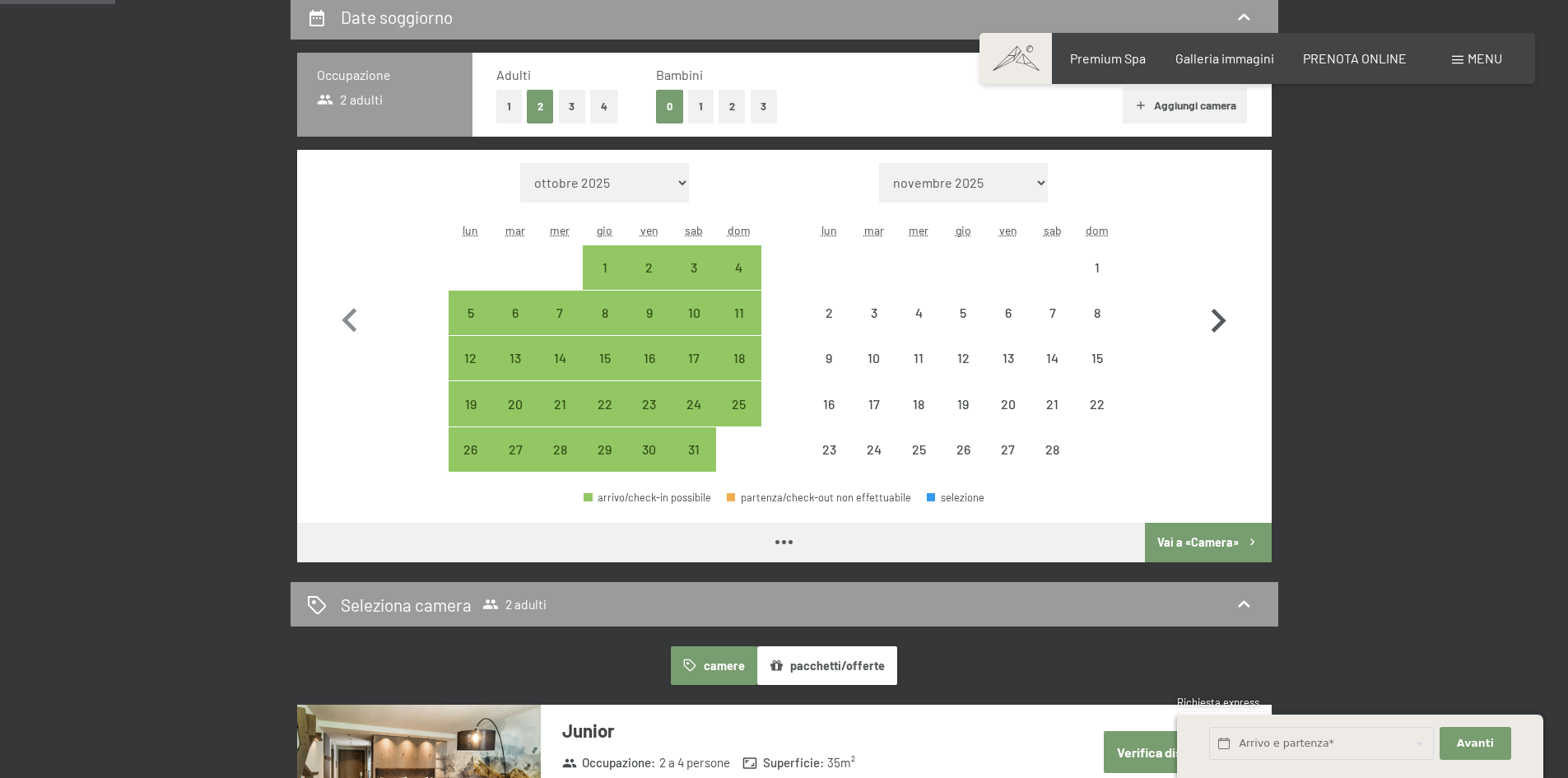
select select "[DATE]"
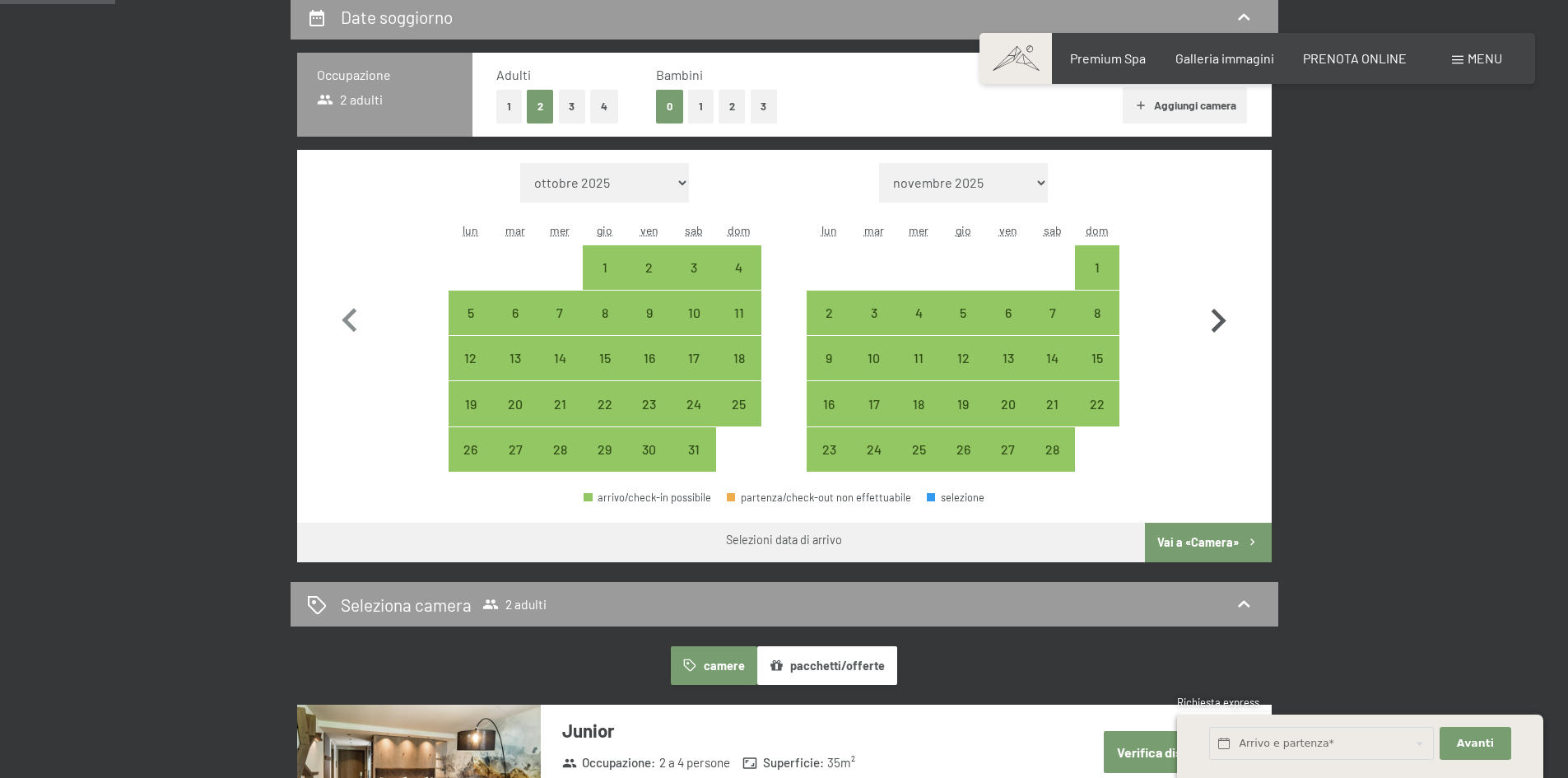
click at [1220, 320] on icon "button" at bounding box center [1218, 321] width 48 height 48
select select "[DATE]"
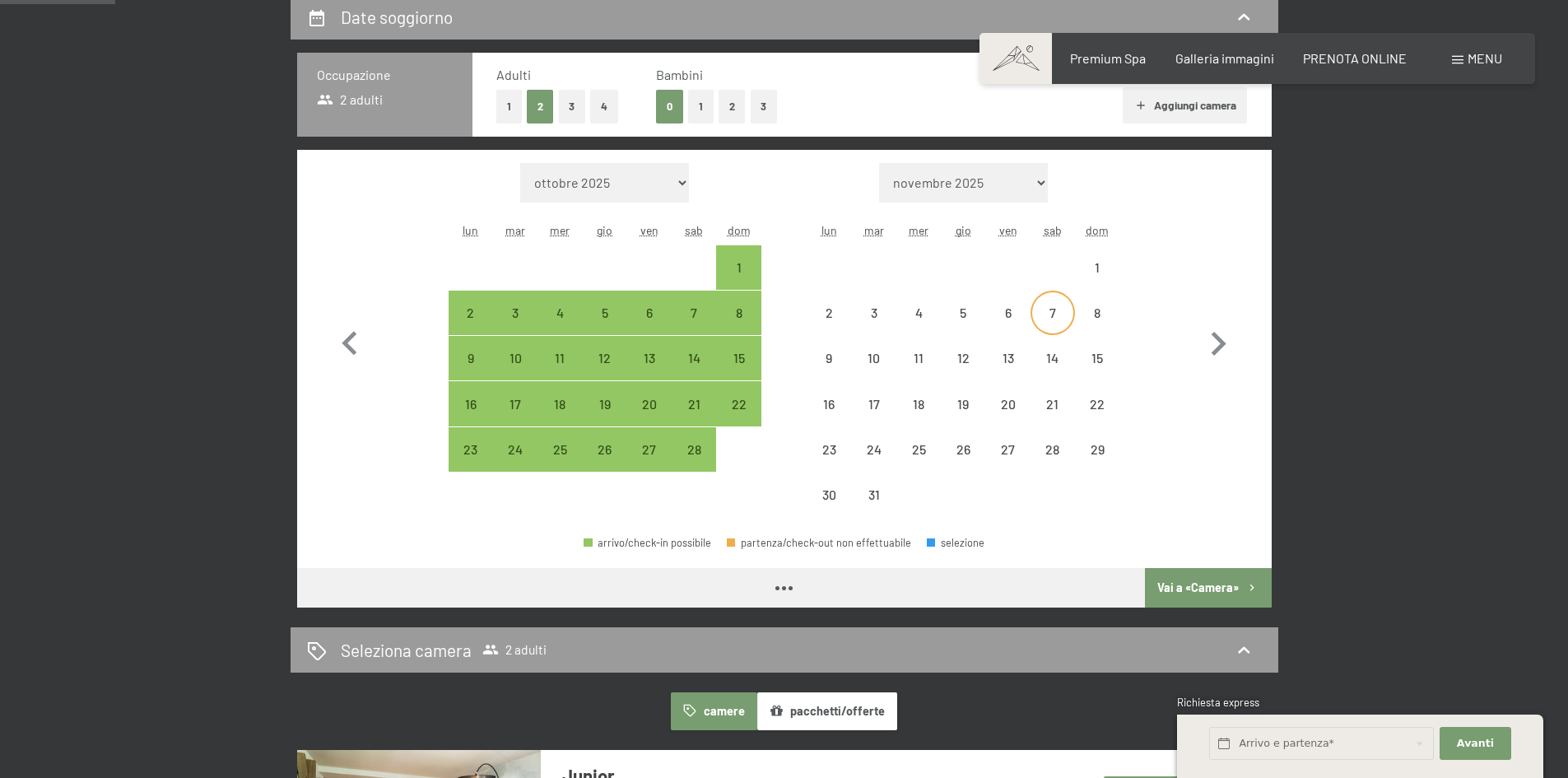
select select "[DATE]"
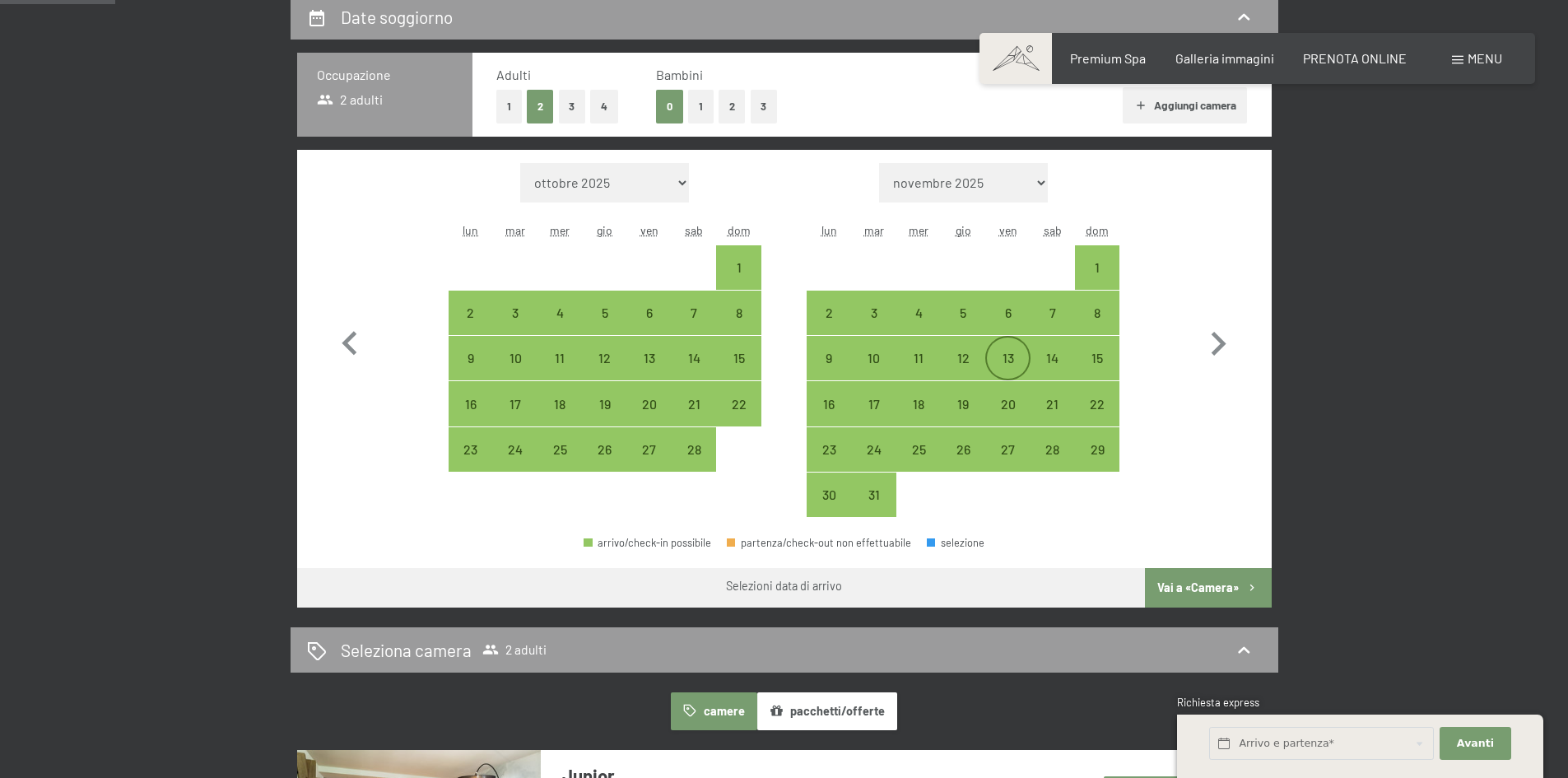
click at [1020, 354] on div "13" at bounding box center [1007, 372] width 41 height 41
select select "[DATE]"
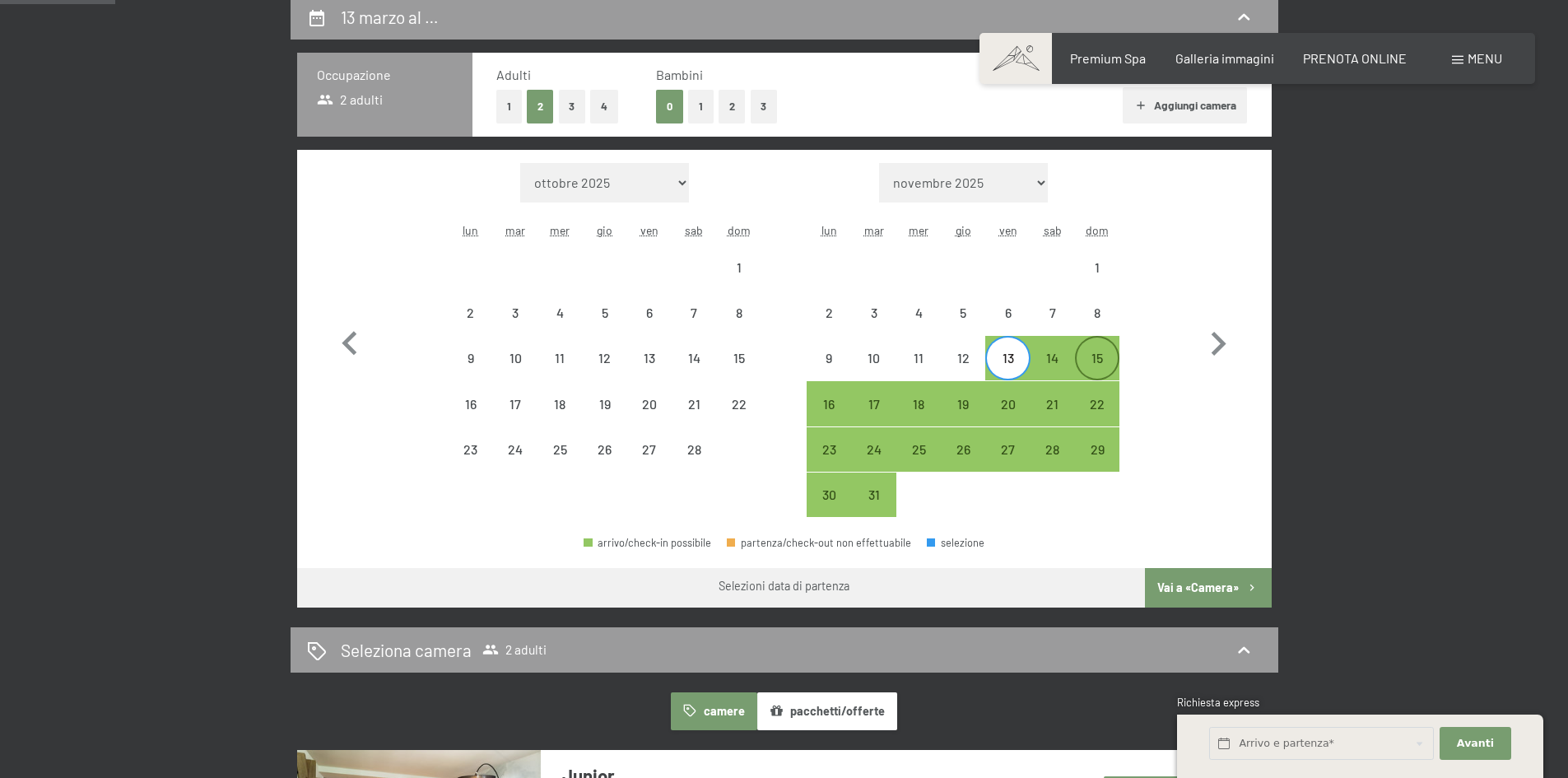
click at [1111, 368] on div "15" at bounding box center [1097, 372] width 41 height 41
select select "[DATE]"
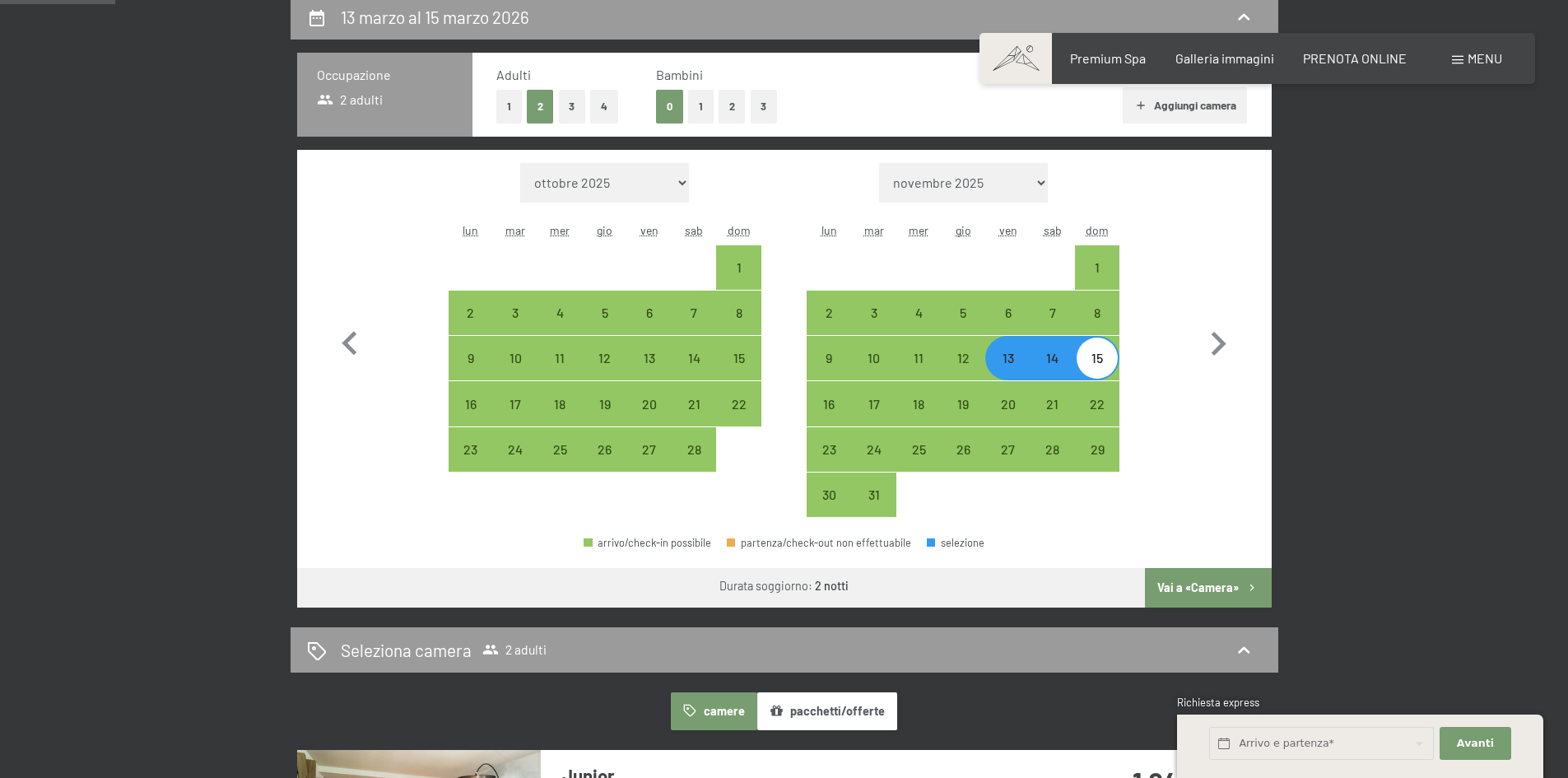
click at [1201, 580] on button "Vai a «Camera»" at bounding box center [1209, 588] width 126 height 40
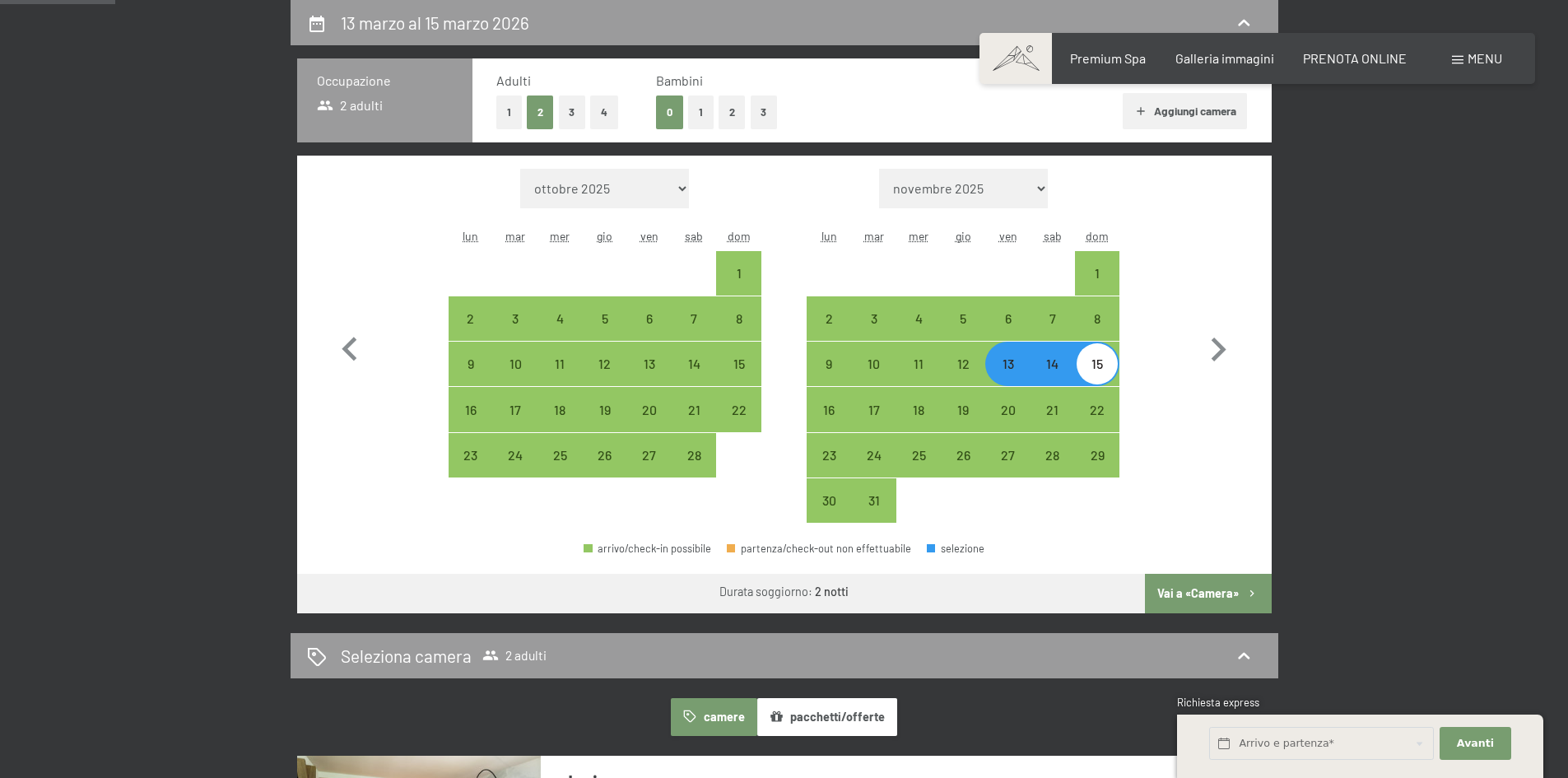
select select "[DATE]"
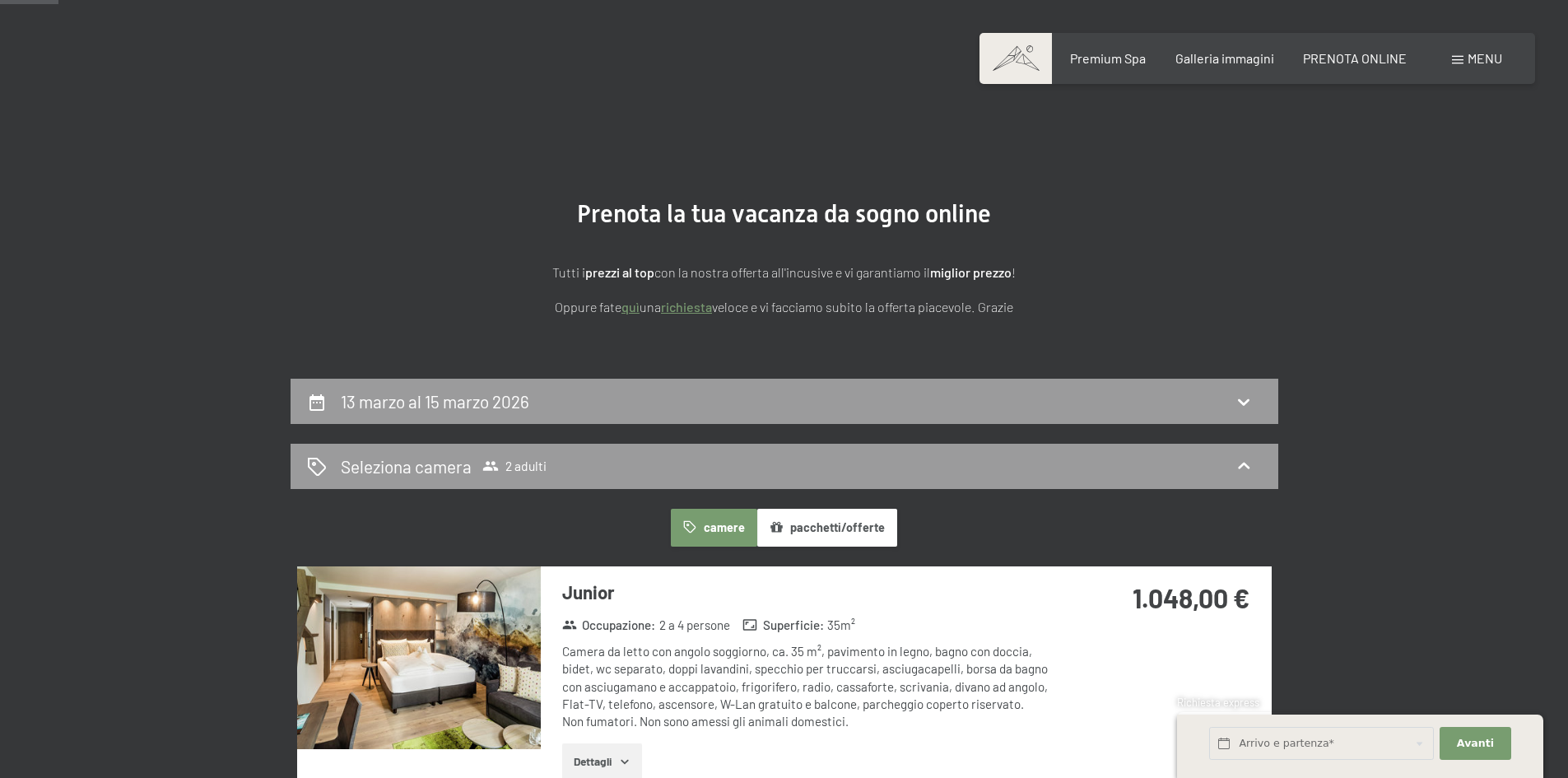
scroll to position [0, 0]
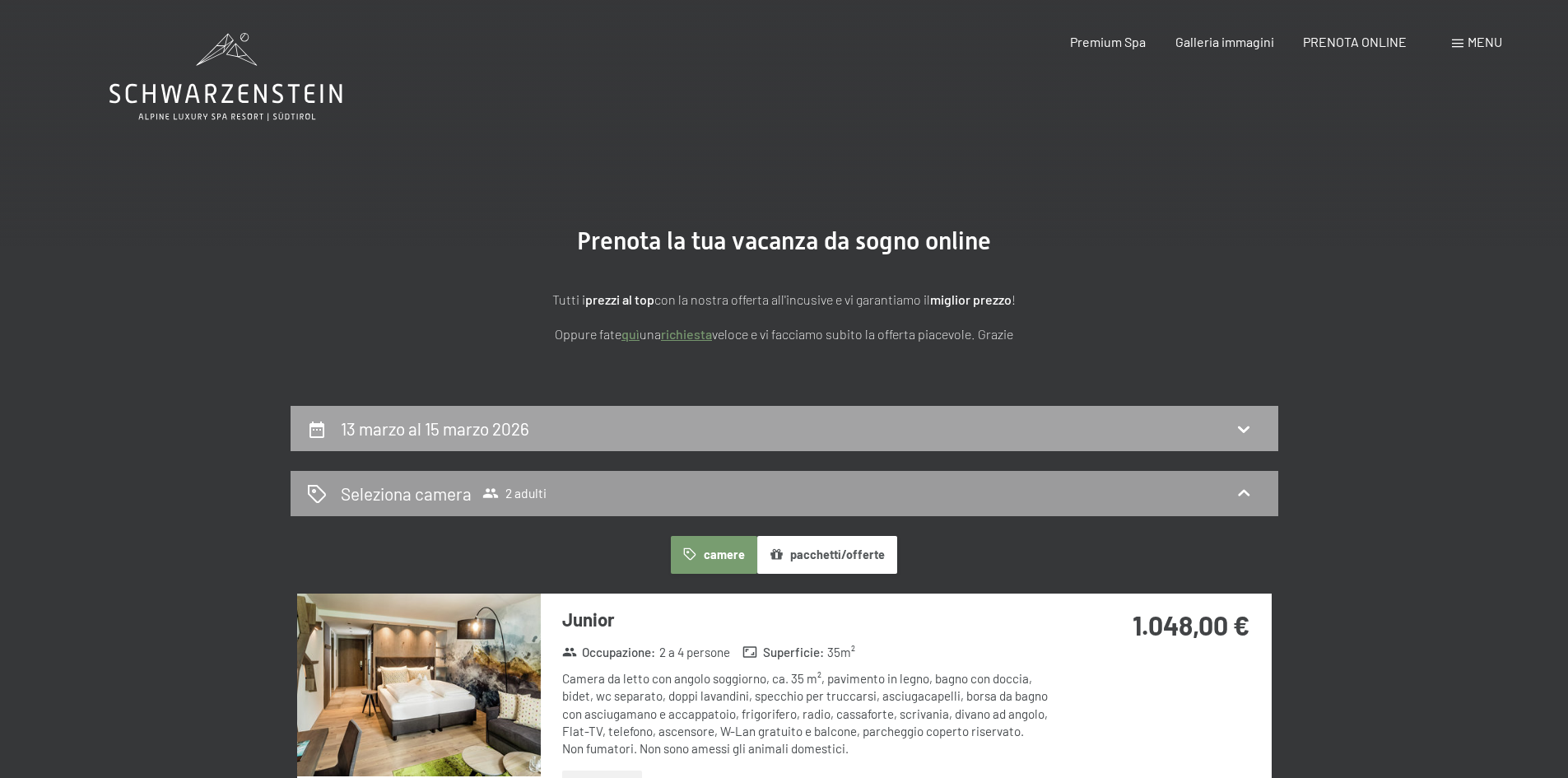
click at [529, 432] on div "13 marzo al 15 marzo 2026" at bounding box center [439, 429] width 195 height 24
select select "[DATE]"
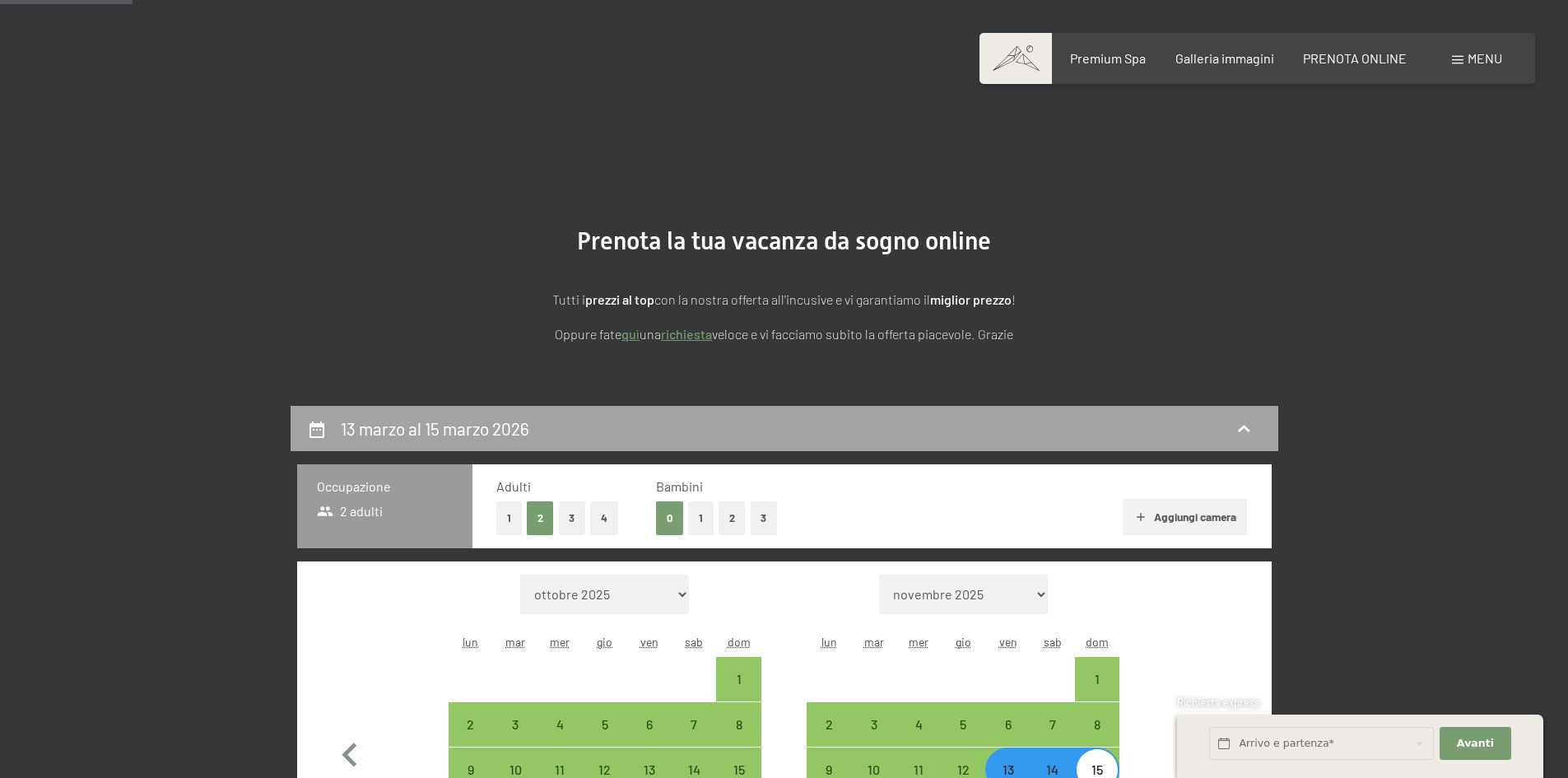
scroll to position [406, 0]
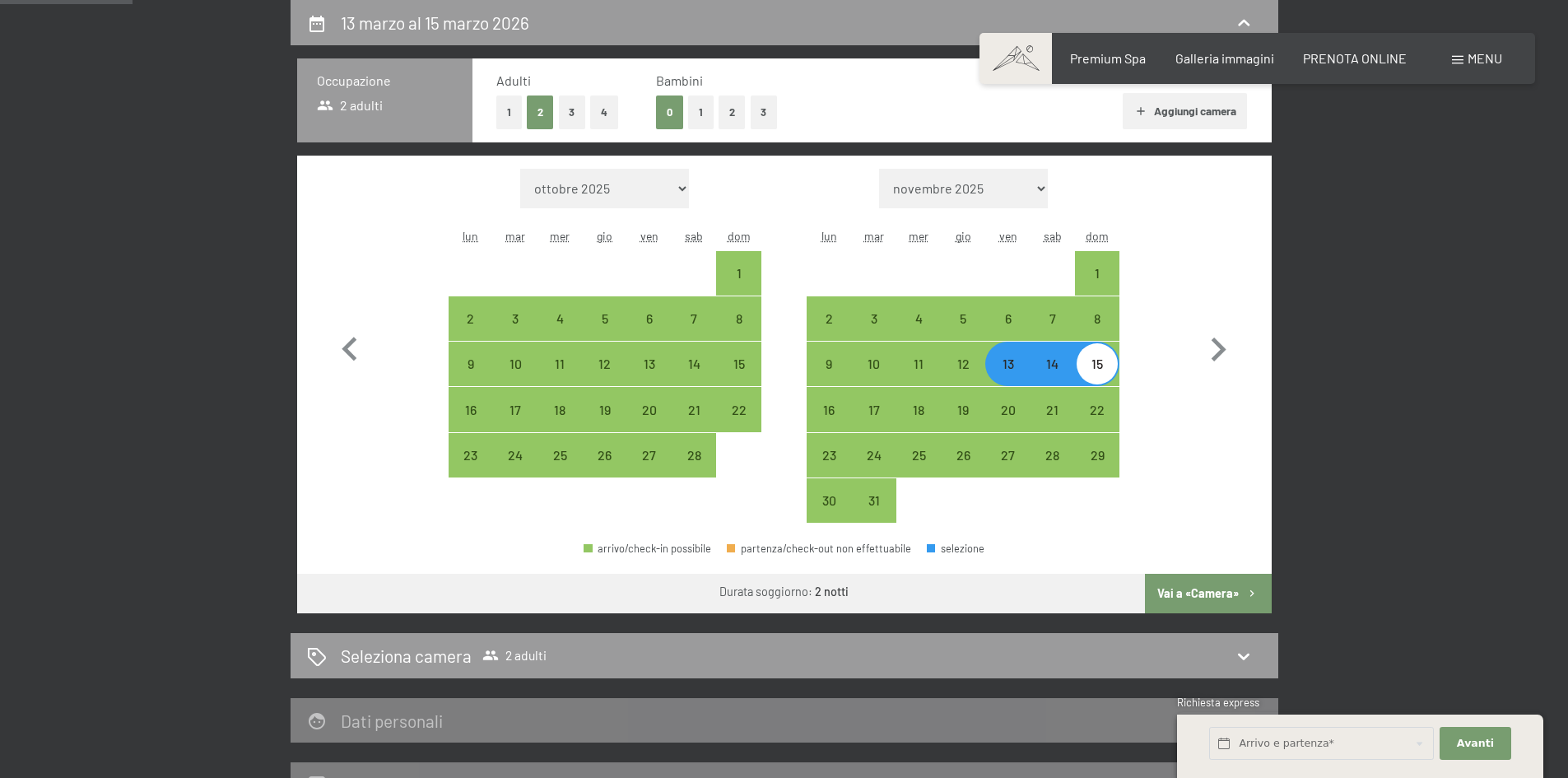
click at [599, 108] on button "4" at bounding box center [603, 112] width 28 height 34
select select "[DATE]"
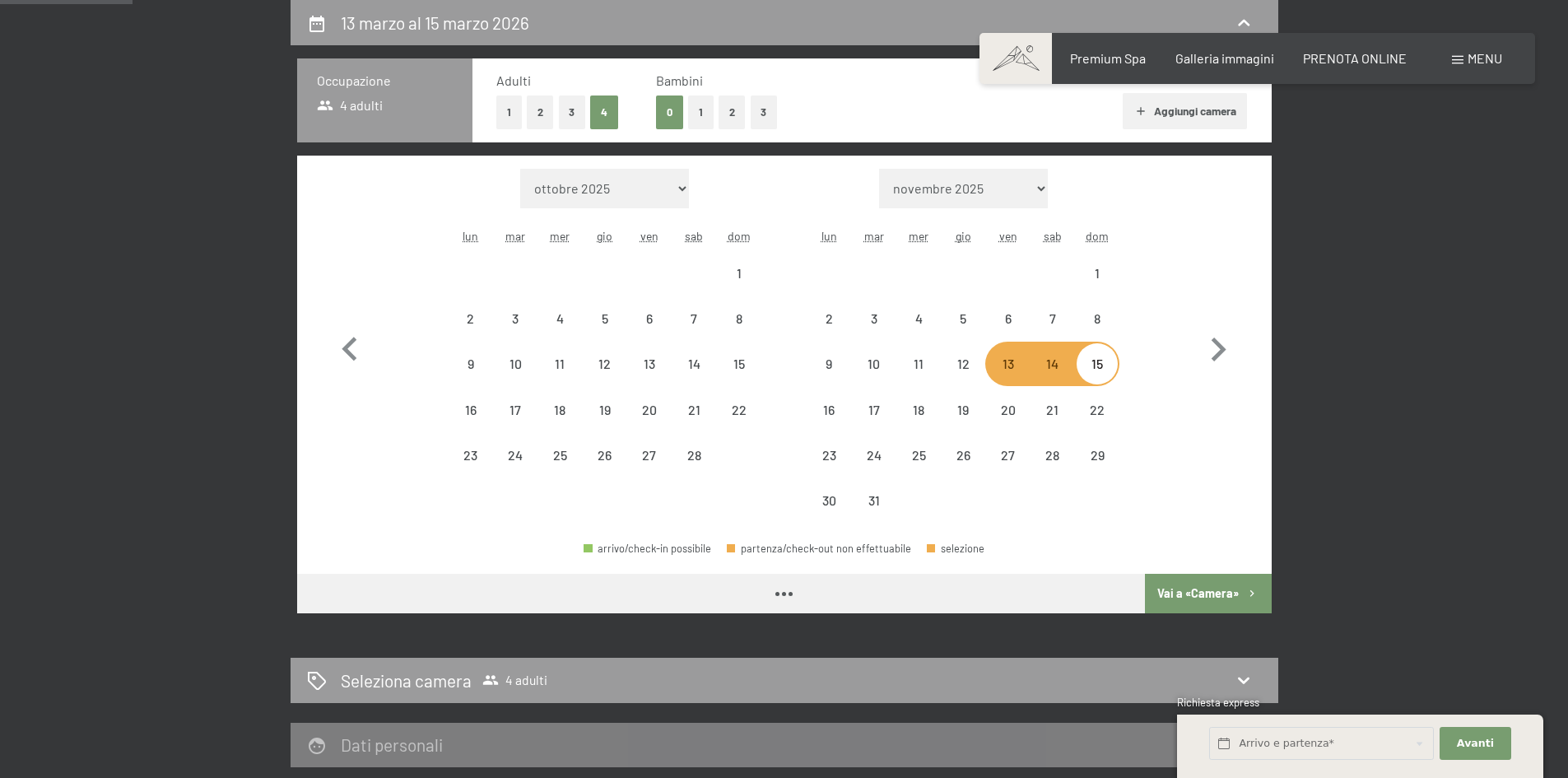
select select "[DATE]"
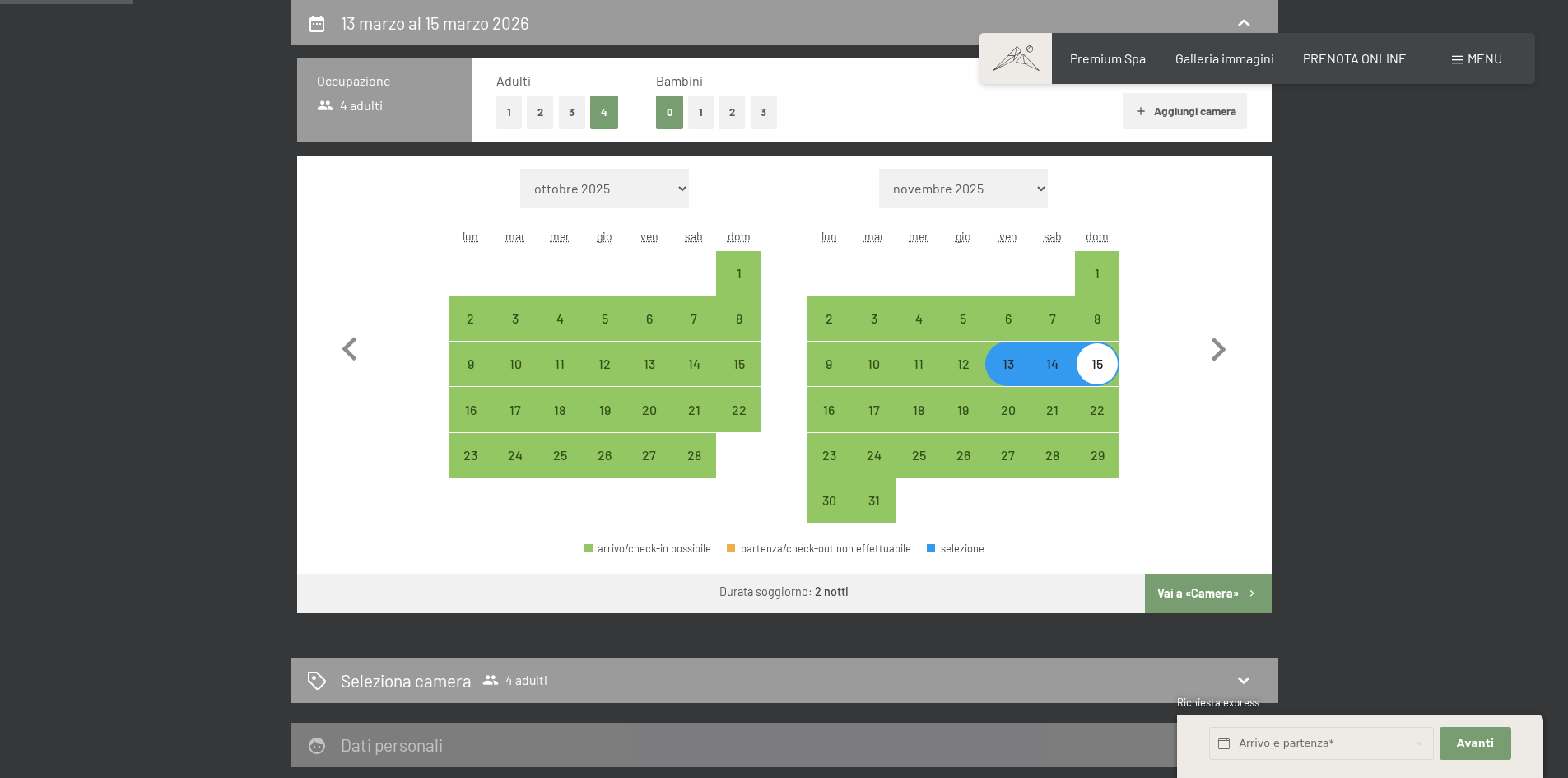
click at [1005, 370] on div "13" at bounding box center [1007, 377] width 41 height 41
select select "[DATE]"
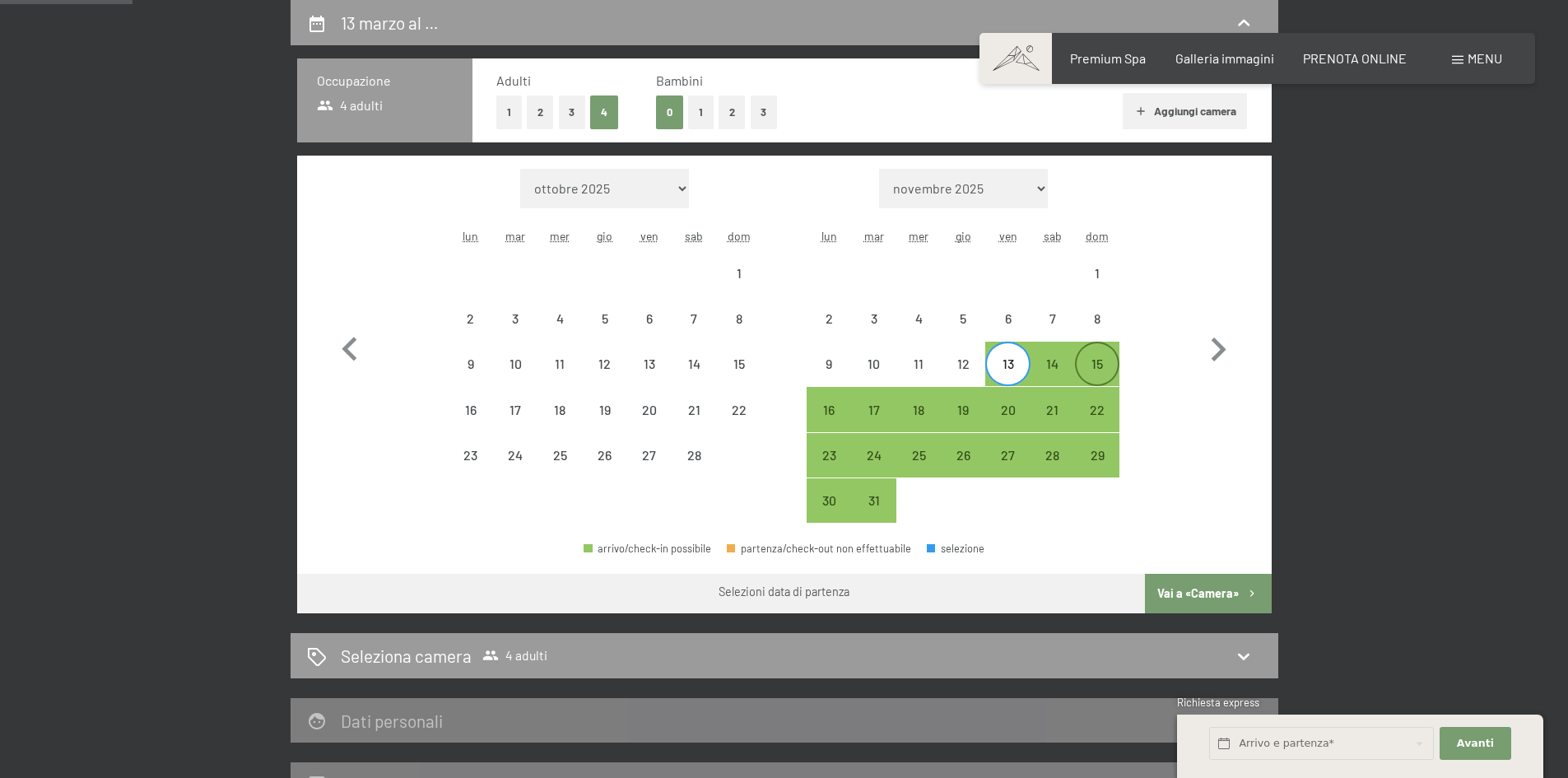
click at [1102, 366] on div "15" at bounding box center [1097, 377] width 41 height 41
select select "[DATE]"
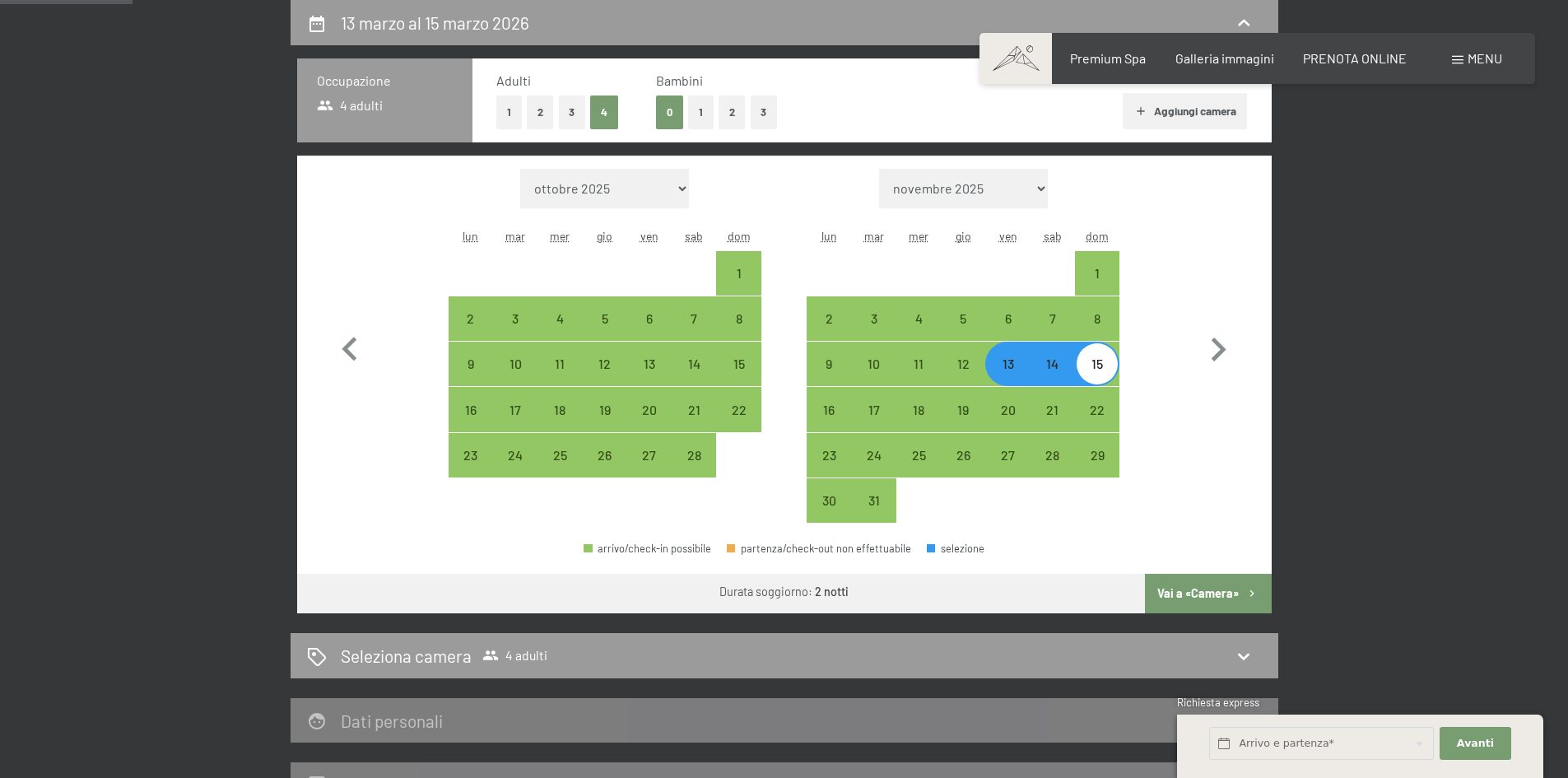
click at [1216, 592] on button "Vai a «Camera»" at bounding box center [1209, 594] width 126 height 40
select select "[DATE]"
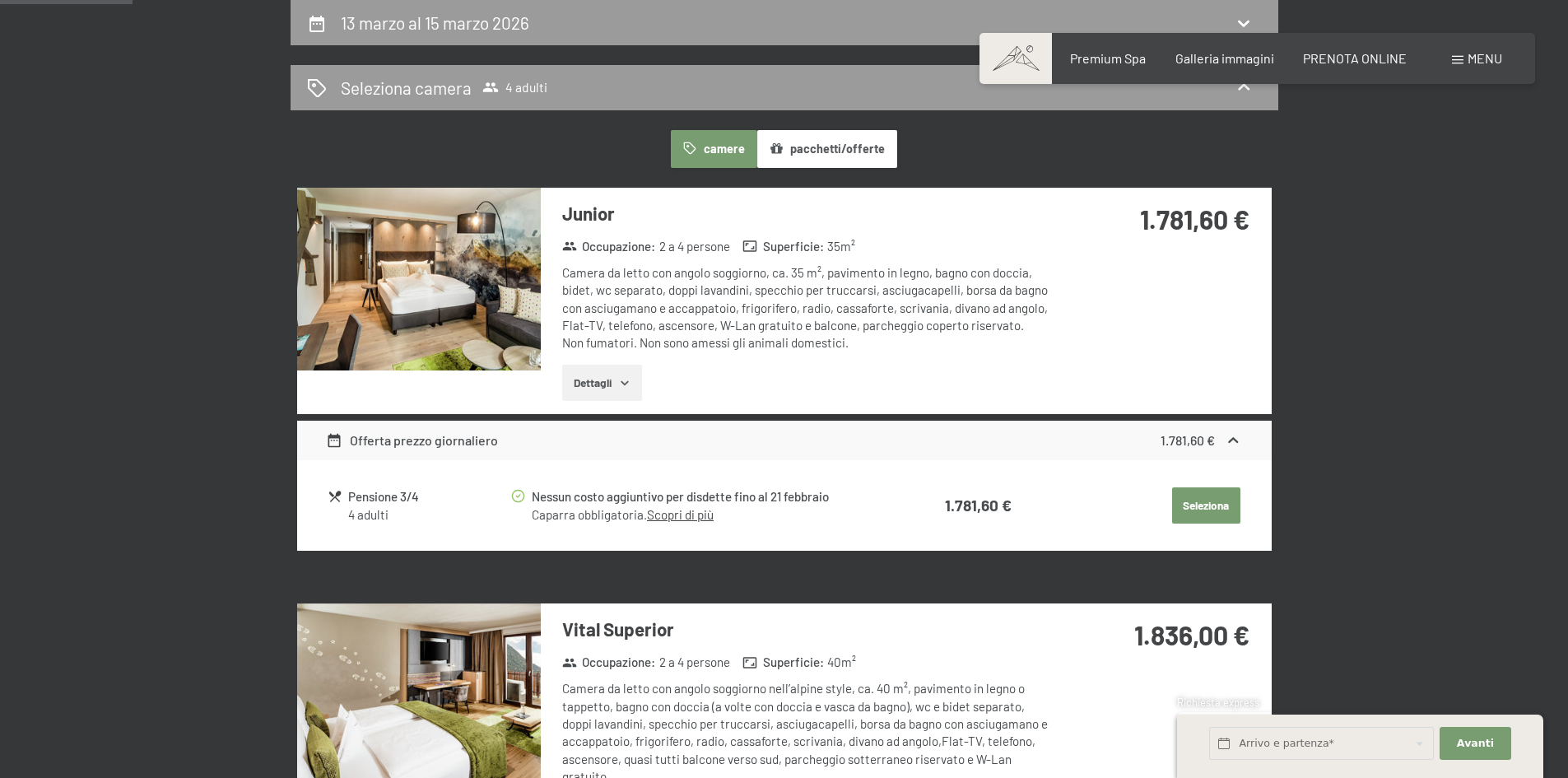
click at [581, 389] on button "Dettagli" at bounding box center [602, 382] width 80 height 36
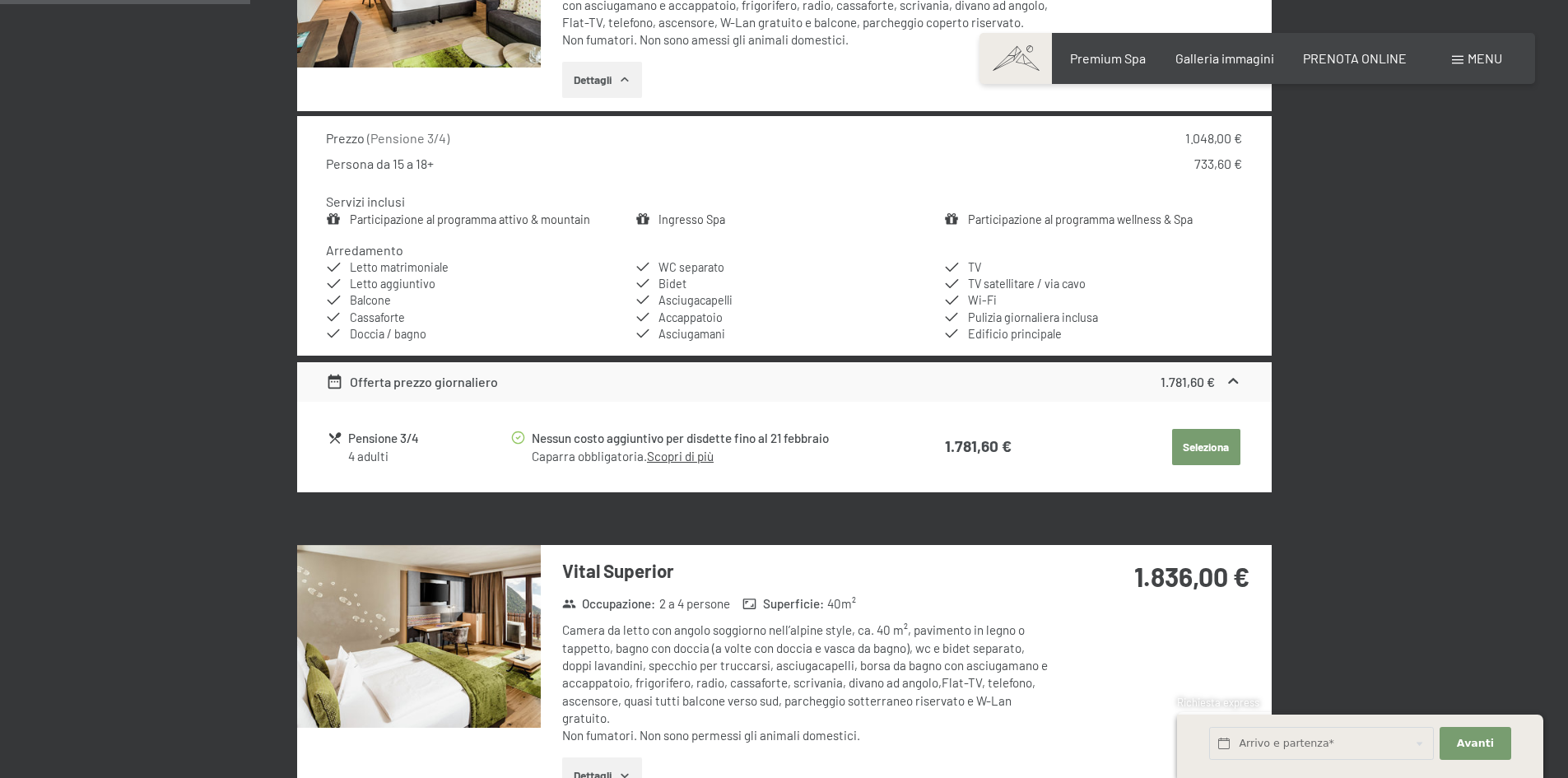
scroll to position [735, 0]
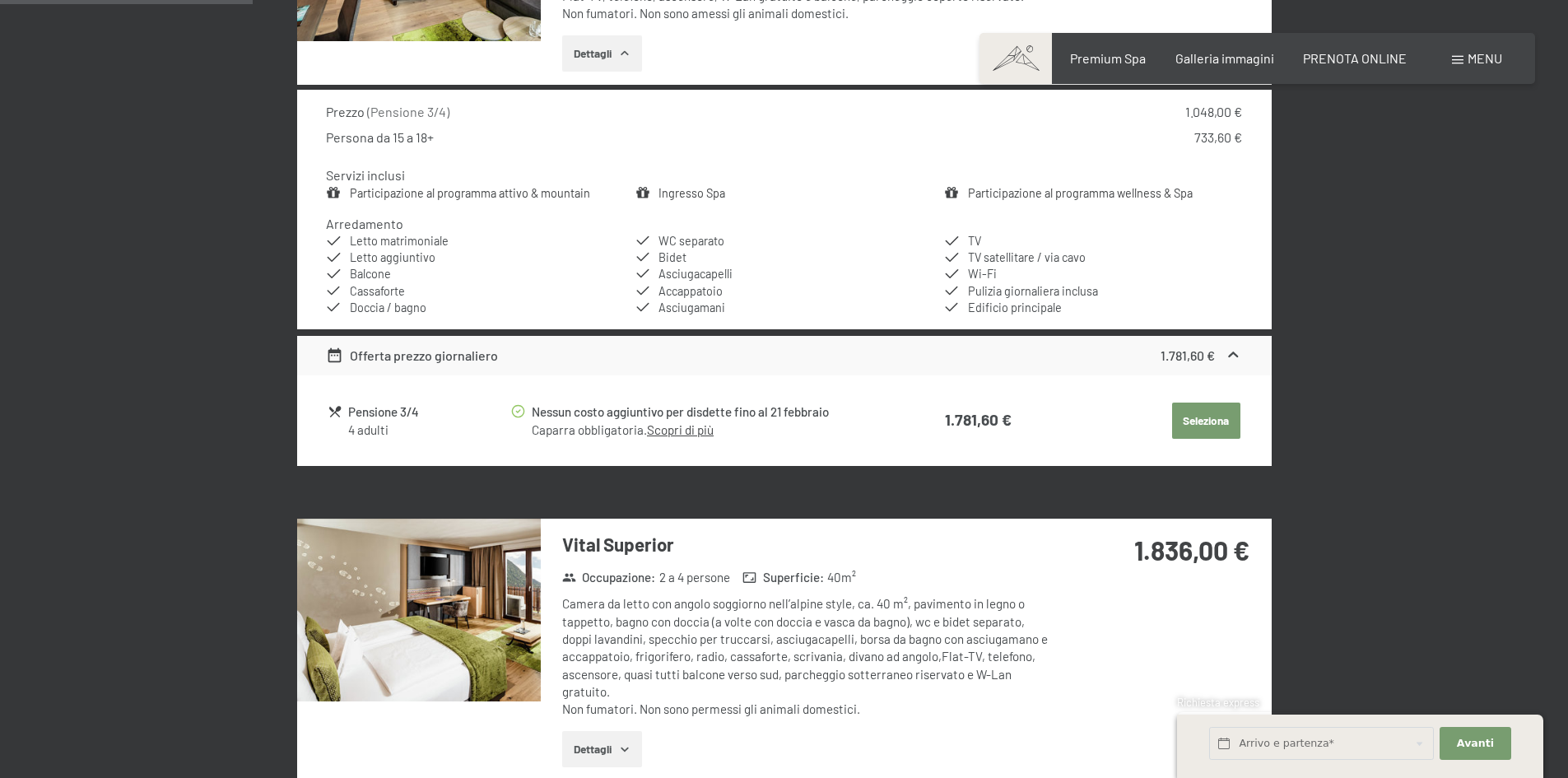
click at [1192, 413] on button "Seleziona" at bounding box center [1206, 420] width 68 height 36
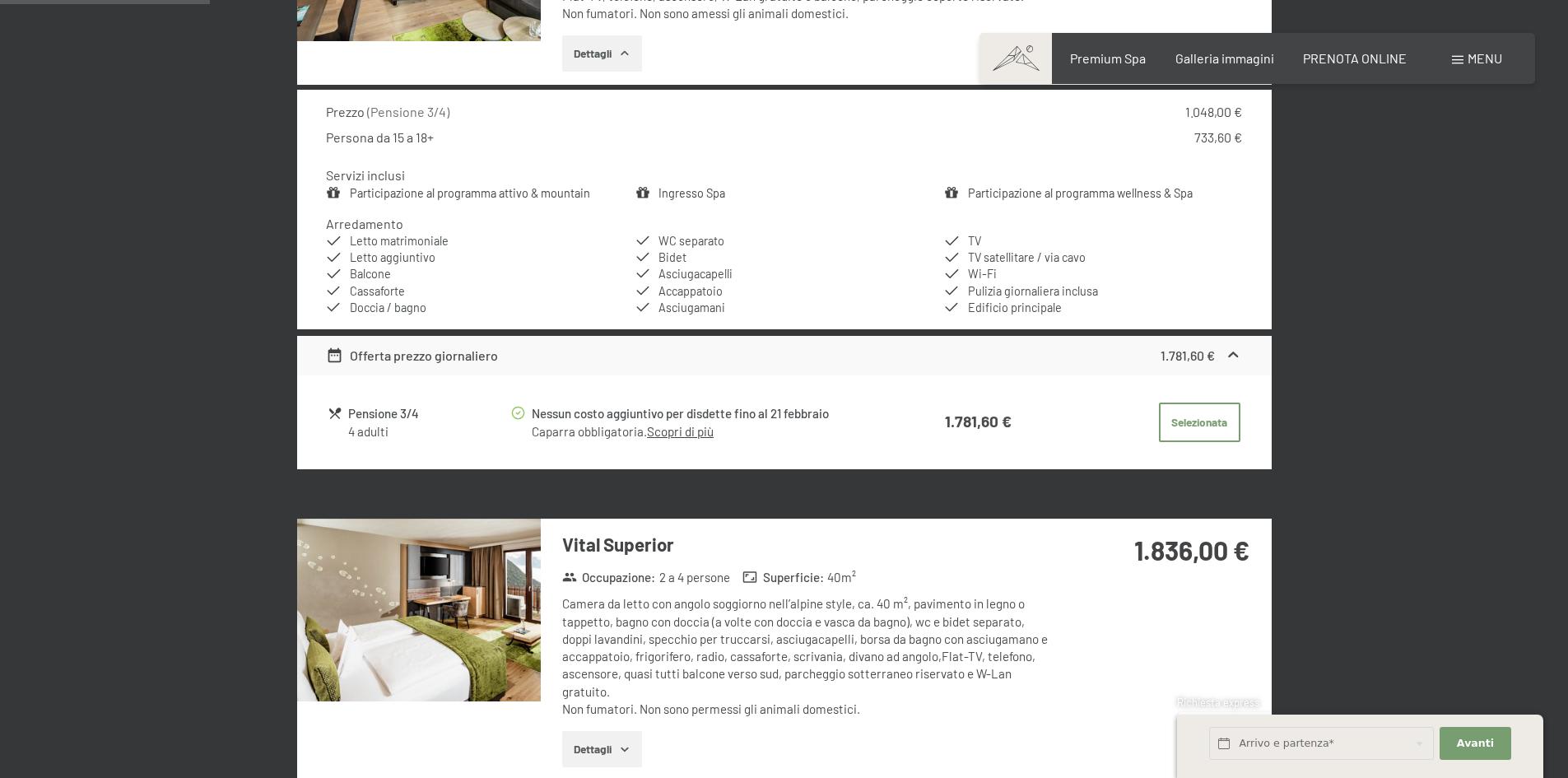
click at [678, 427] on link "Scopri di più" at bounding box center [680, 432] width 66 height 15
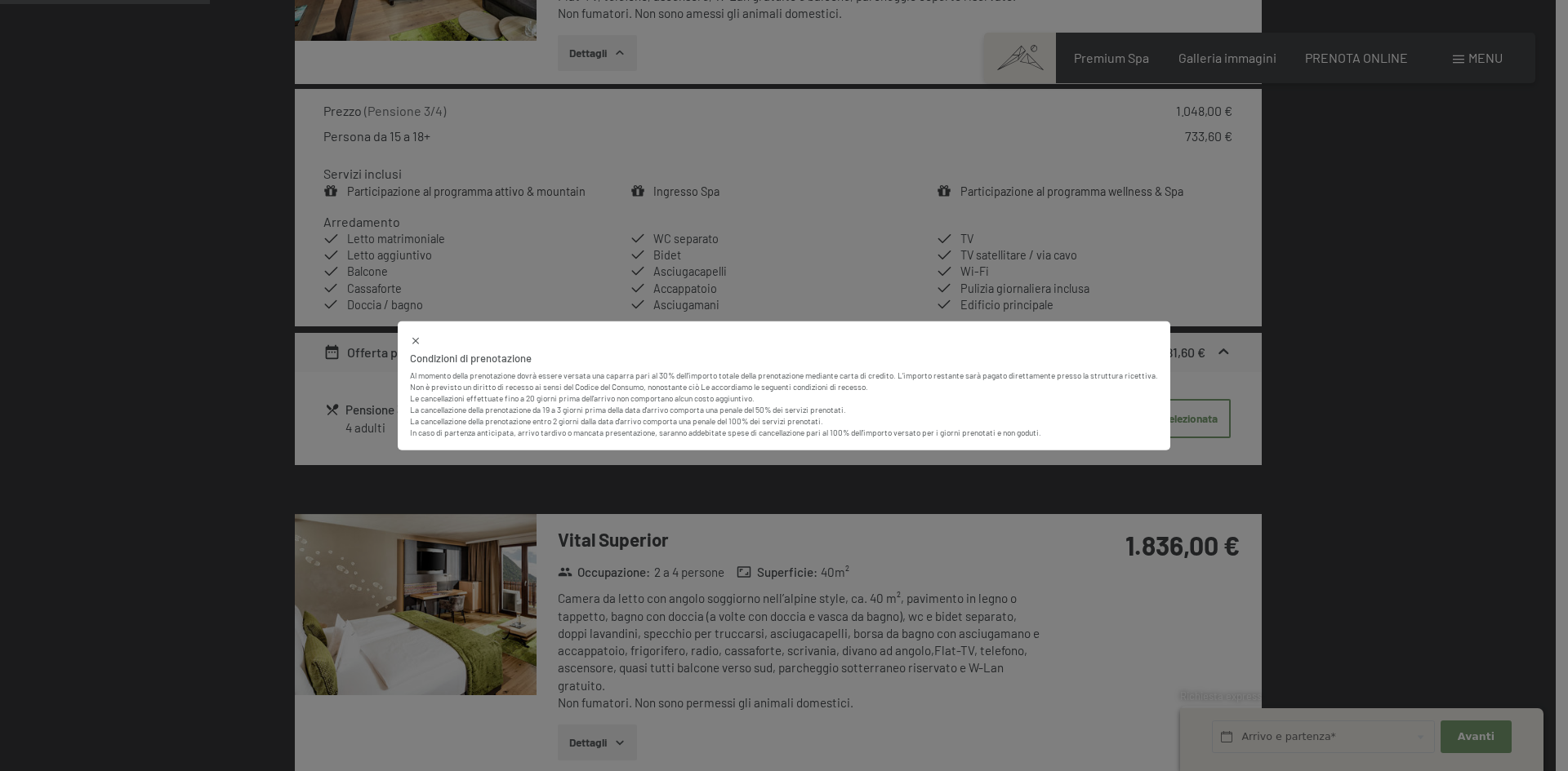
click at [477, 243] on div "Condizioni di prenotazione Al momento della prenotazione dovrà essere versata u…" at bounding box center [784, 386] width 1568 height 771
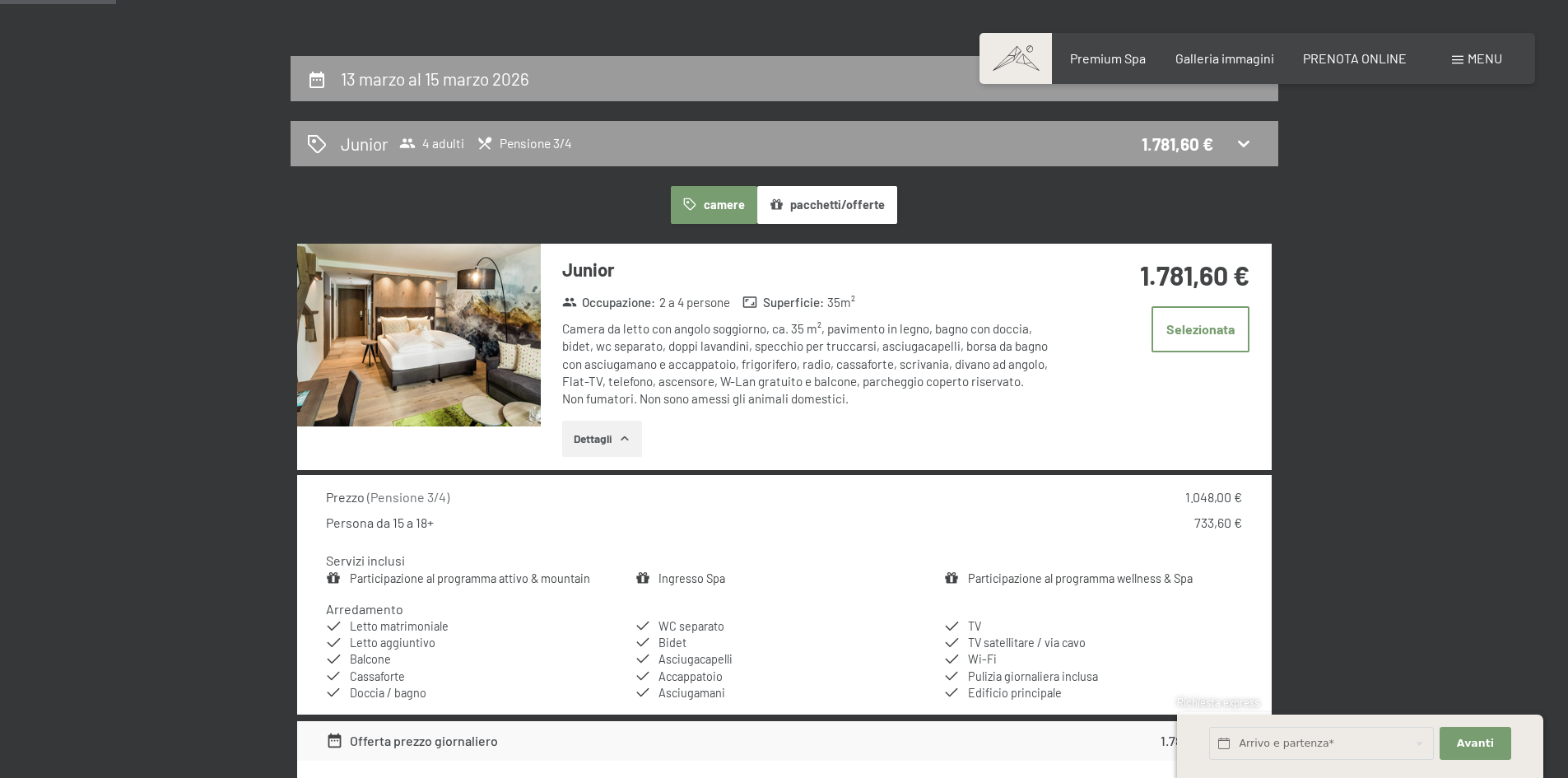
scroll to position [323, 0]
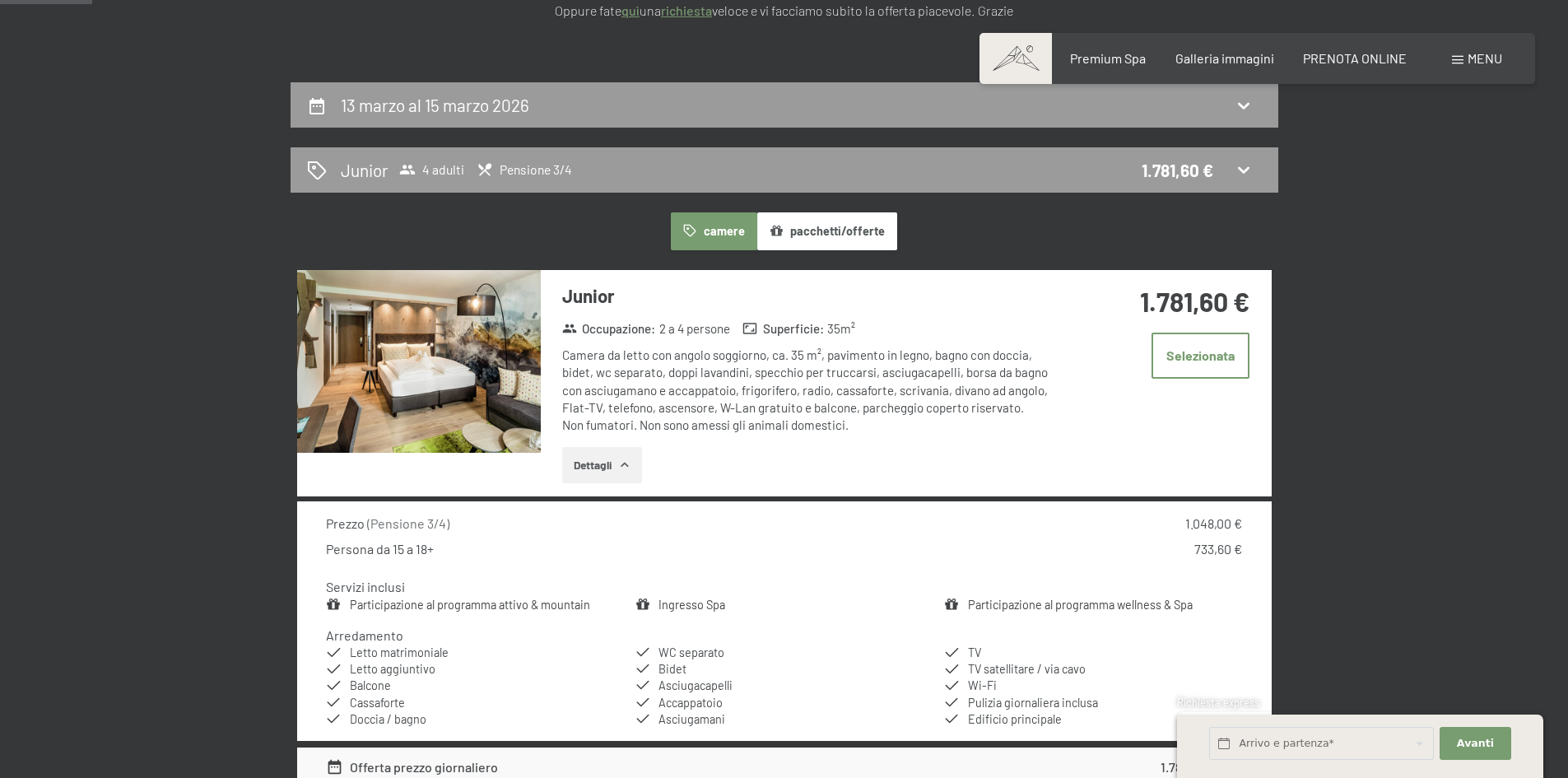
click at [835, 221] on button "pacchetti/offerte" at bounding box center [827, 231] width 140 height 38
